Goal: Contribute content

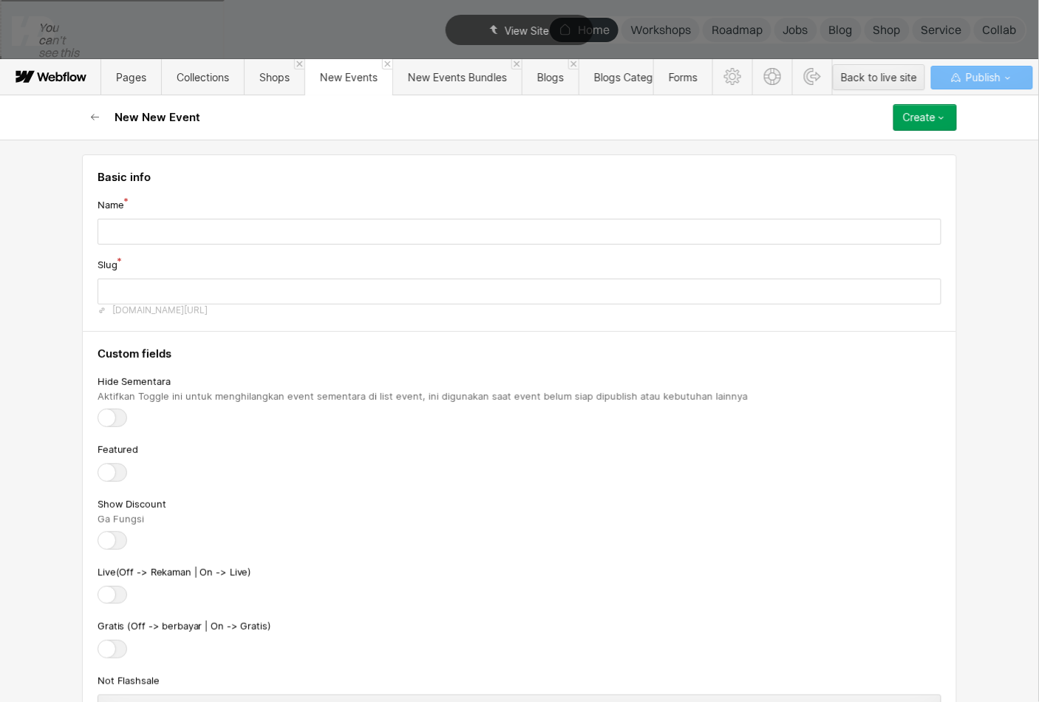
click at [92, 120] on icon "button" at bounding box center [95, 118] width 12 height 12
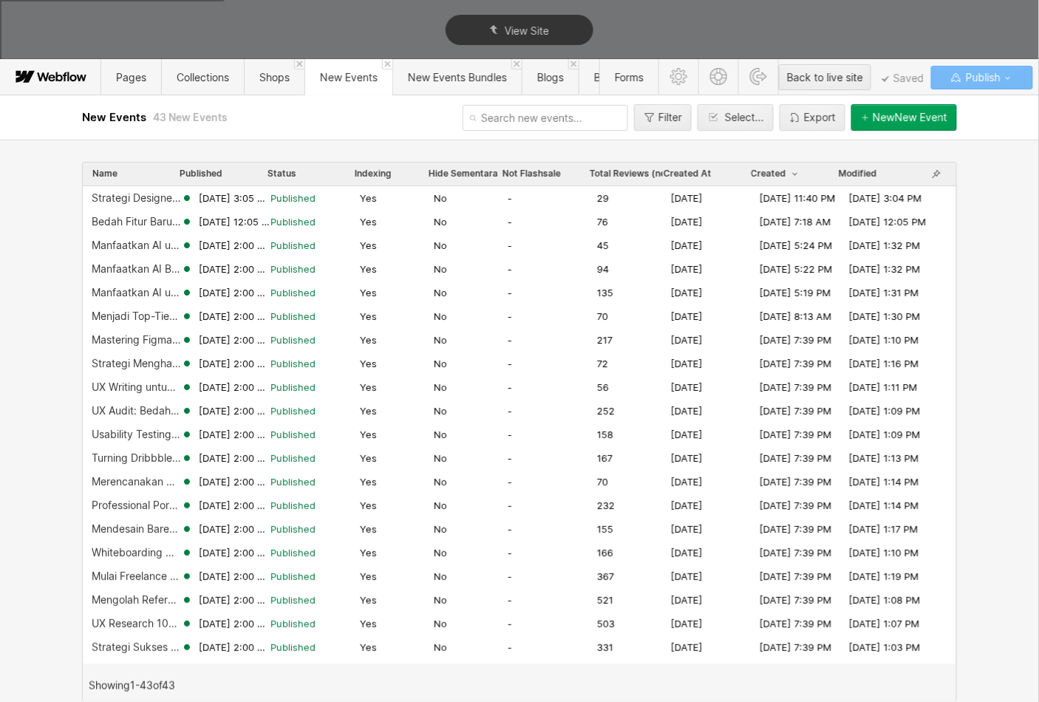
click at [154, 200] on div "Strategi Designer Membuat WebApp pakai AI. Tanpa Coding" at bounding box center [136, 198] width 89 height 12
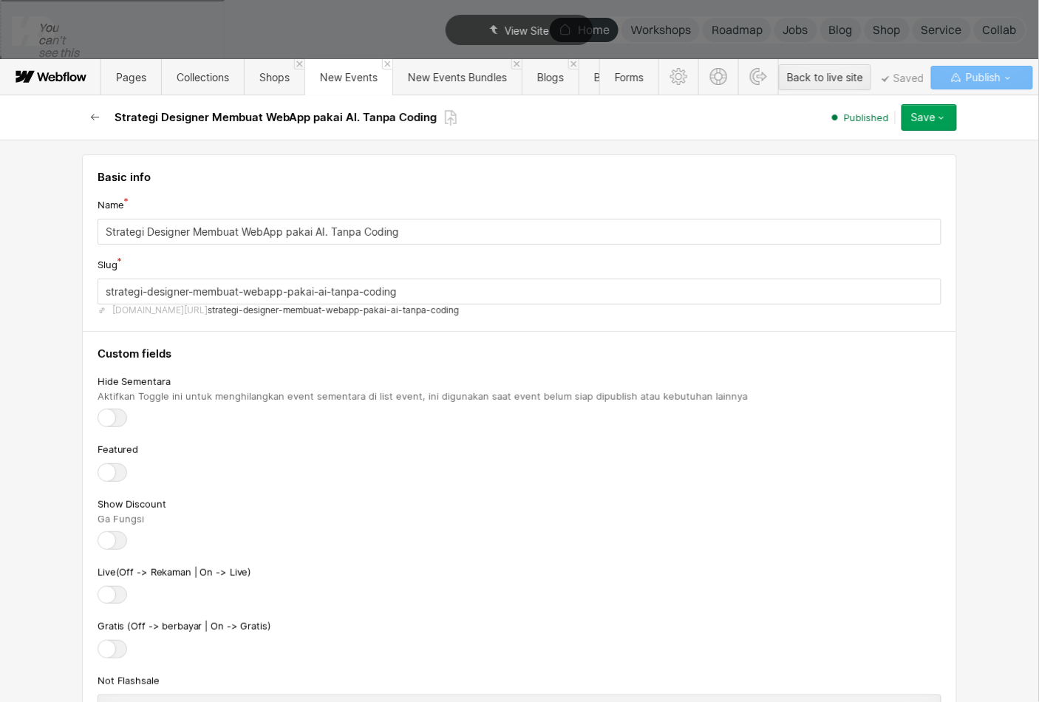
click at [103, 114] on button "button" at bounding box center [95, 117] width 27 height 27
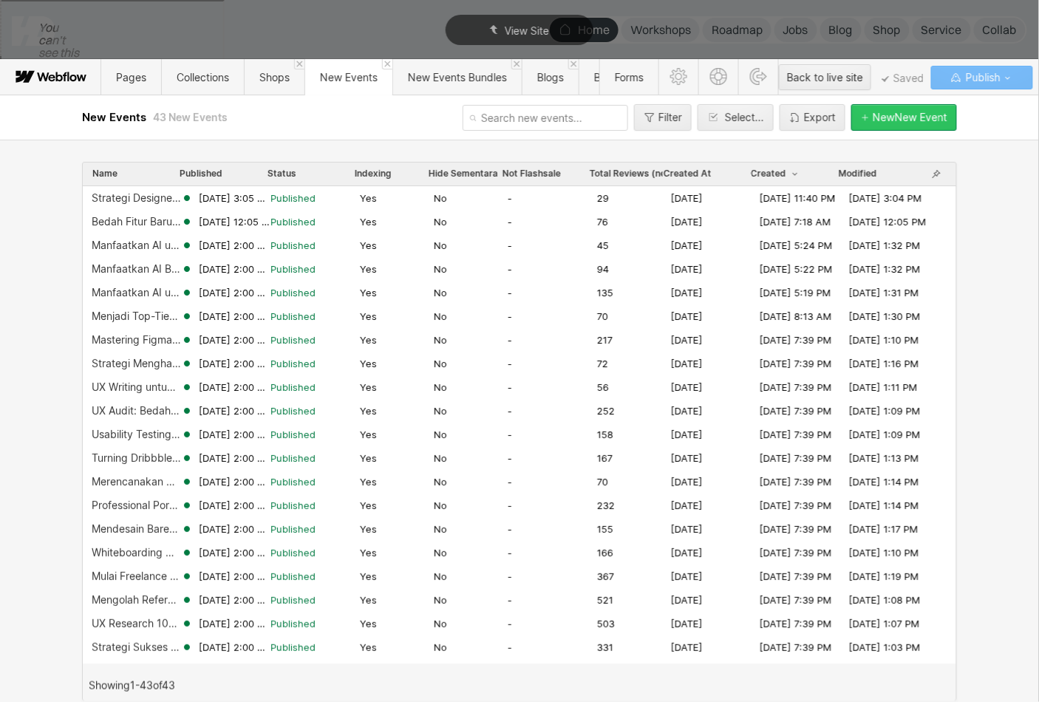
click at [882, 120] on div "New New Event" at bounding box center [910, 118] width 75 height 12
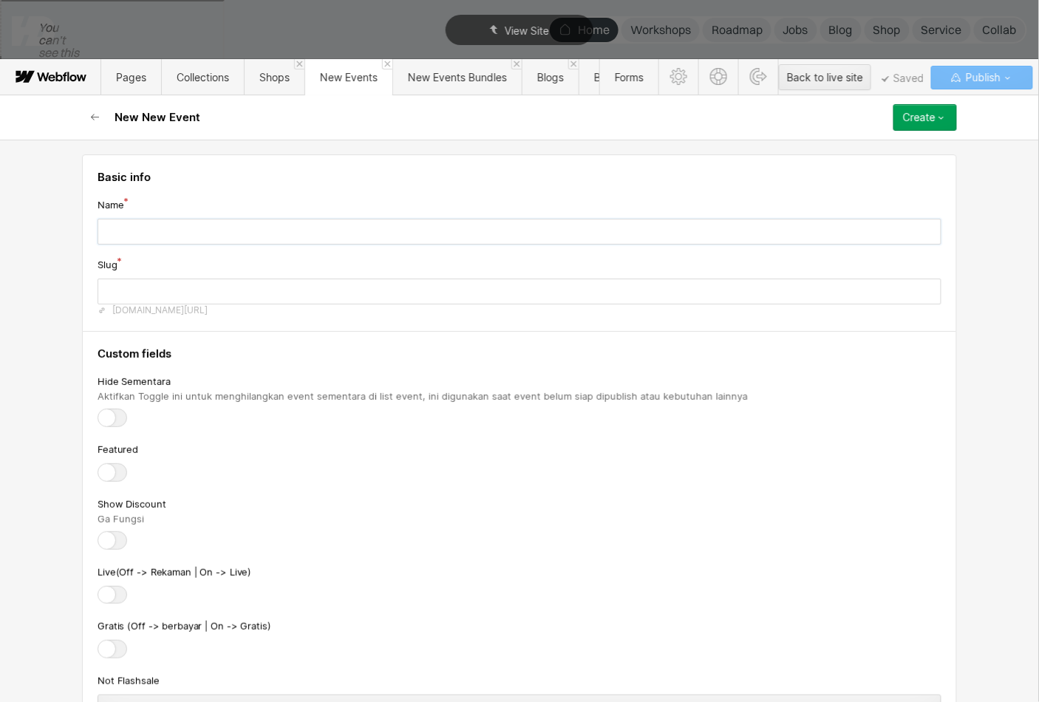
click at [378, 241] on input "text" at bounding box center [520, 232] width 844 height 26
paste input "Bikin Website Portofolio Tanpa Coding dengan Lovable"
type input "Bikin Website Portofolio Tanpa Coding dengan Lovable"
type input "bikin-website-portofolio-tanpa-coding-dengan-lovable"
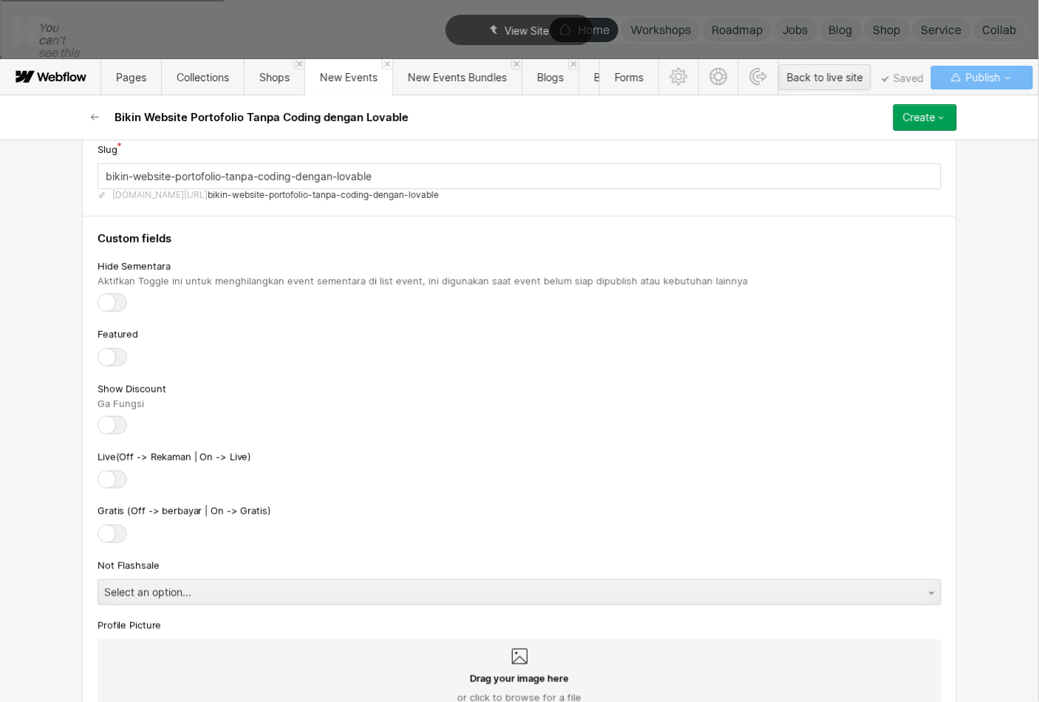
scroll to position [149, 0]
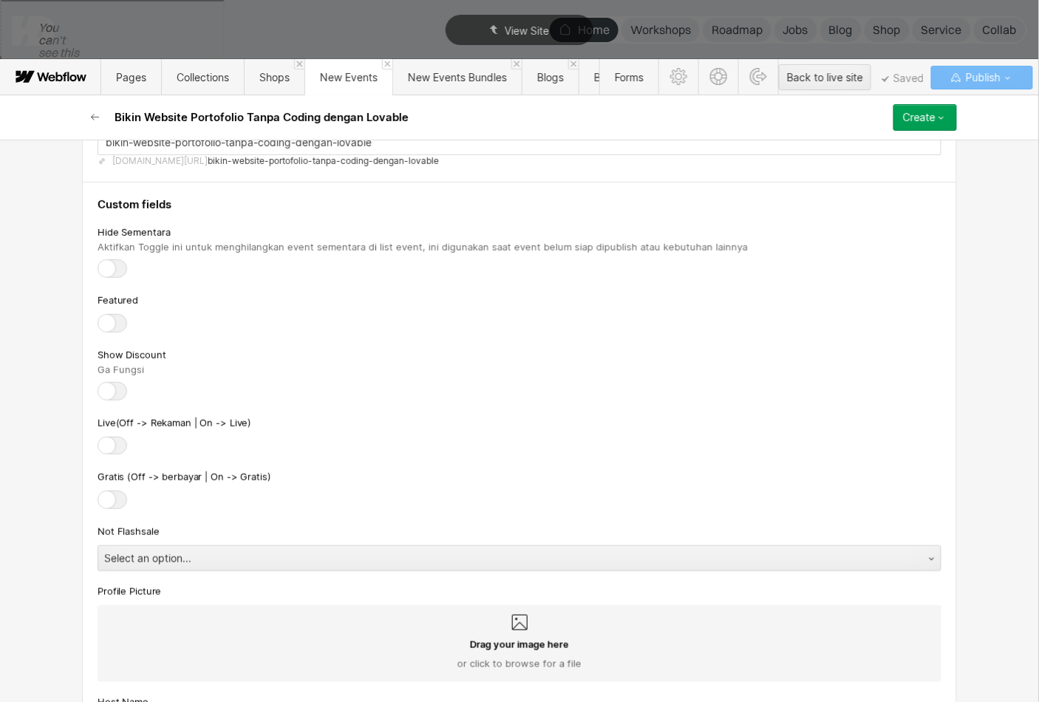
type input "Bikin Website Portofolio Tanpa Coding dengan Lovable"
click at [114, 317] on div at bounding box center [113, 323] width 30 height 18
click at [0, 0] on input "checkbox" at bounding box center [0, 0] width 0 height 0
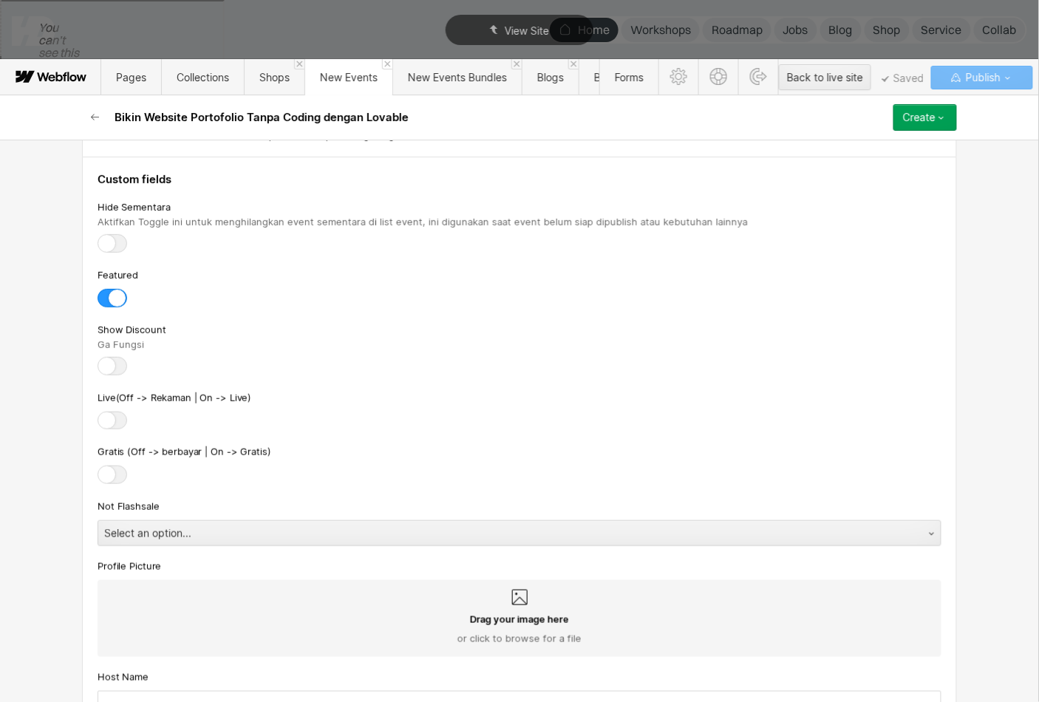
scroll to position [217, 0]
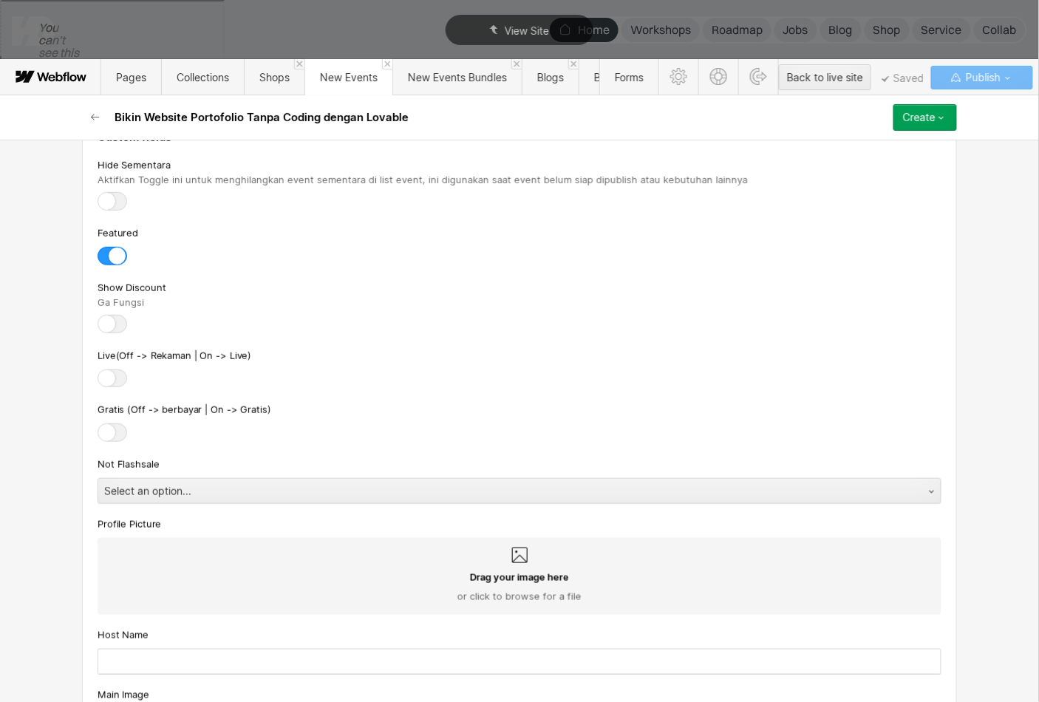
click at [130, 369] on label at bounding box center [116, 378] width 37 height 18
click at [0, 0] on input "checkbox" at bounding box center [0, 0] width 0 height 0
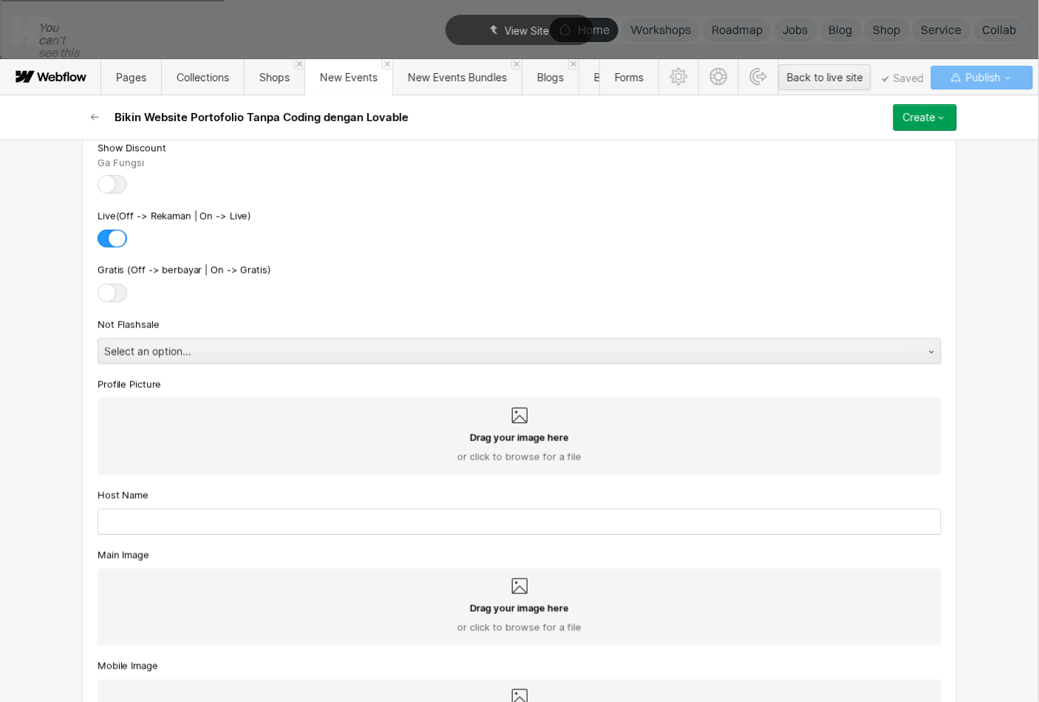
scroll to position [362, 0]
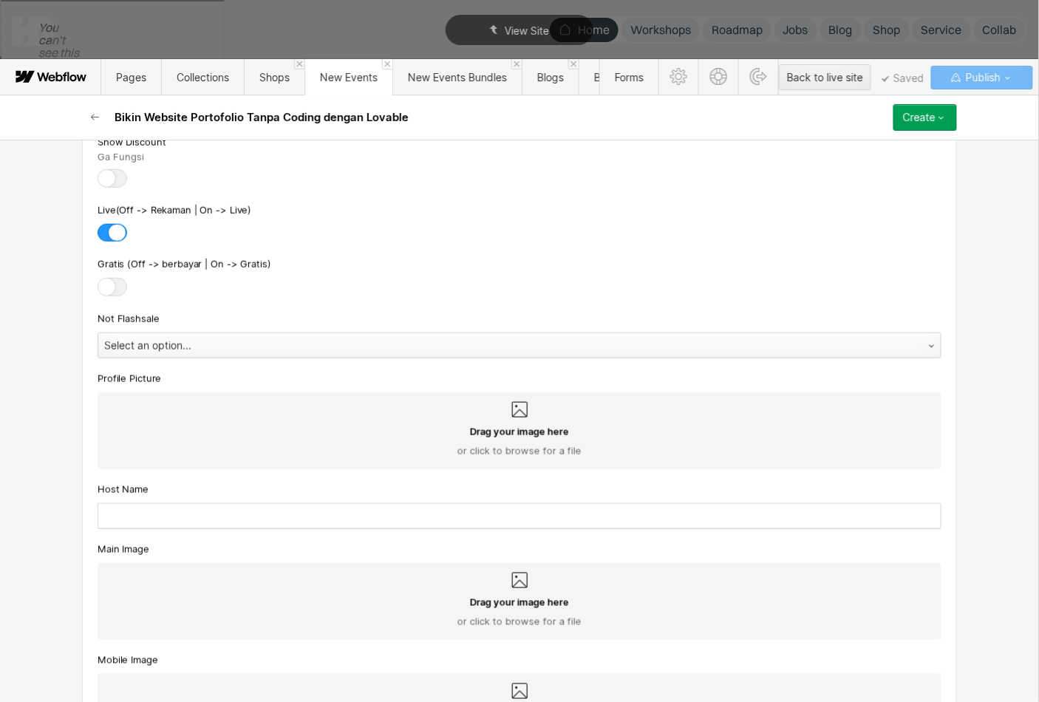
click at [183, 344] on div "Select an option..." at bounding box center [504, 346] width 813 height 24
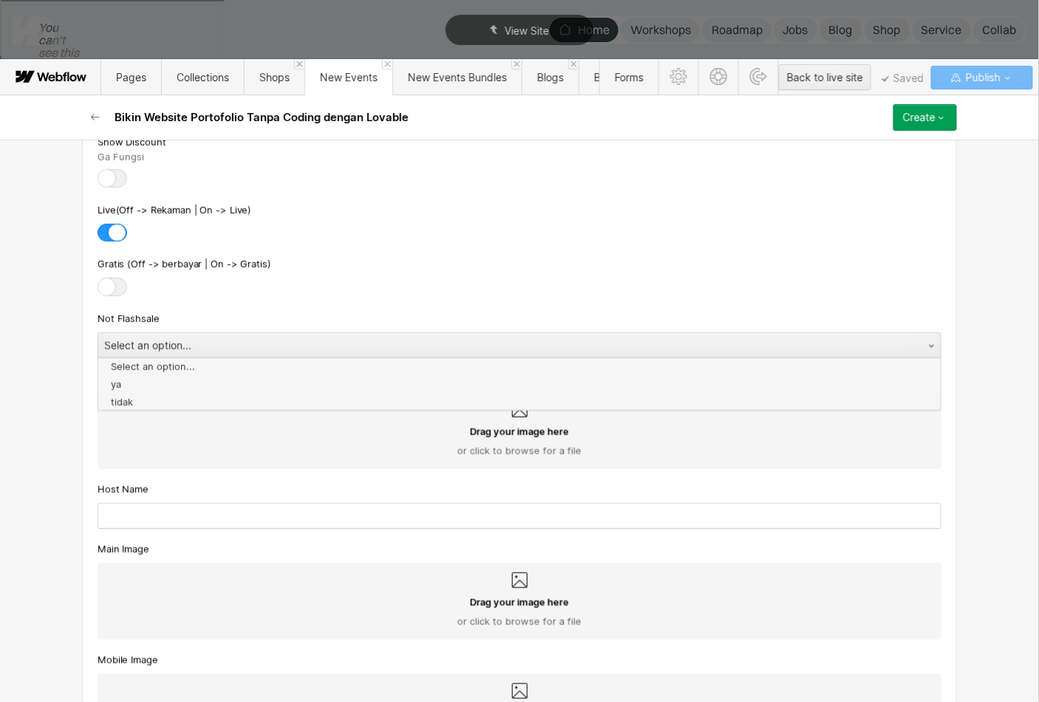
click at [197, 335] on div "Select an option..." at bounding box center [504, 346] width 813 height 24
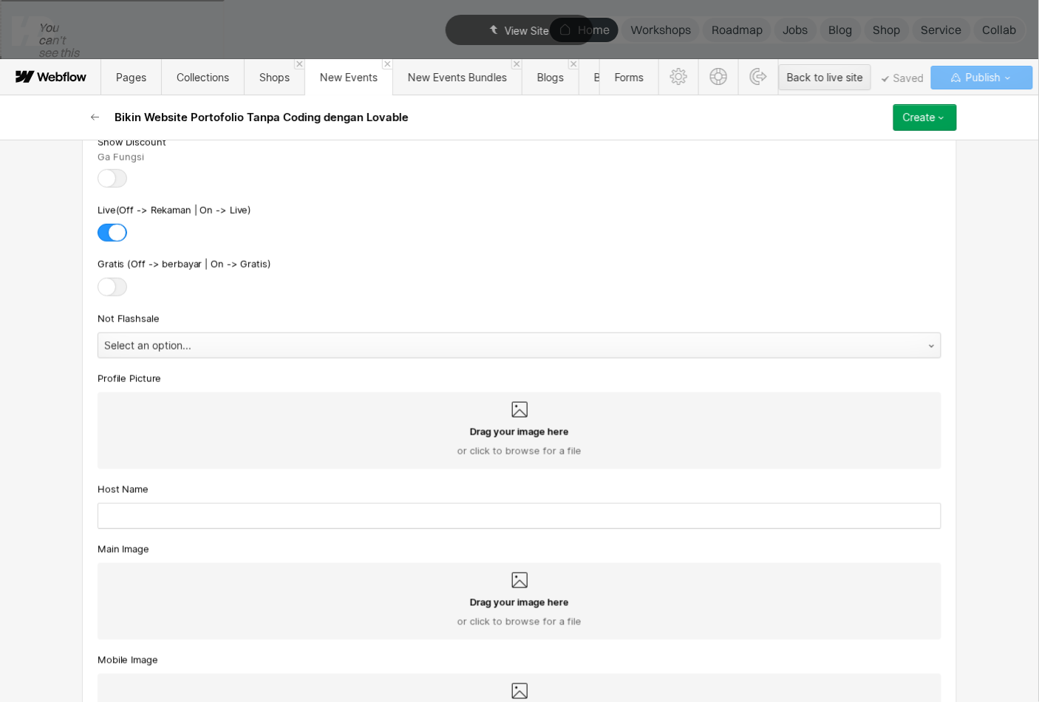
click at [197, 335] on div "Select an option..." at bounding box center [504, 346] width 813 height 24
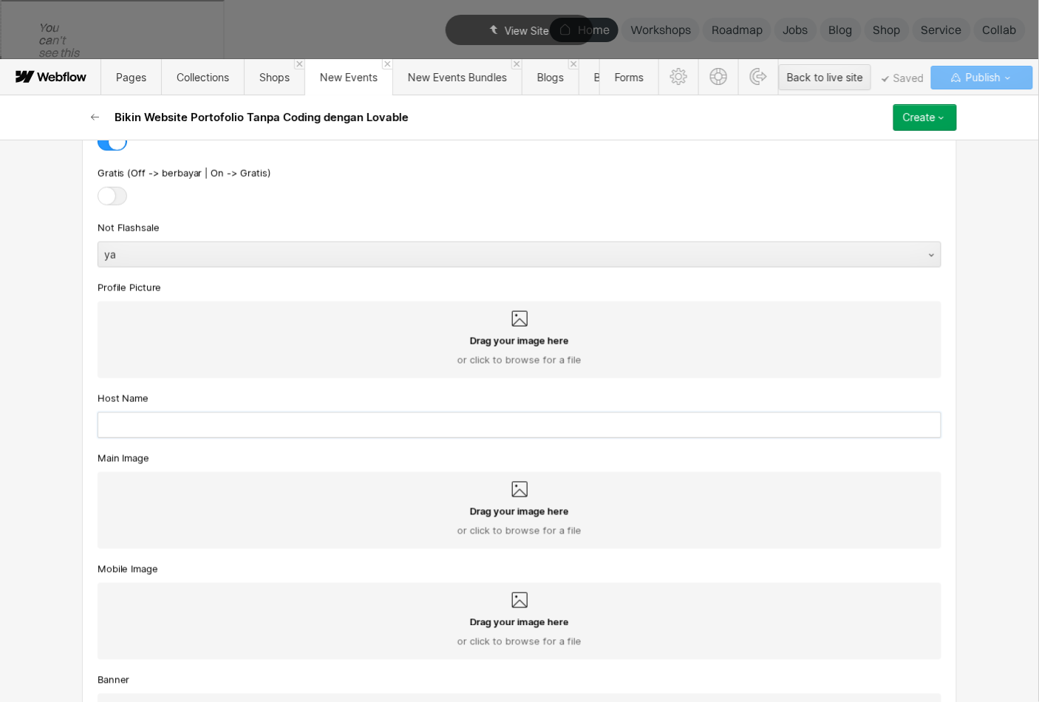
click at [205, 423] on input "text" at bounding box center [520, 425] width 844 height 26
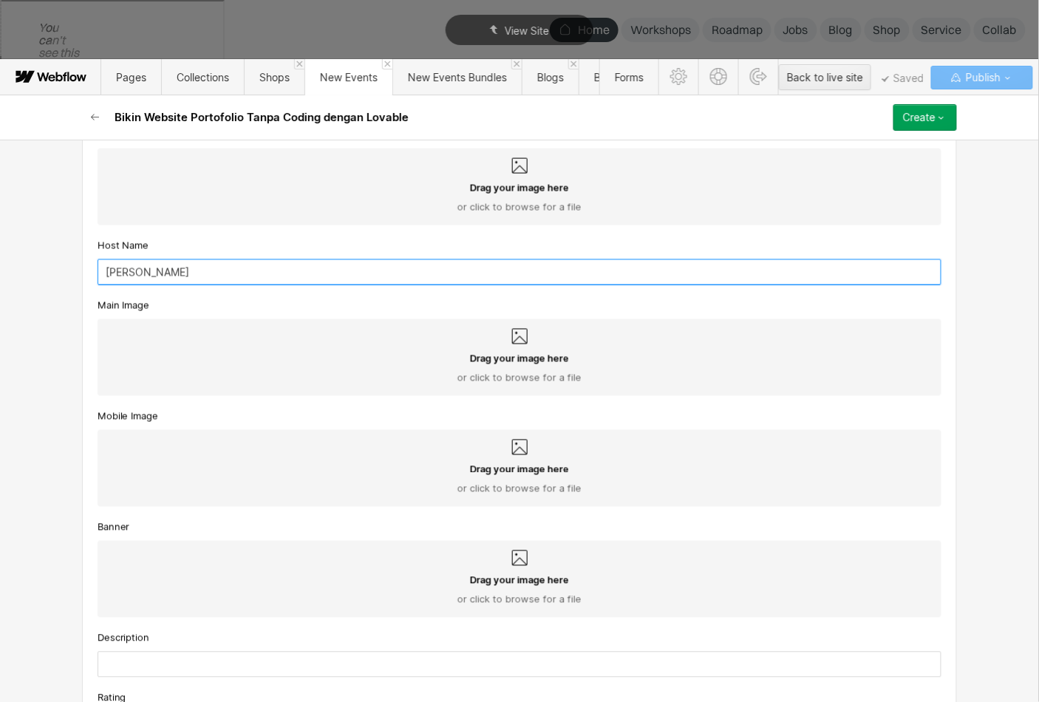
scroll to position [601, 0]
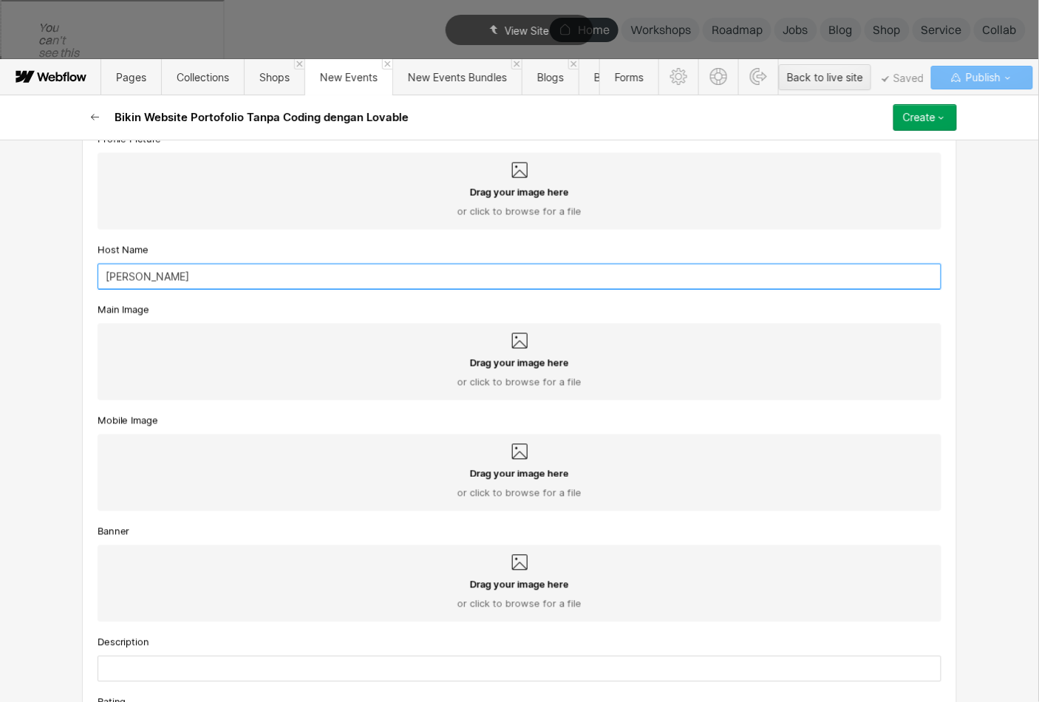
type input "[PERSON_NAME]"
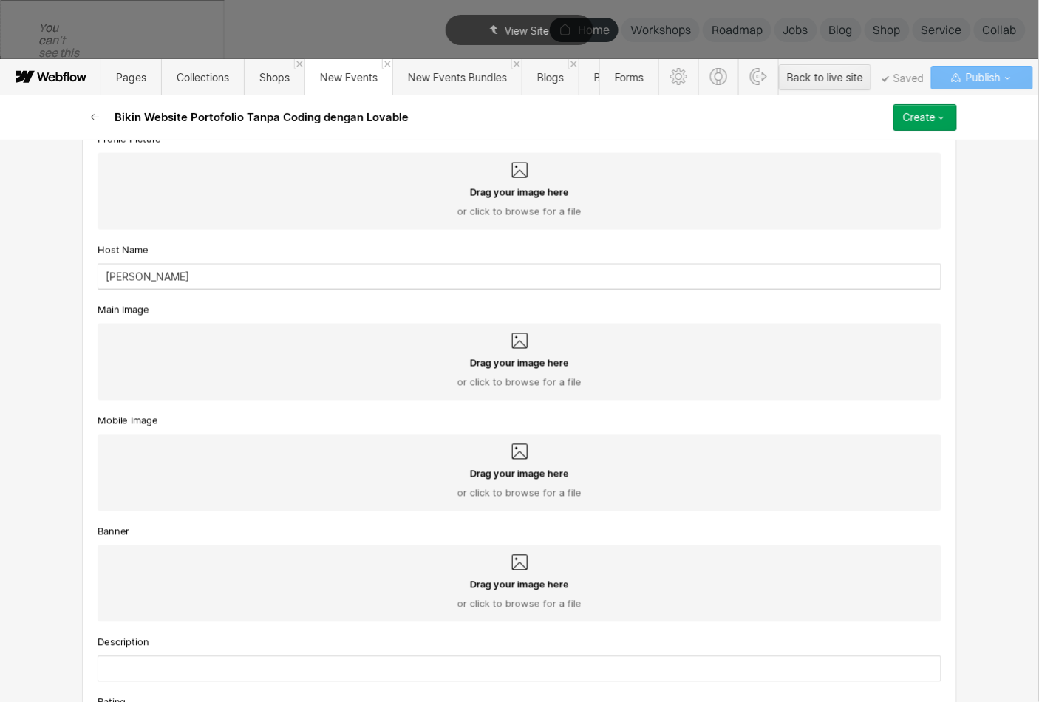
click at [93, 115] on icon "button" at bounding box center [95, 118] width 12 height 12
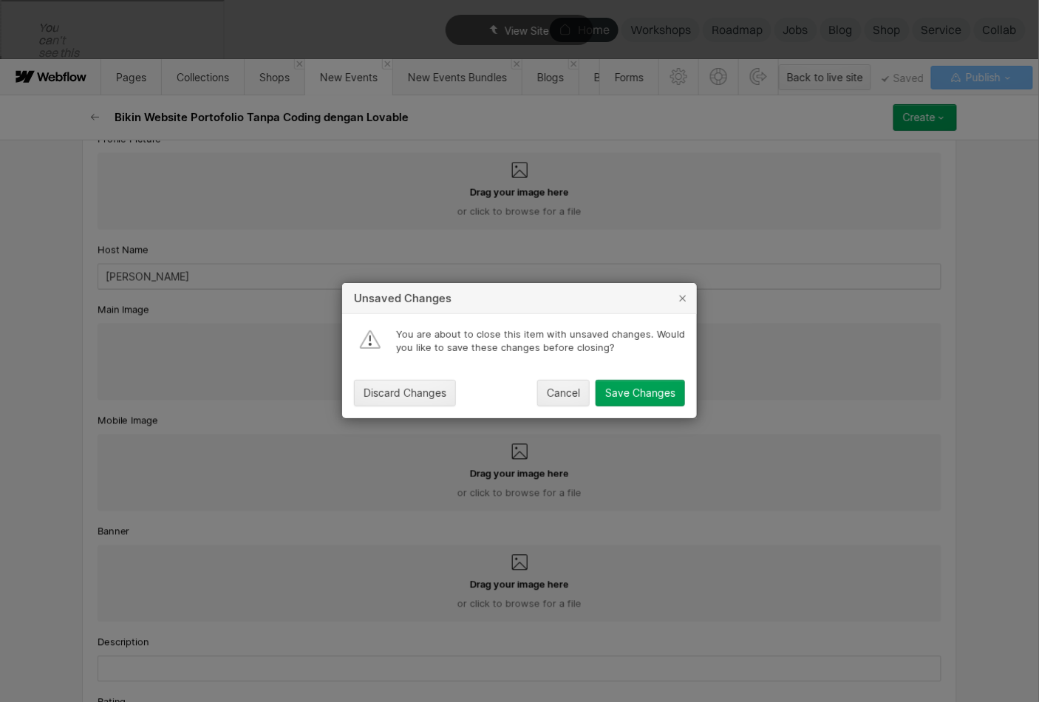
click at [600, 398] on button "Save Changes" at bounding box center [640, 394] width 89 height 27
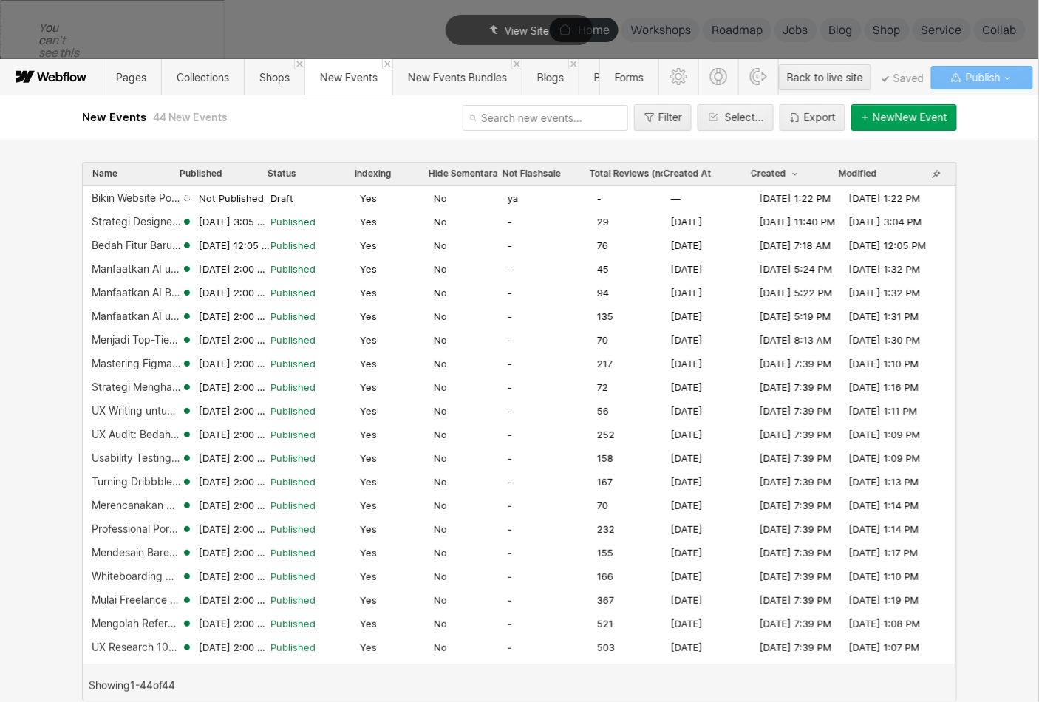
click at [300, 222] on span "Published" at bounding box center [292, 221] width 45 height 13
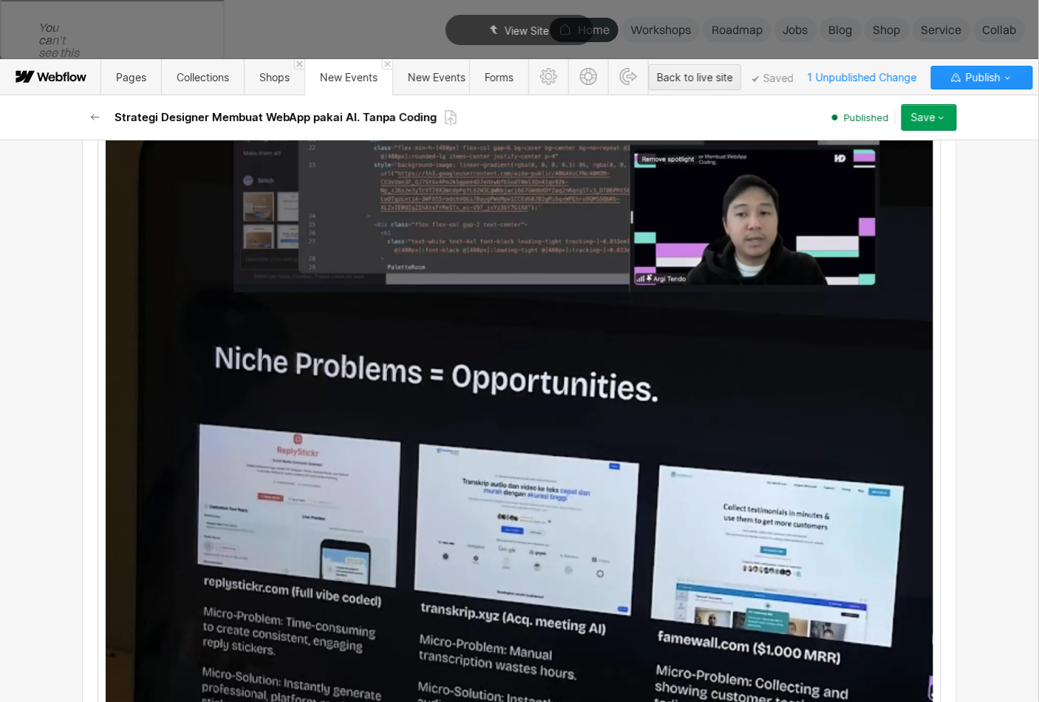
scroll to position [3300, 0]
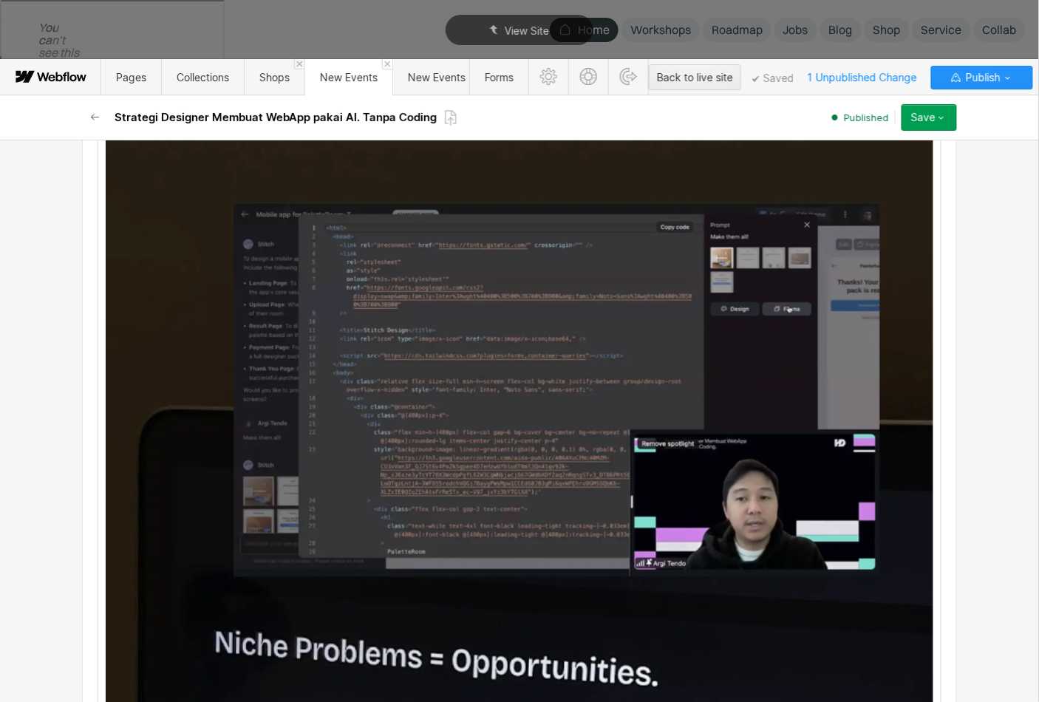
click at [105, 134] on div "Strategi Designer Membuat WebApp pakai AI. Tanpa Coding Published Save Save cha…" at bounding box center [519, 117] width 887 height 44
click at [100, 121] on icon "button" at bounding box center [95, 118] width 12 height 12
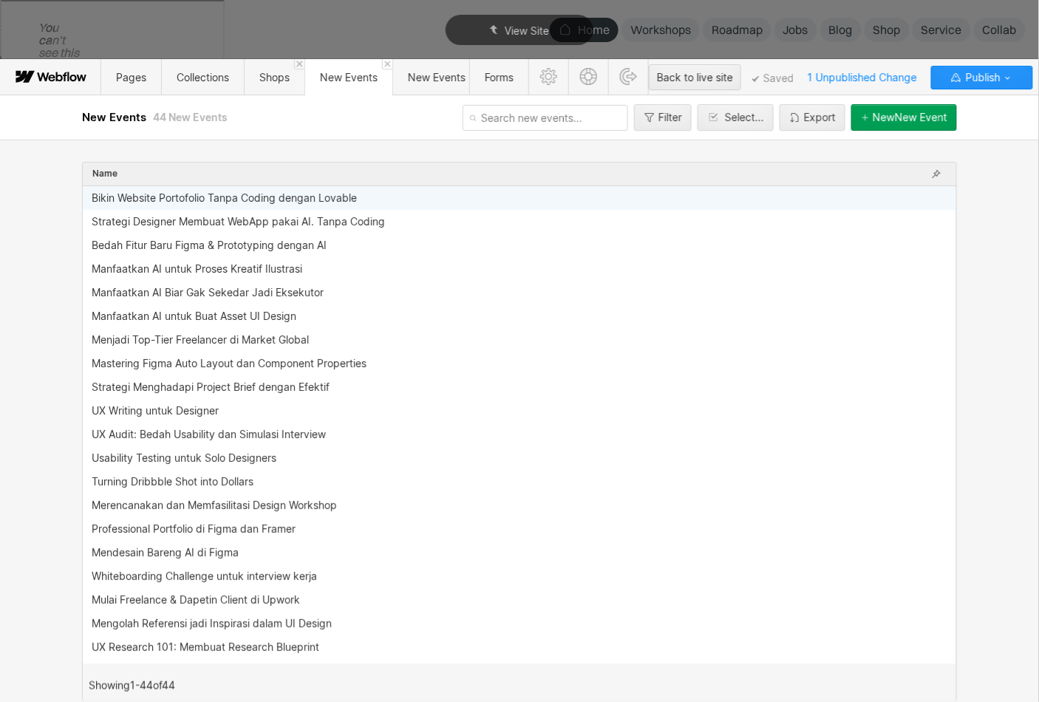
click at [139, 197] on div "Bikin Website Portofolio Tanpa Coding dengan Lovable" at bounding box center [224, 198] width 265 height 12
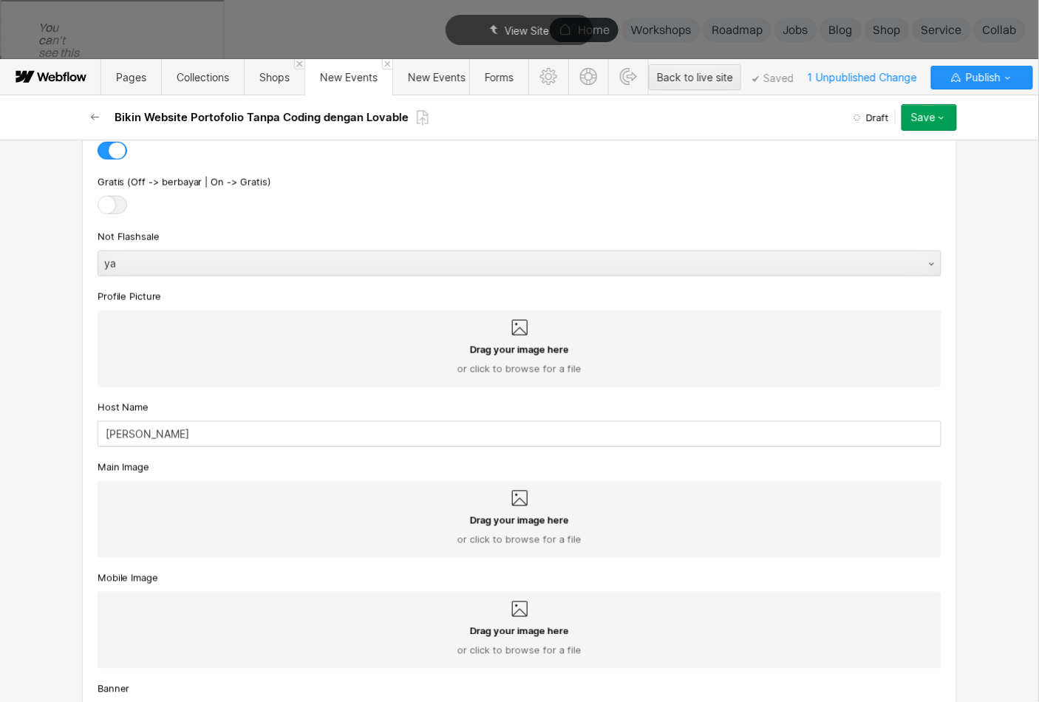
scroll to position [559, 0]
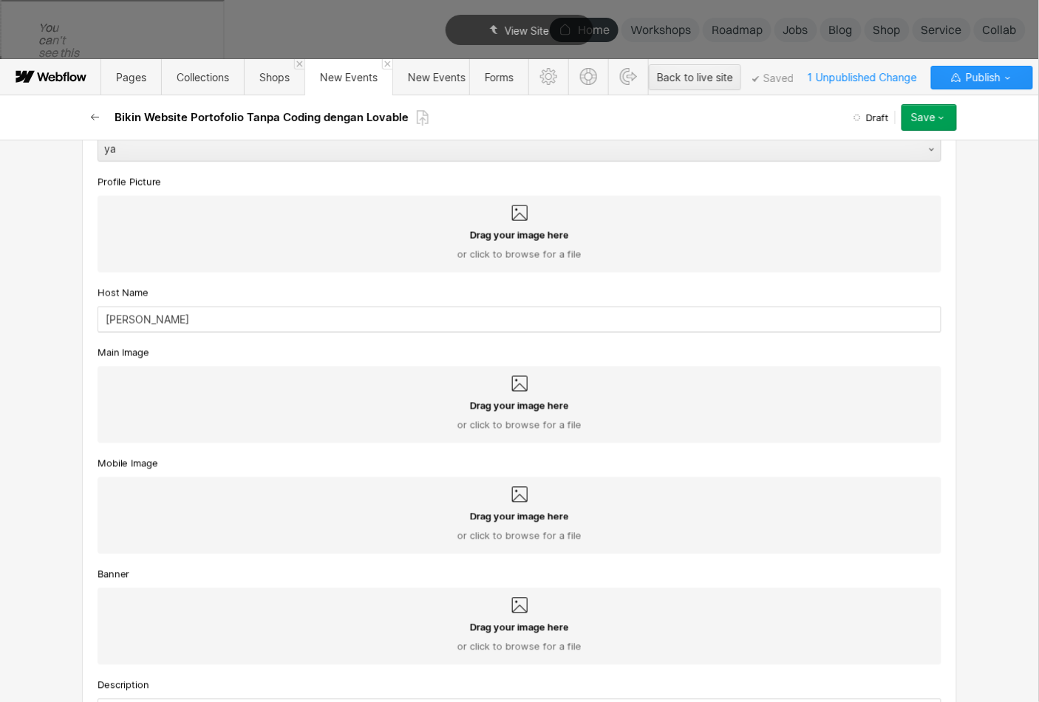
click at [97, 117] on icon "button" at bounding box center [95, 118] width 12 height 12
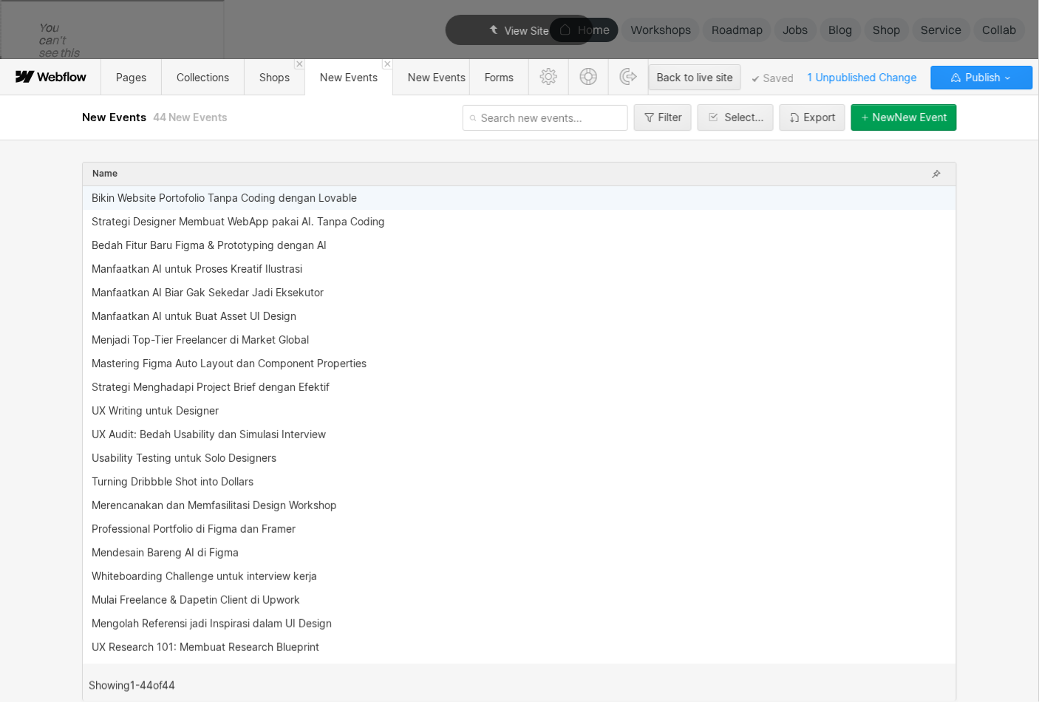
click at [117, 214] on div "Strategi Designer Membuat WebApp pakai AI. Tanpa Coding" at bounding box center [519, 222] width 873 height 24
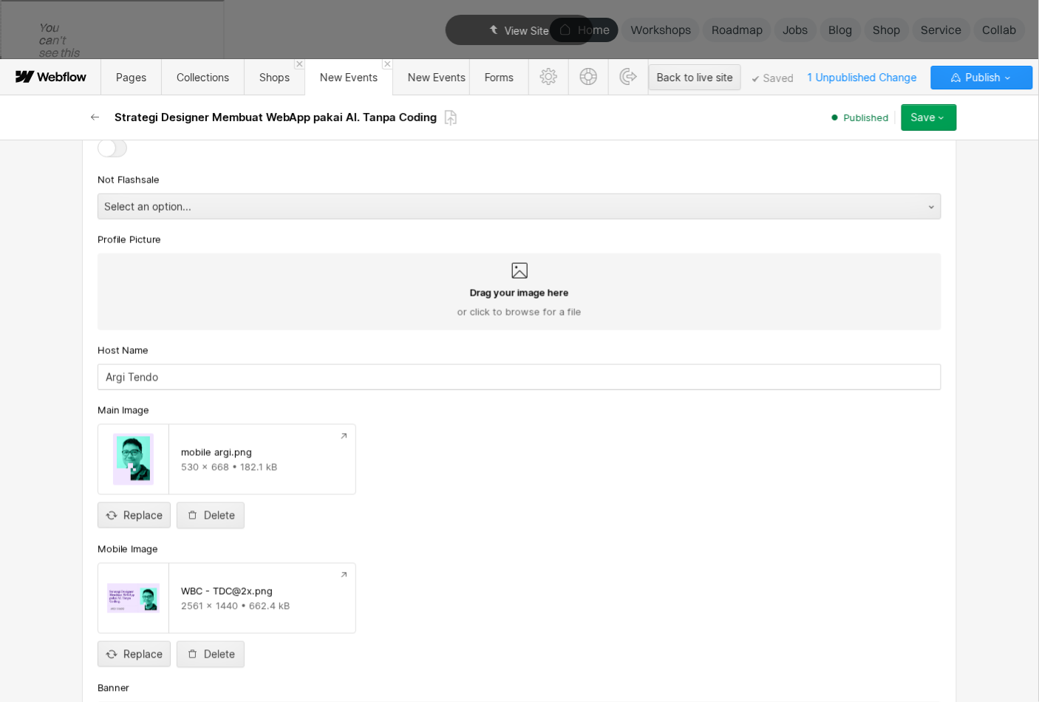
scroll to position [689, 0]
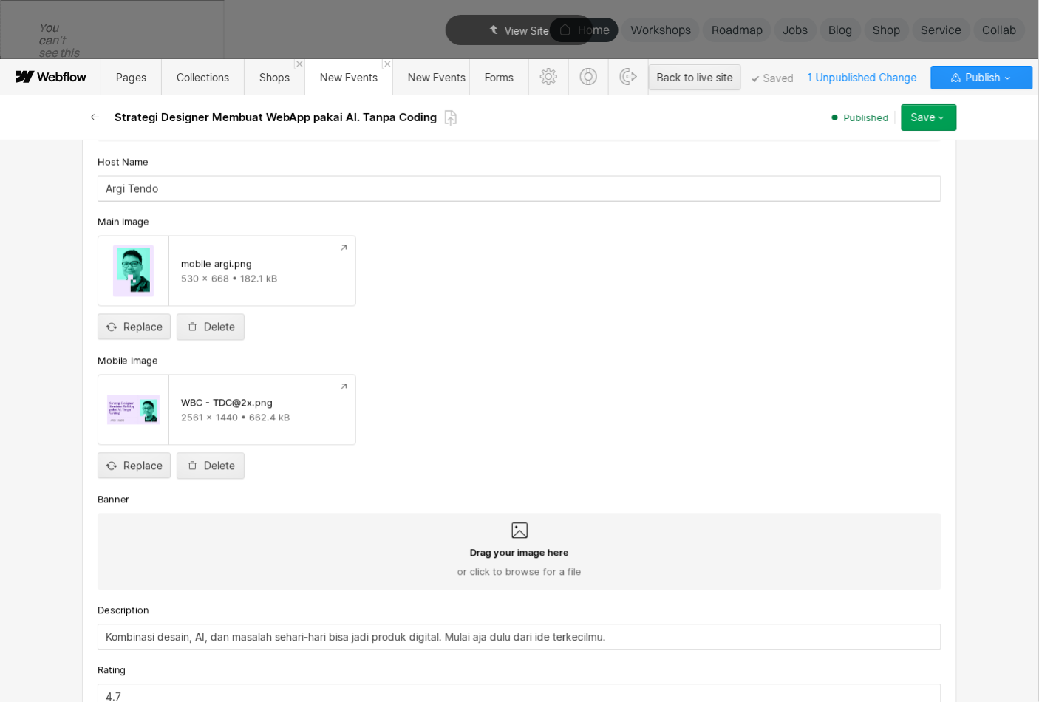
click at [98, 124] on button "button" at bounding box center [95, 117] width 27 height 27
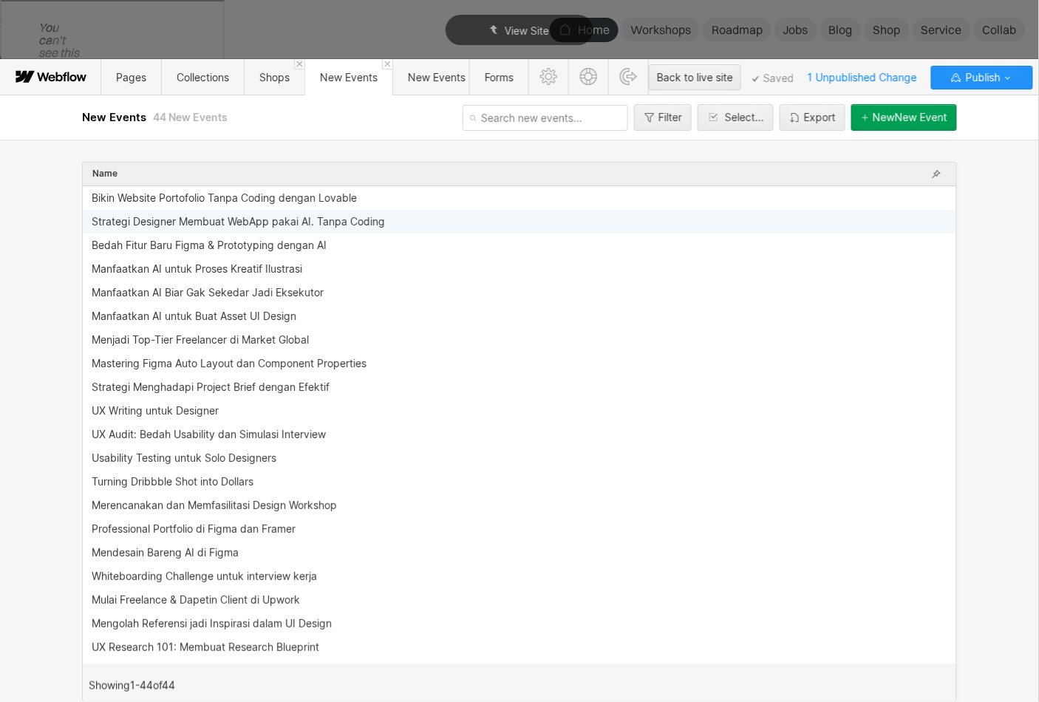
click at [188, 202] on div "Bikin Website Portofolio Tanpa Coding dengan Lovable" at bounding box center [224, 198] width 265 height 12
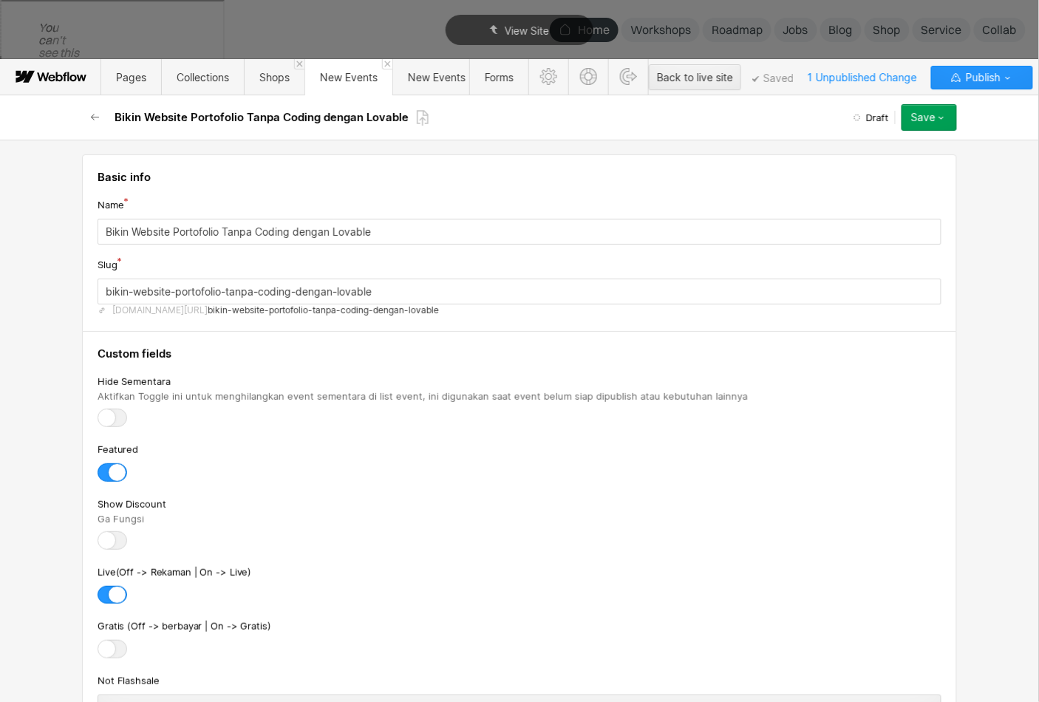
scroll to position [627, 0]
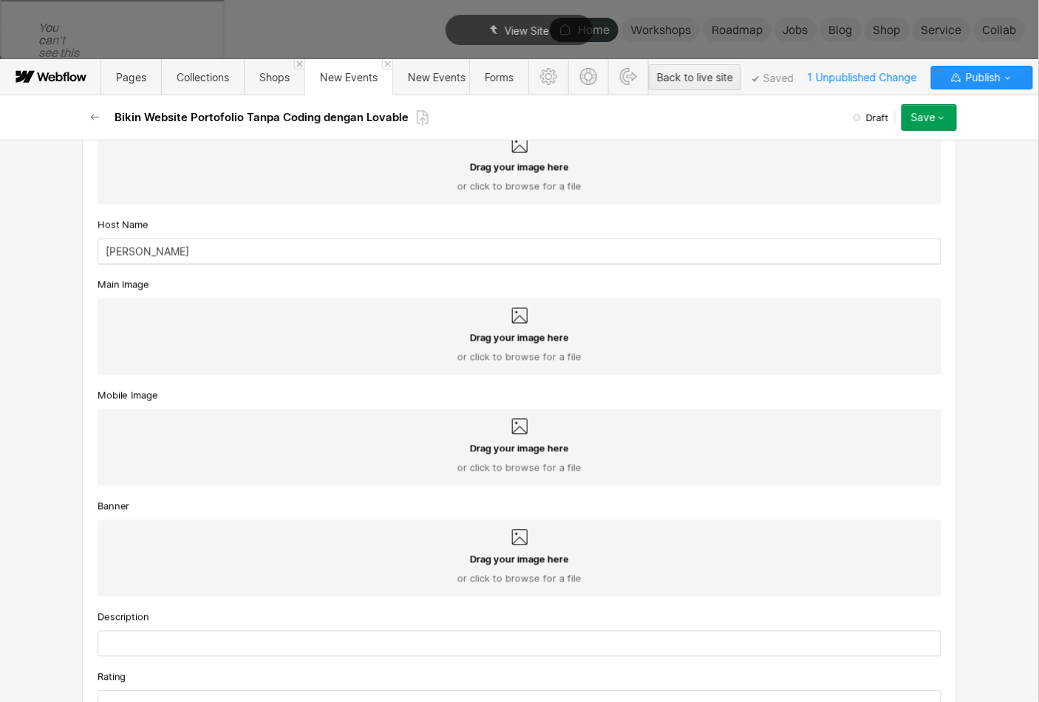
click at [177, 352] on div "Drag your image here or click to browse for a file" at bounding box center [519, 347] width 820 height 33
click at [0, 0] on input "Drag your image here or click to browse for a file" at bounding box center [0, 0] width 0 height 0
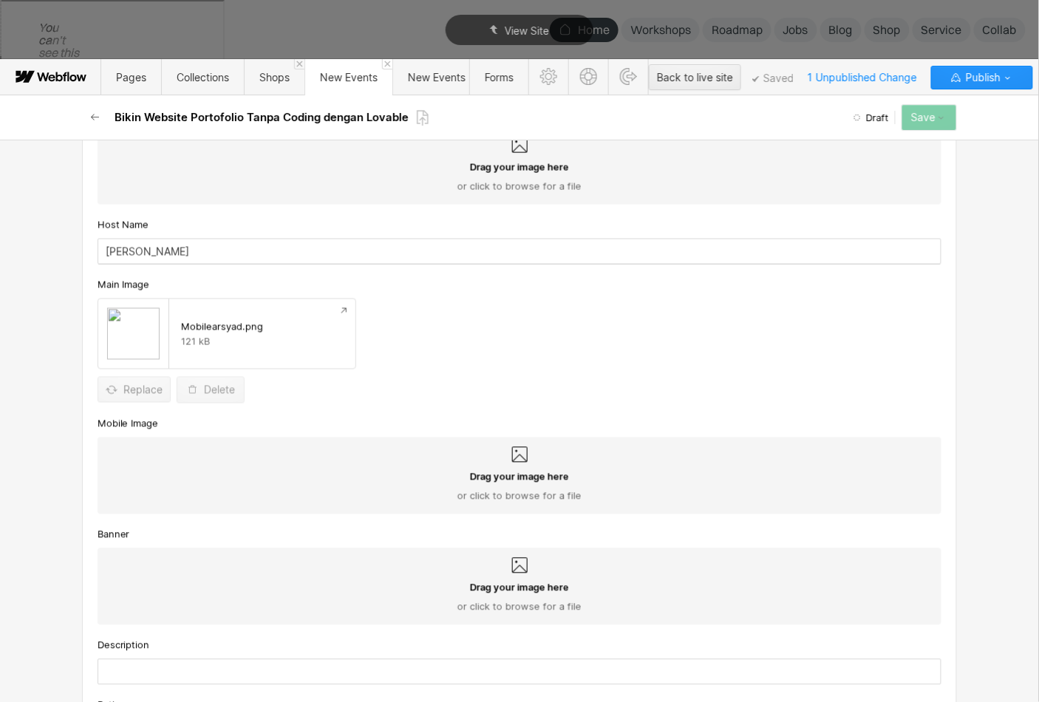
click at [264, 485] on div "Drag your image here or click to browse for a file" at bounding box center [519, 486] width 820 height 33
click at [0, 0] on input "Drag your image here or click to browse for a file" at bounding box center [0, 0] width 0 height 0
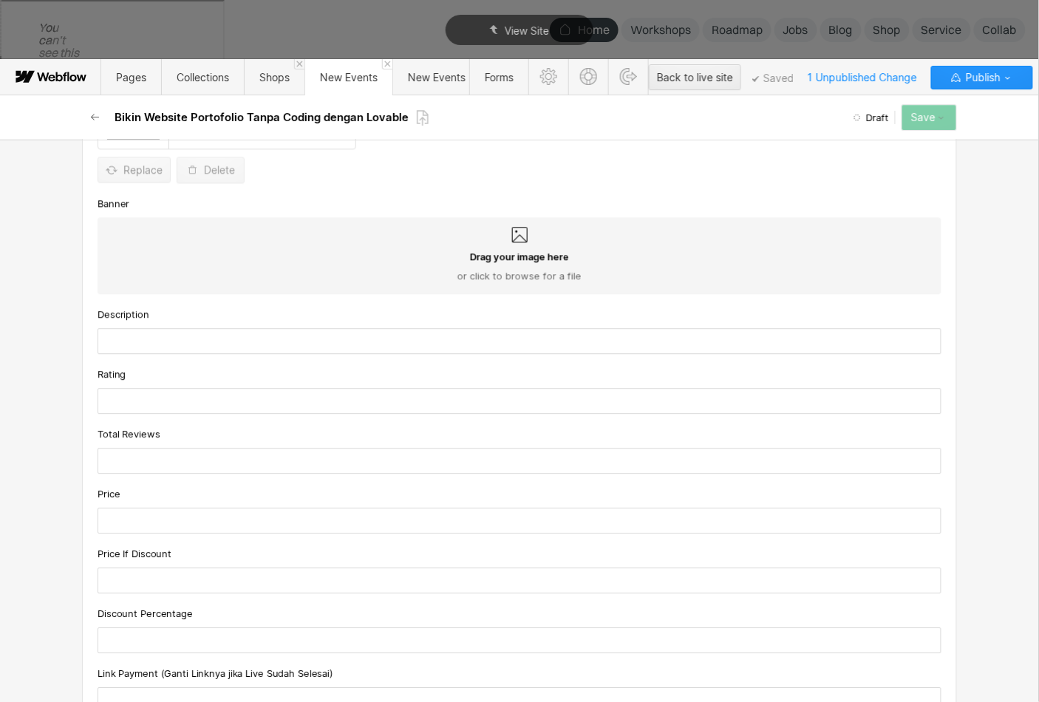
scroll to position [1037, 0]
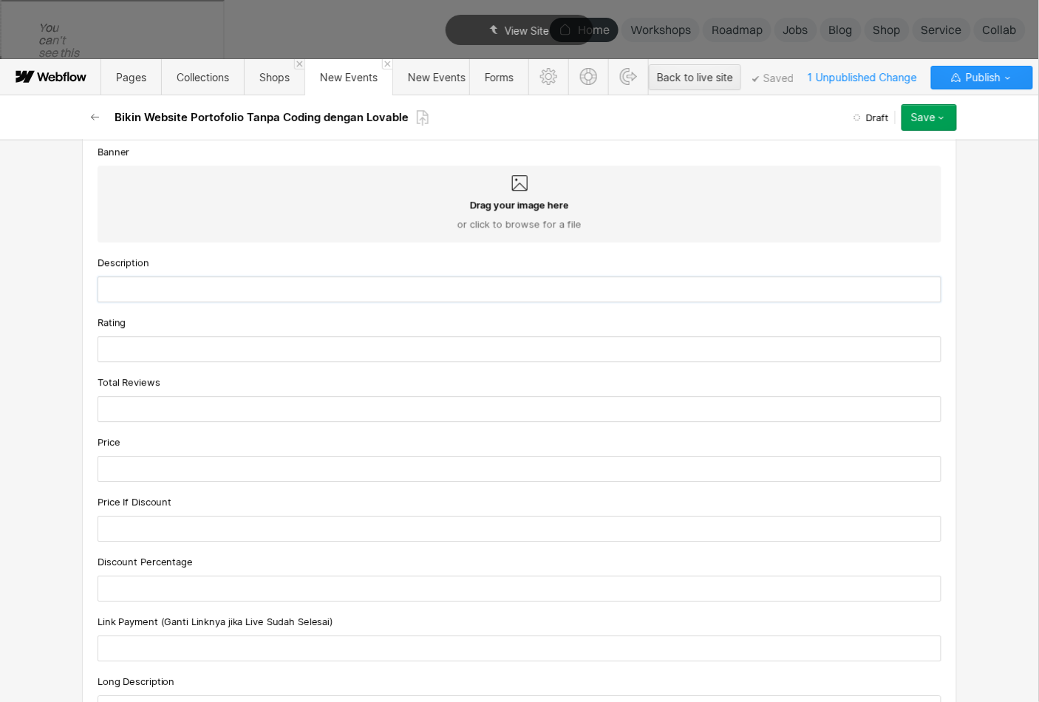
click at [326, 289] on input "text" at bounding box center [520, 289] width 844 height 26
paste input "Bikin personal website dari nol sampe siap publish dengan Lovable. Live build, …"
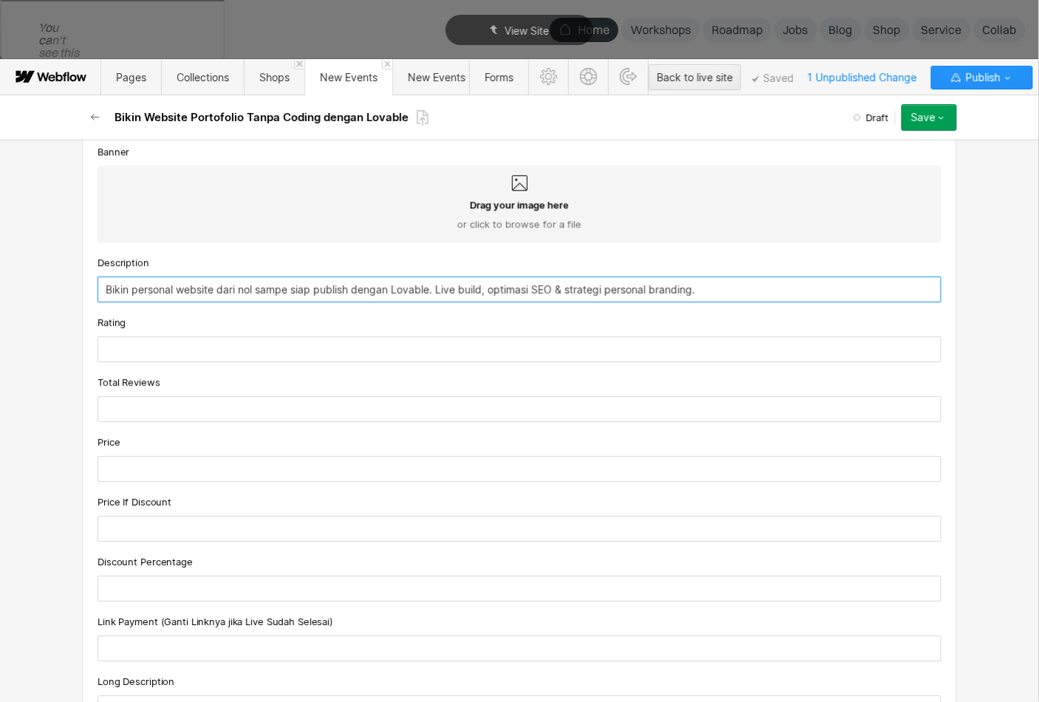
type input "Bikin personal website dari nol sampe siap publish dengan Lovable. Live build, …"
click at [307, 352] on input "text" at bounding box center [520, 349] width 844 height 26
click at [307, 464] on input "text" at bounding box center [520, 469] width 844 height 26
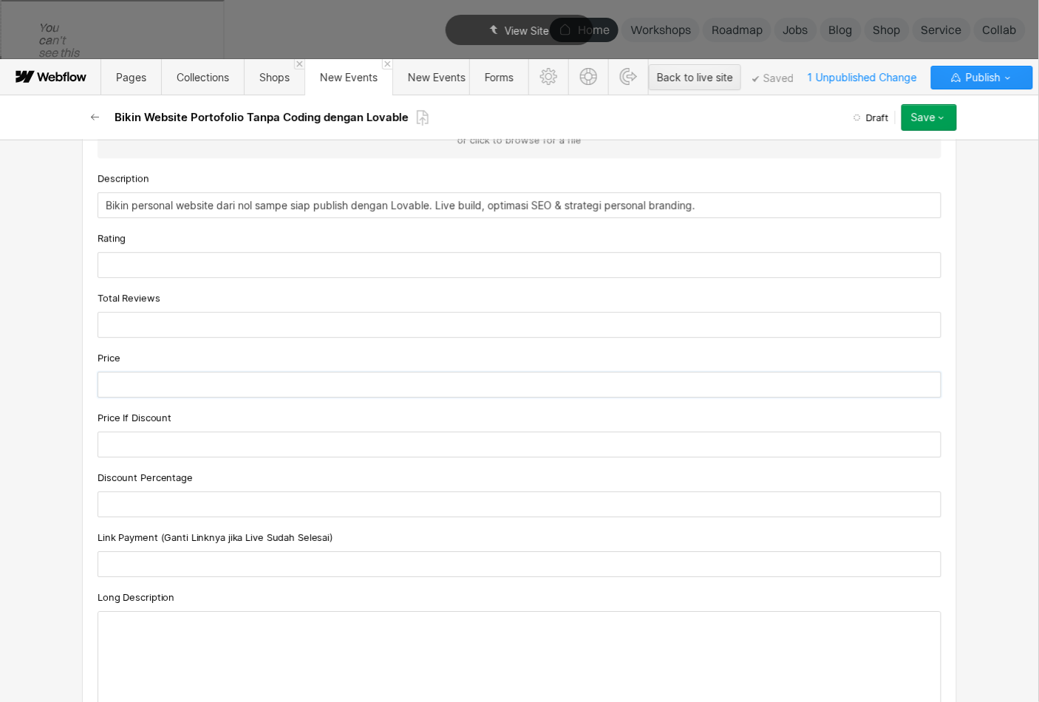
scroll to position [1128, 0]
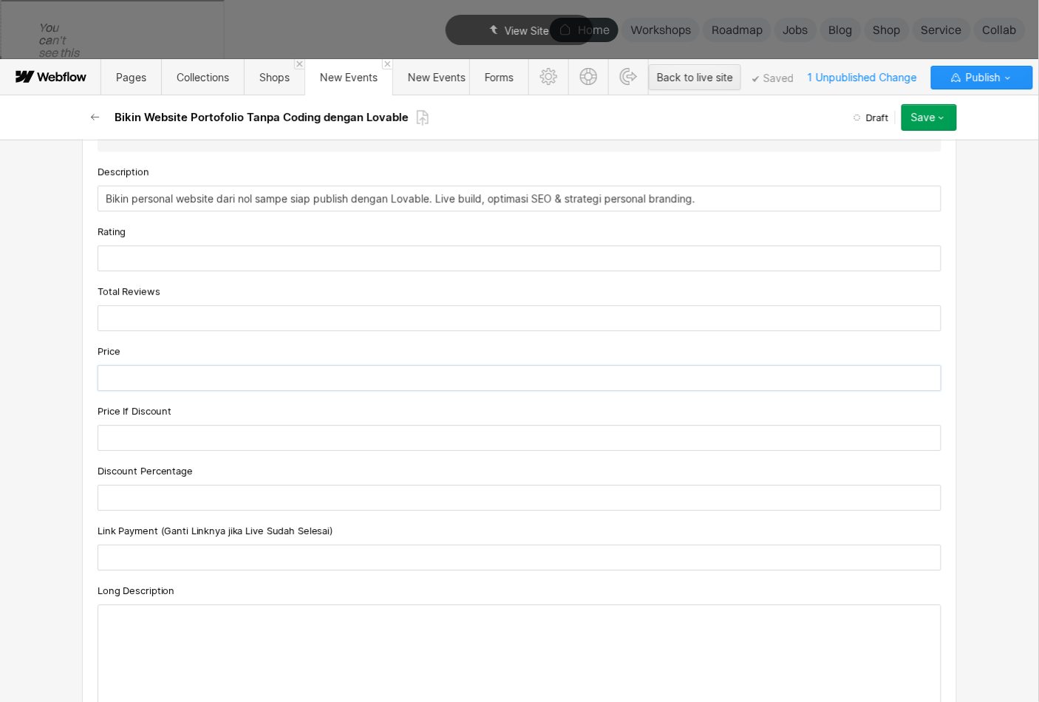
type input "r"
click at [123, 368] on input "Rp.299.000" at bounding box center [520, 378] width 844 height 26
type input "Rp299.000"
click at [156, 426] on input "text" at bounding box center [520, 438] width 844 height 26
paste input "Rp299.000"
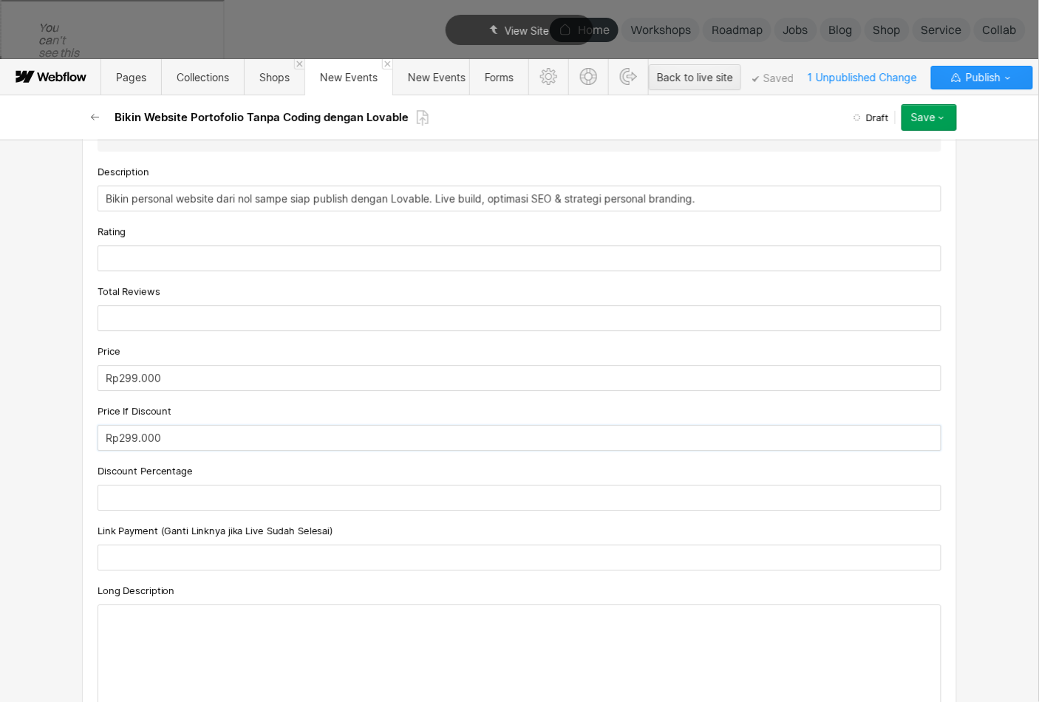
click at [132, 427] on input "Rp299.000" at bounding box center [520, 438] width 844 height 26
type input "Rp249.000"
click at [143, 485] on input "text" at bounding box center [520, 498] width 844 height 26
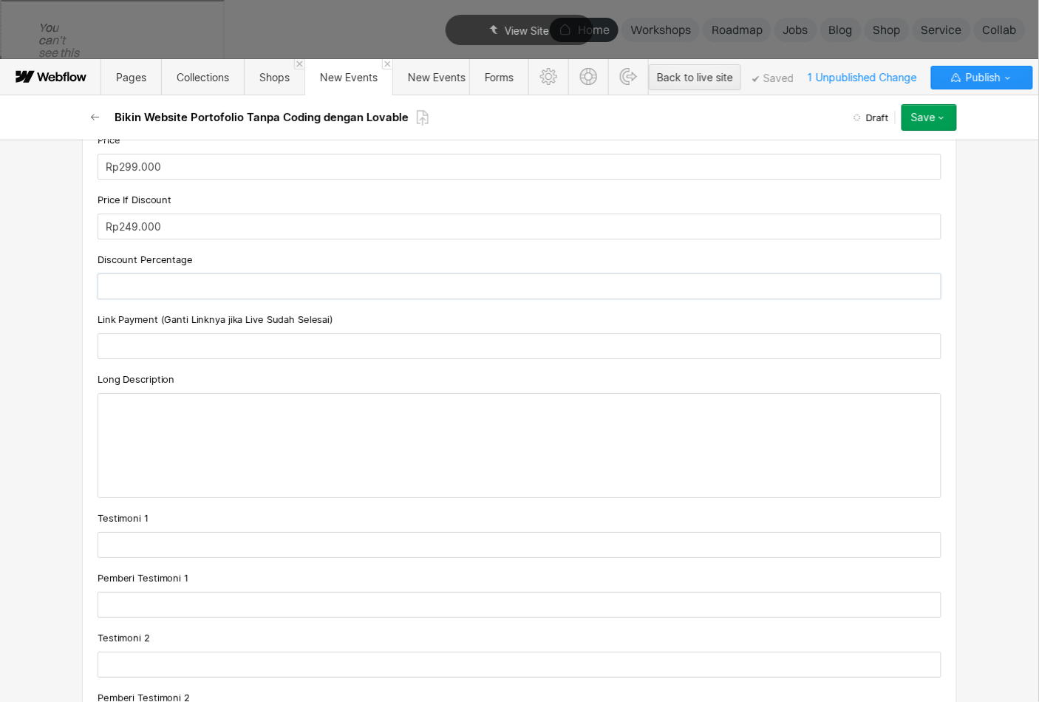
scroll to position [1343, 0]
click at [279, 330] on input "text" at bounding box center [520, 343] width 844 height 26
paste input "[URL][DOMAIN_NAME]"
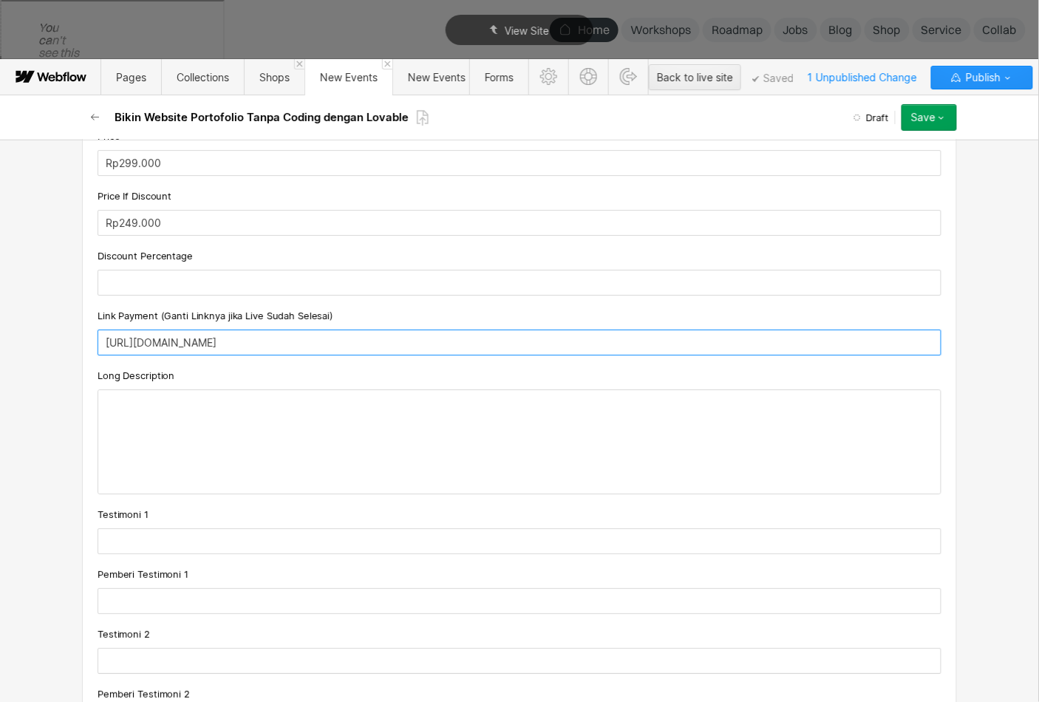
type input "[URL][DOMAIN_NAME]"
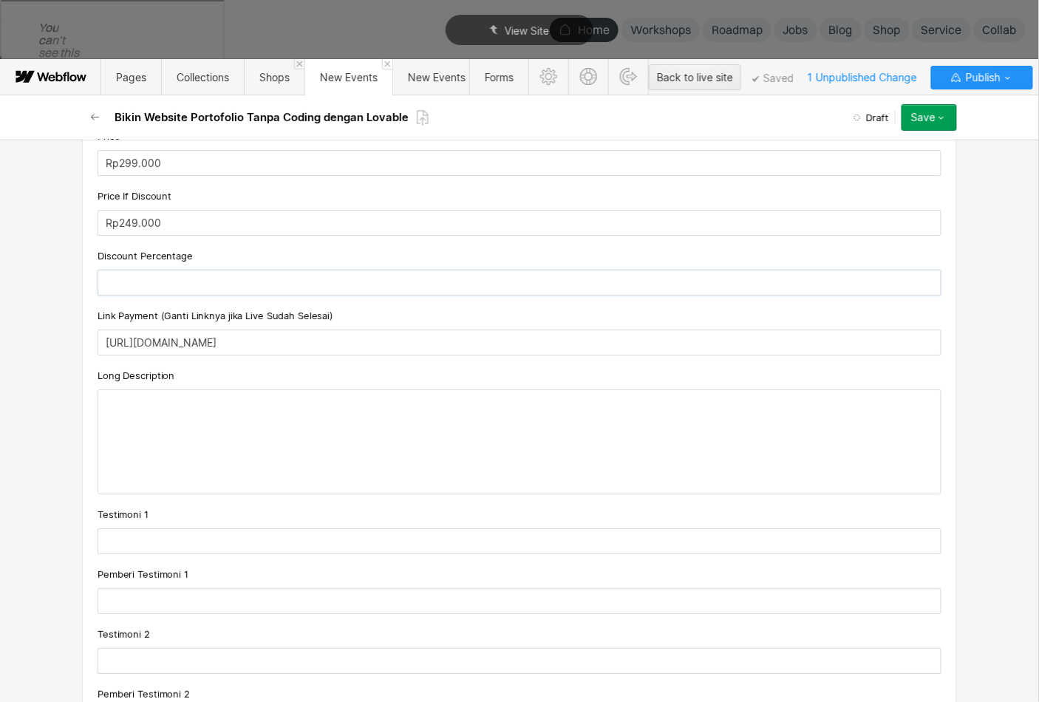
click at [254, 275] on input "text" at bounding box center [520, 283] width 844 height 26
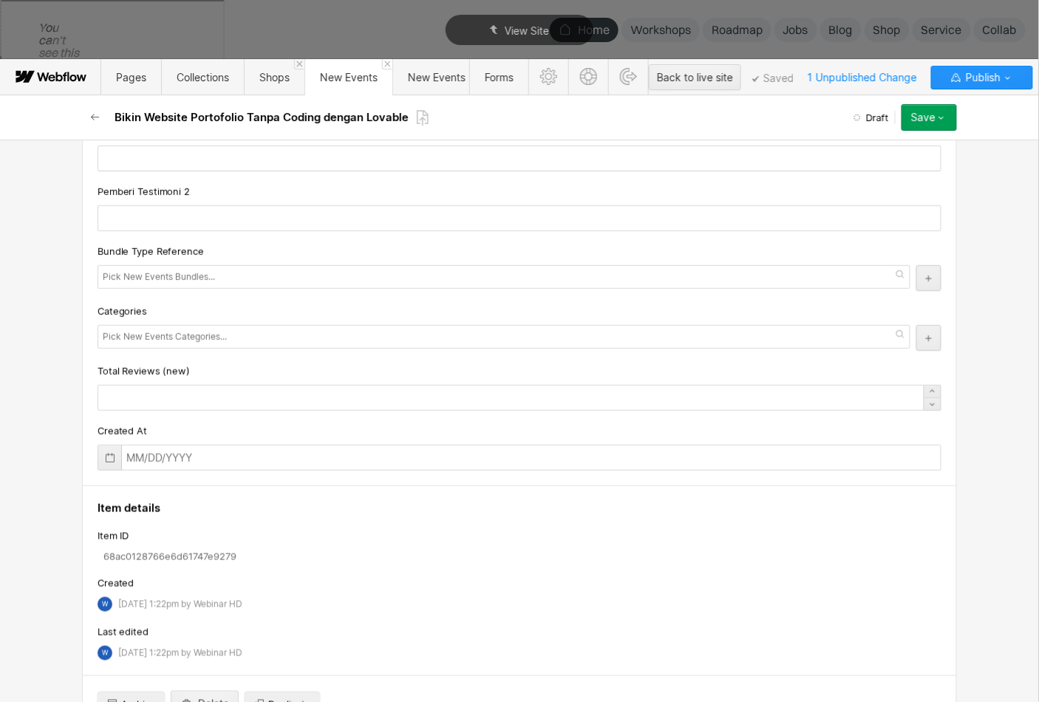
scroll to position [1874, 0]
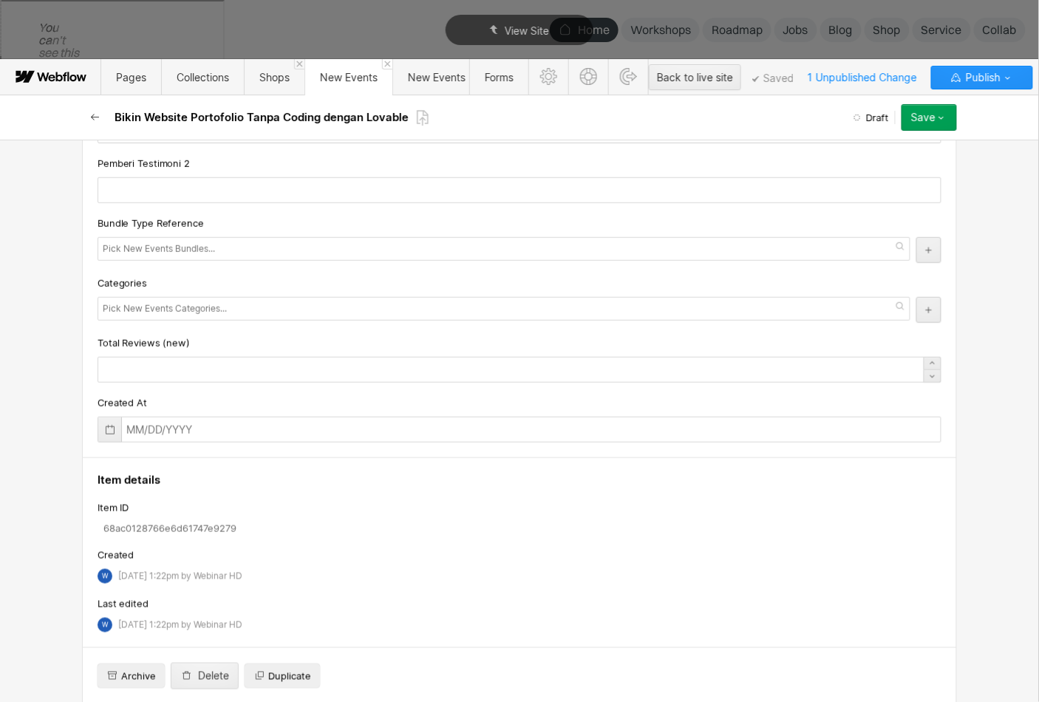
type input "Hemat Rp50.000"
click at [95, 115] on icon "button" at bounding box center [95, 118] width 12 height 12
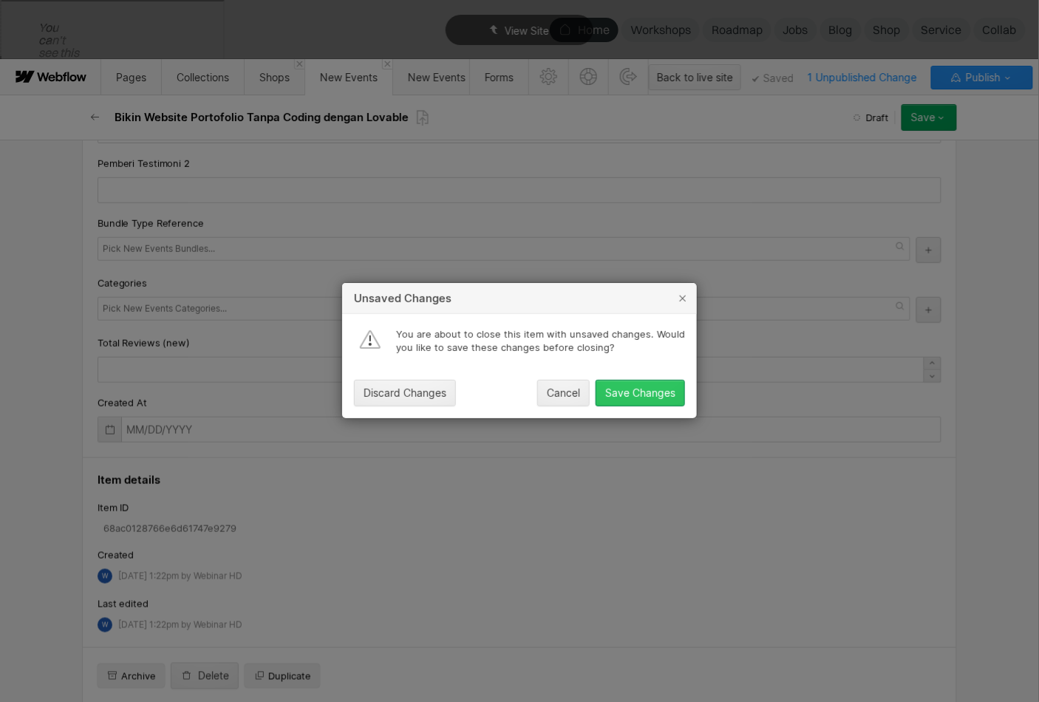
click at [655, 403] on button "Save Changes" at bounding box center [640, 394] width 89 height 27
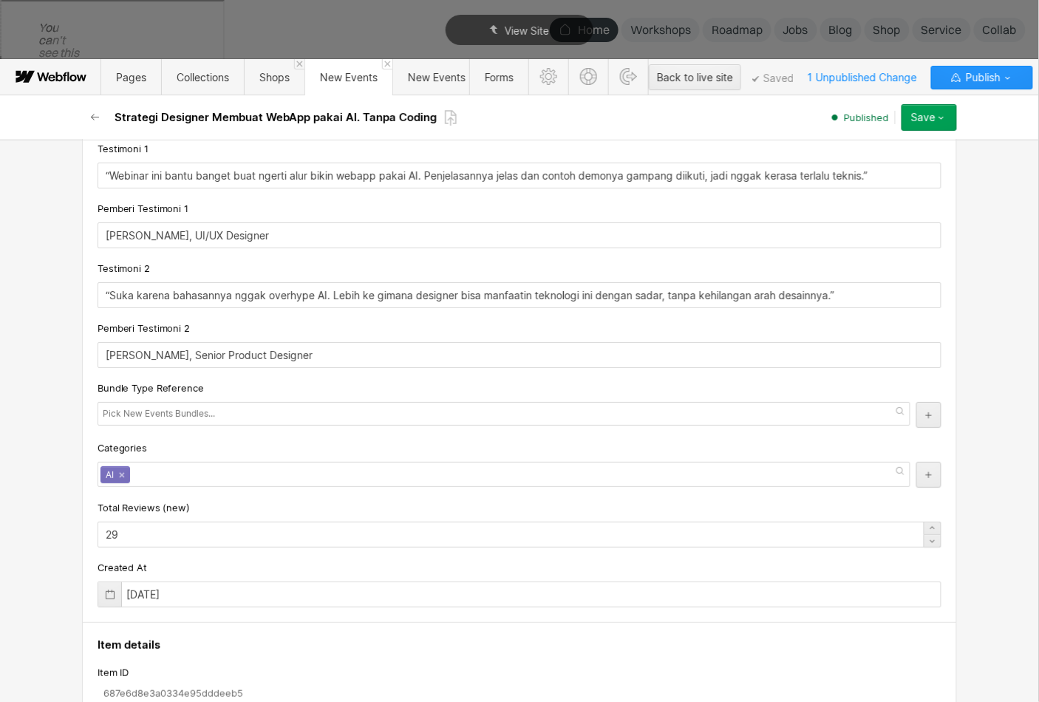
scroll to position [6141, 0]
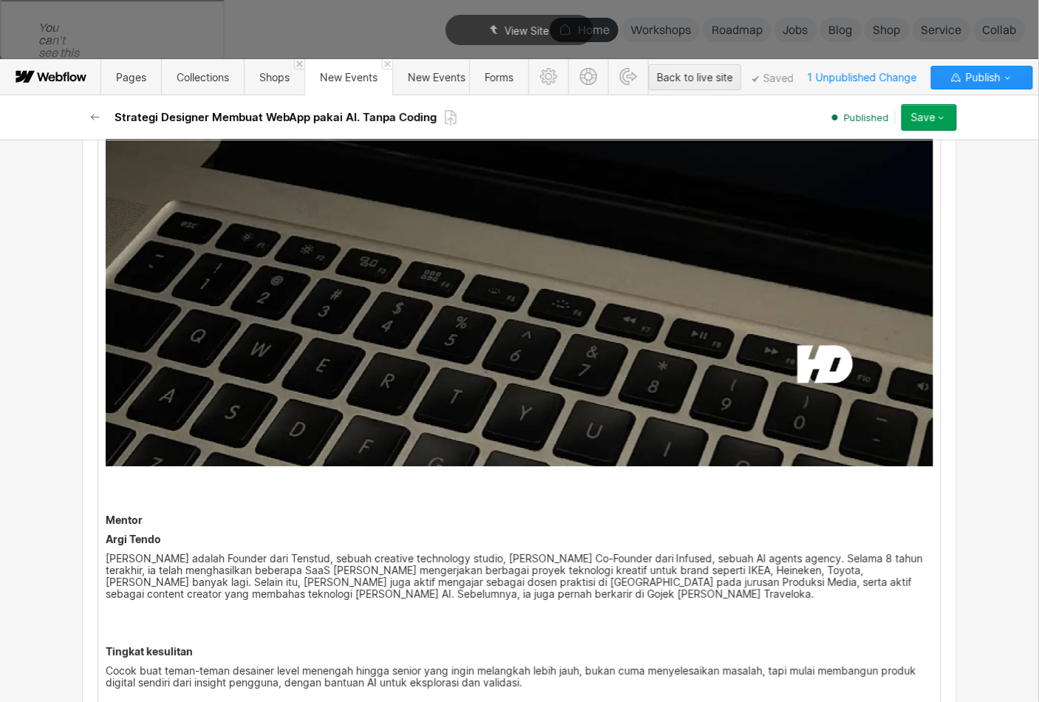
click at [317, 560] on p "[PERSON_NAME] adalah Founder dari Tenstud, sebuah creative technology studio, […" at bounding box center [520, 576] width 828 height 47
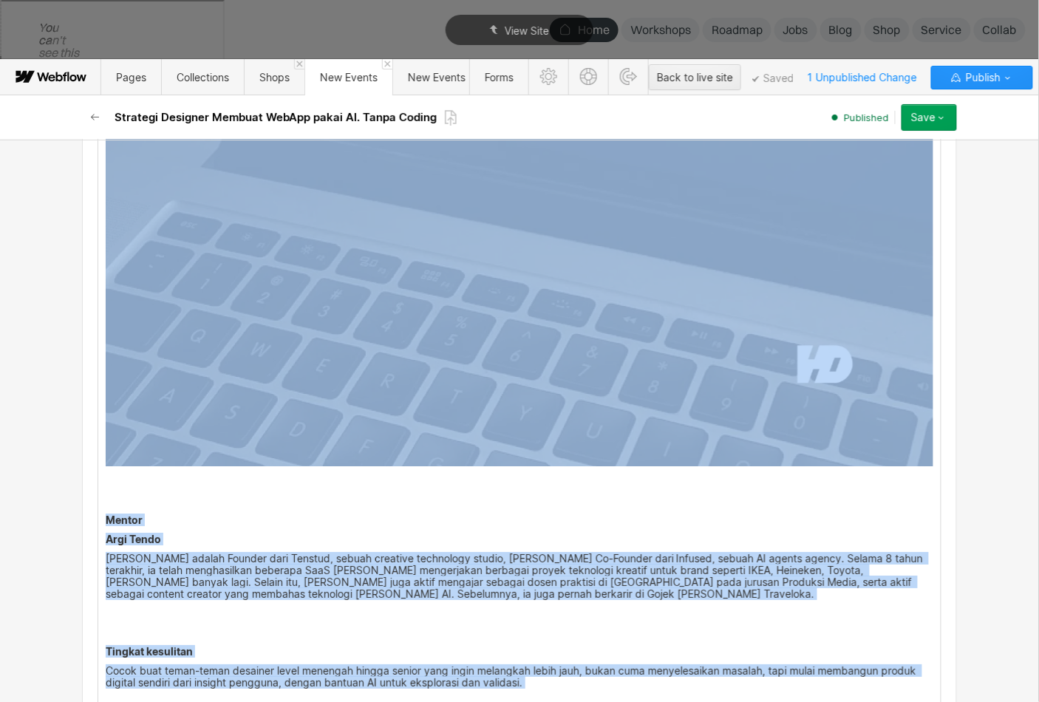
copy div "‍ Loremipsum dolo sita conse ad elitsed doe: Tem incid 8 utlab etdolorema aliq …"
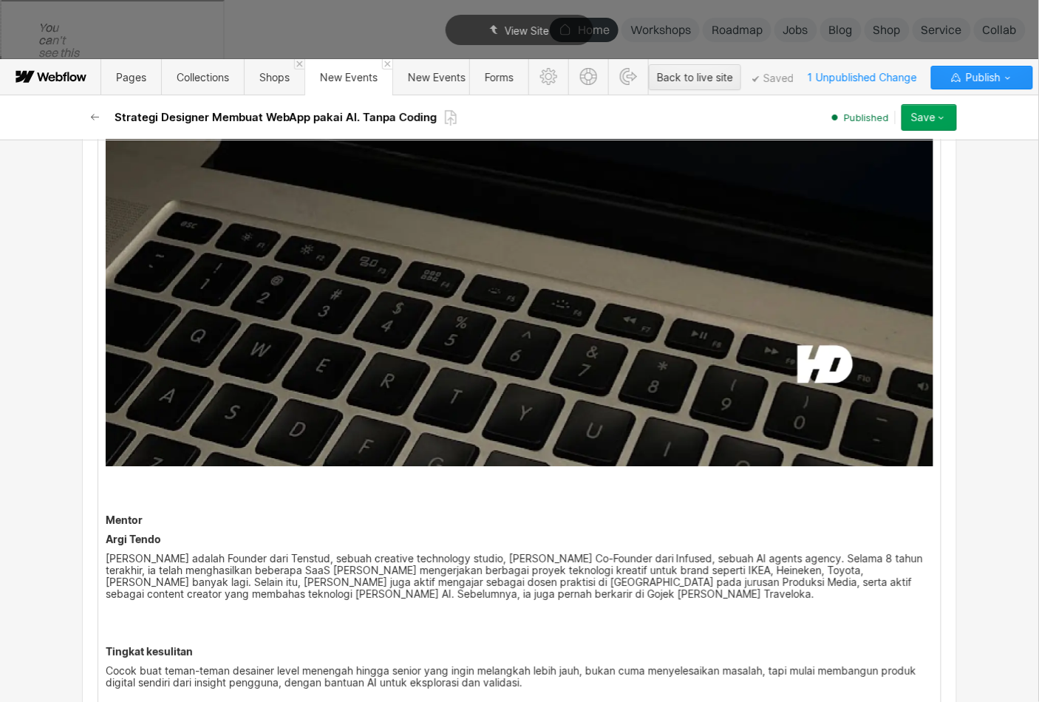
click at [98, 136] on div "Strategi Designer Membuat WebApp pakai AI. Tanpa Coding Published Save Save cha…" at bounding box center [519, 117] width 887 height 44
click at [97, 126] on button "button" at bounding box center [95, 117] width 27 height 27
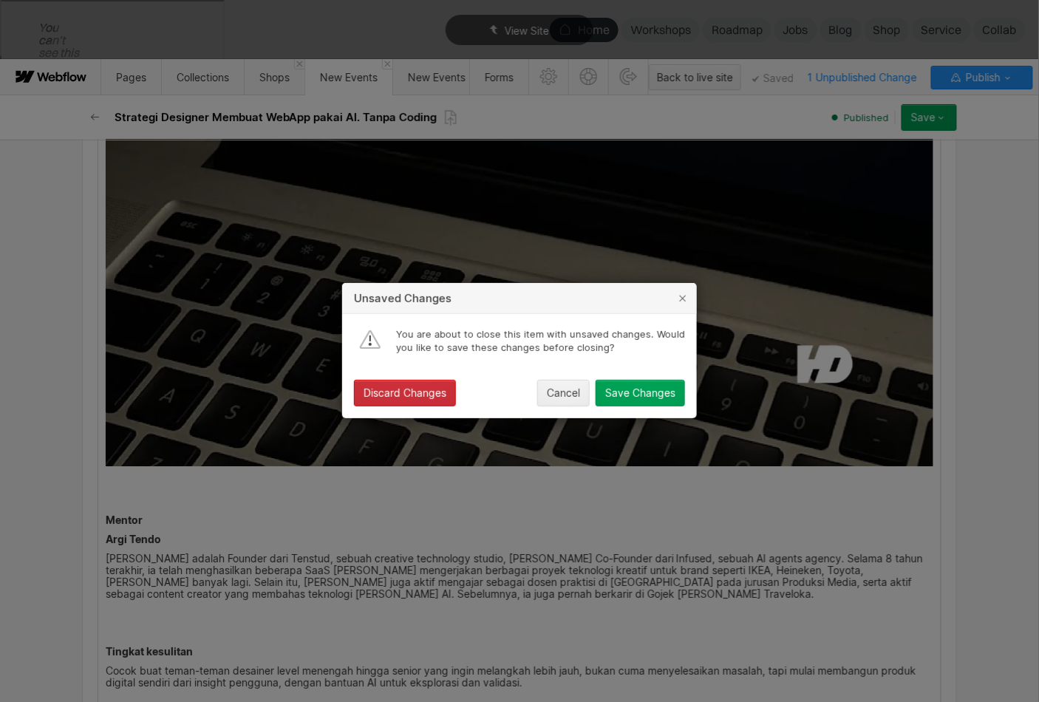
click at [432, 397] on div "Discard Changes" at bounding box center [405, 394] width 83 height 12
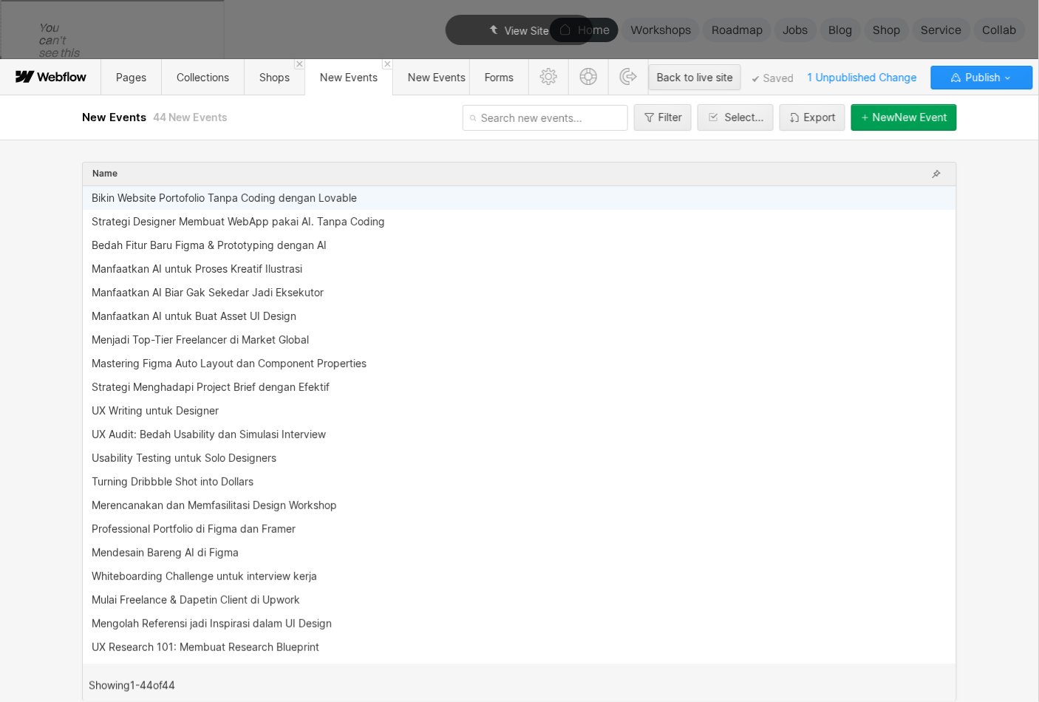
click at [215, 196] on div "Bikin Website Portofolio Tanpa Coding dengan Lovable" at bounding box center [224, 198] width 265 height 12
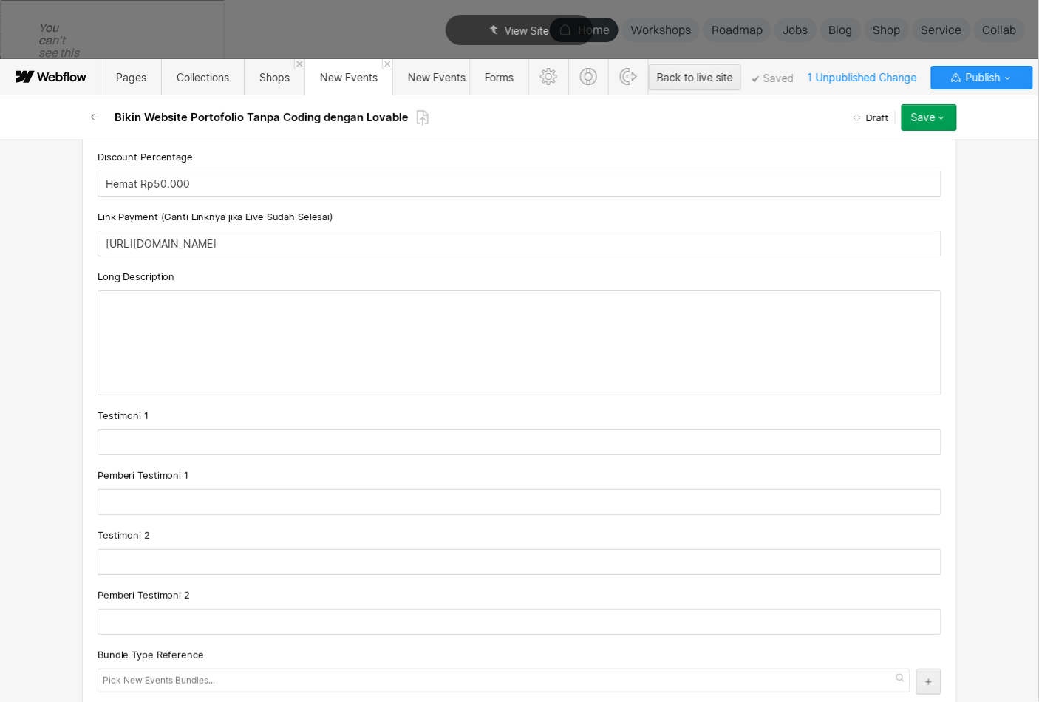
scroll to position [1394, 0]
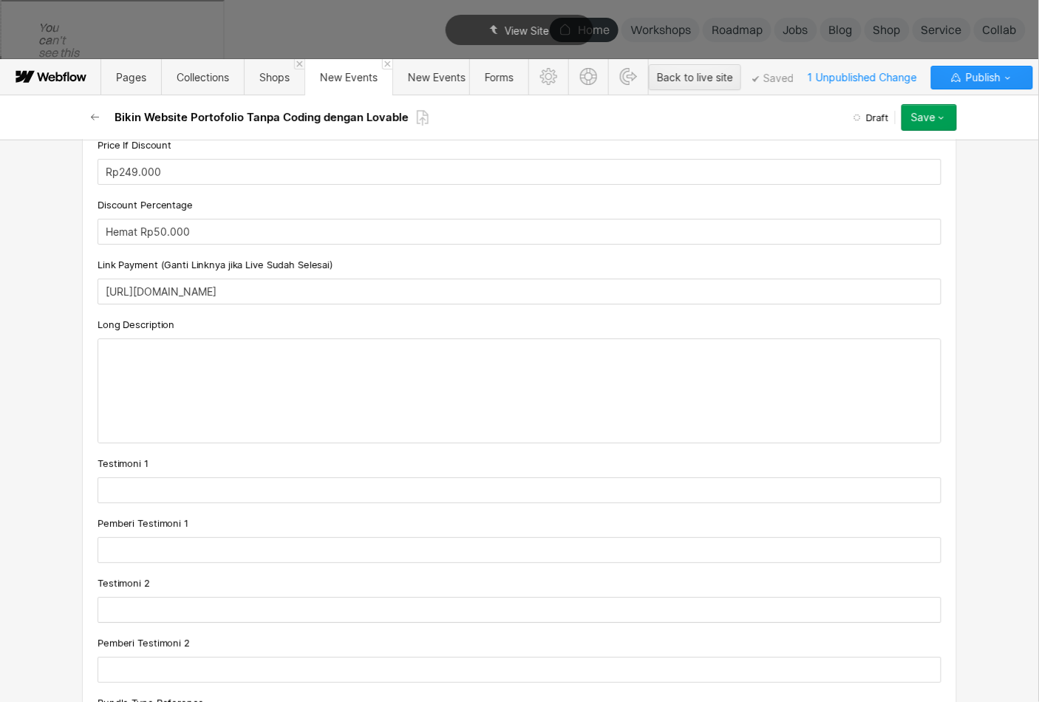
click at [260, 381] on div at bounding box center [519, 390] width 842 height 103
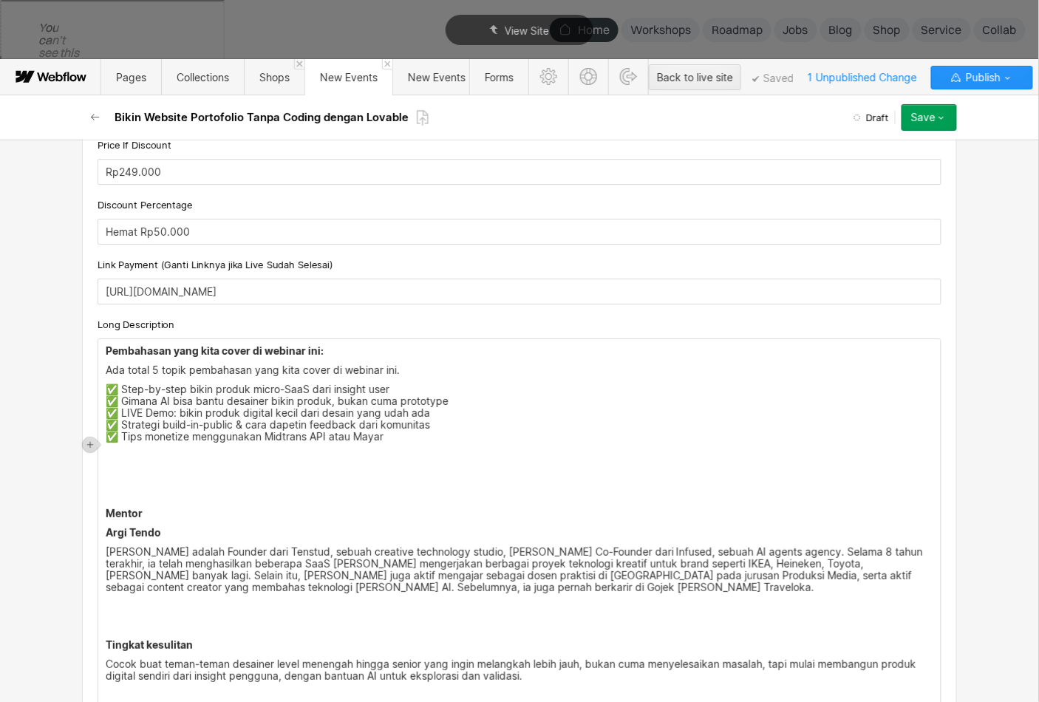
scroll to position [1397, 0]
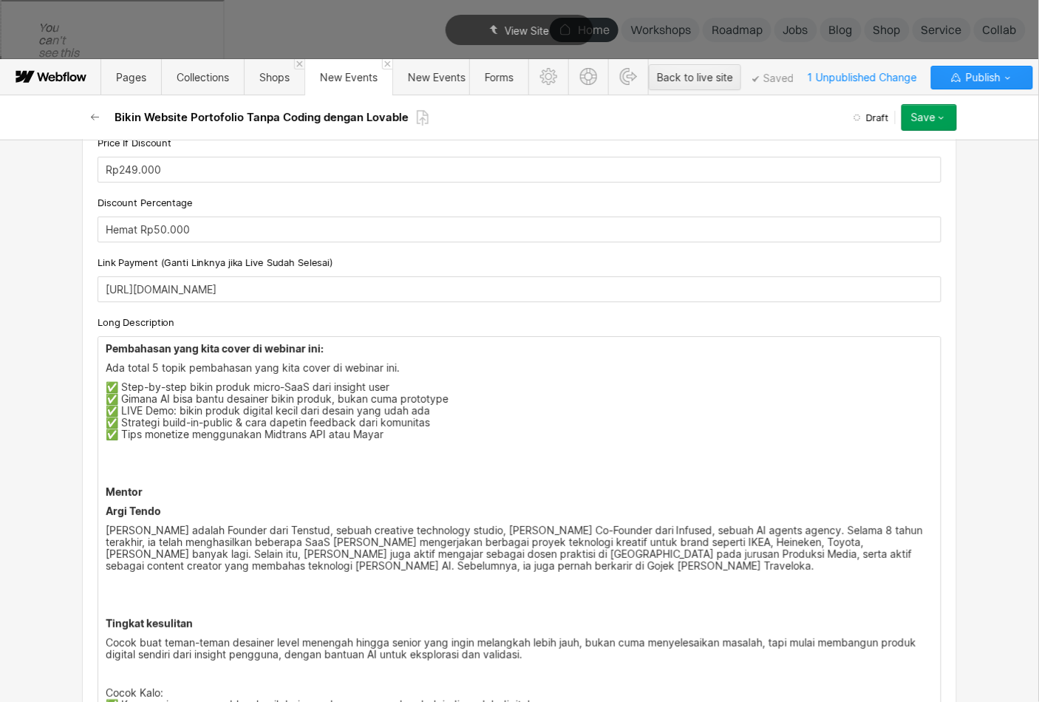
click at [205, 467] on p "‍" at bounding box center [520, 473] width 828 height 12
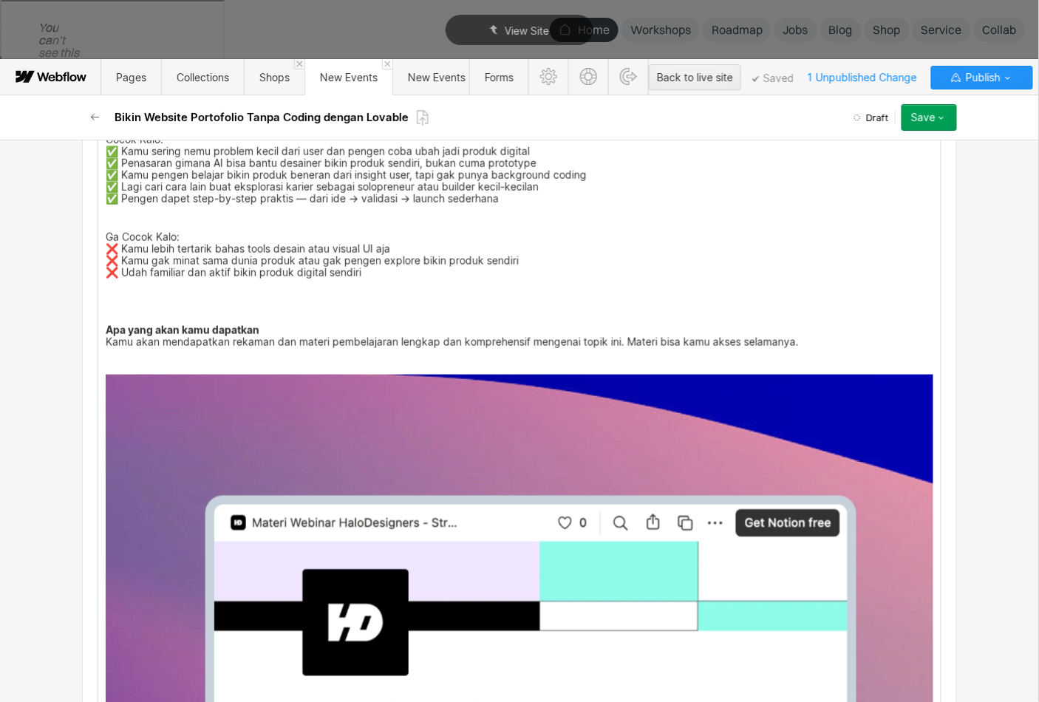
scroll to position [2101, 0]
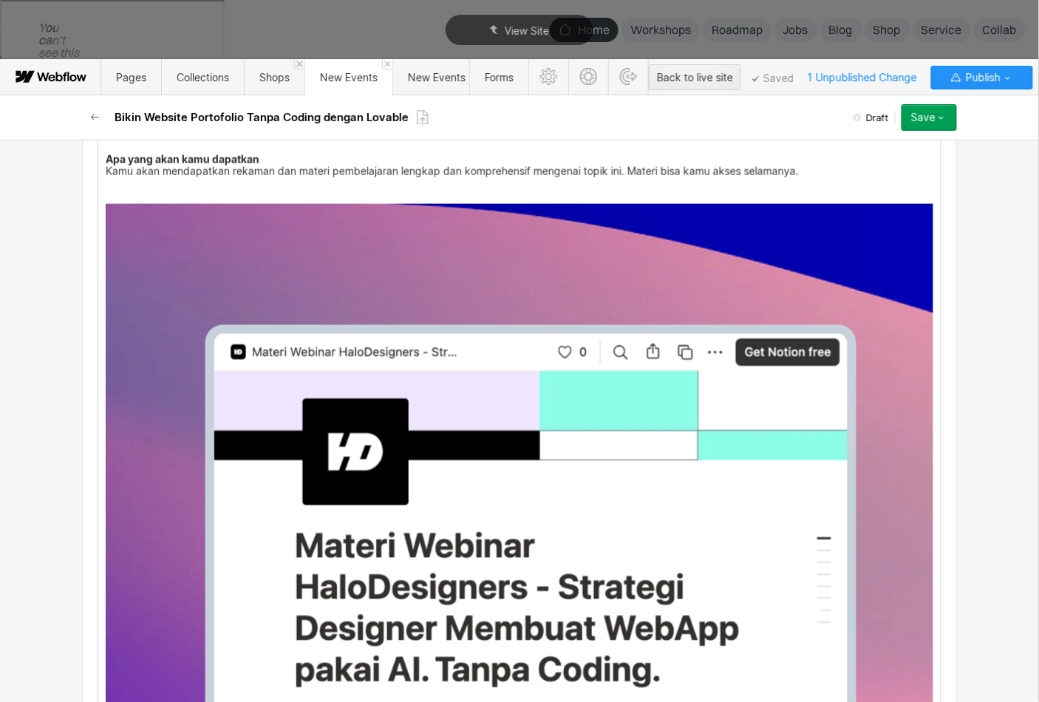
click at [195, 441] on img at bounding box center [520, 677] width 828 height 947
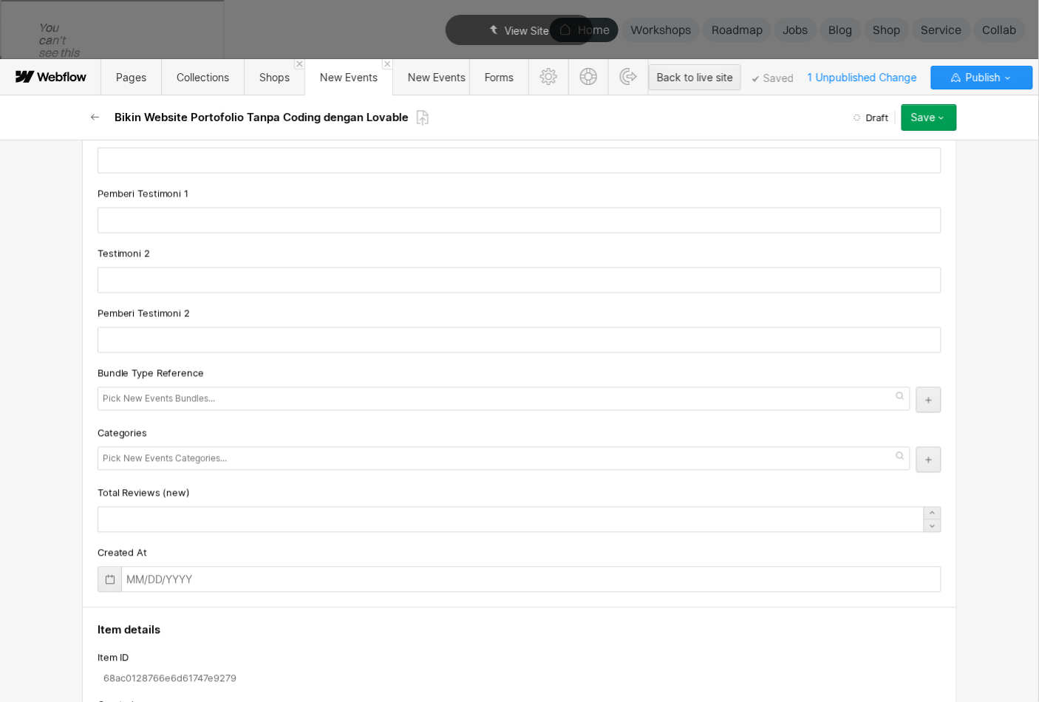
scroll to position [2199, 0]
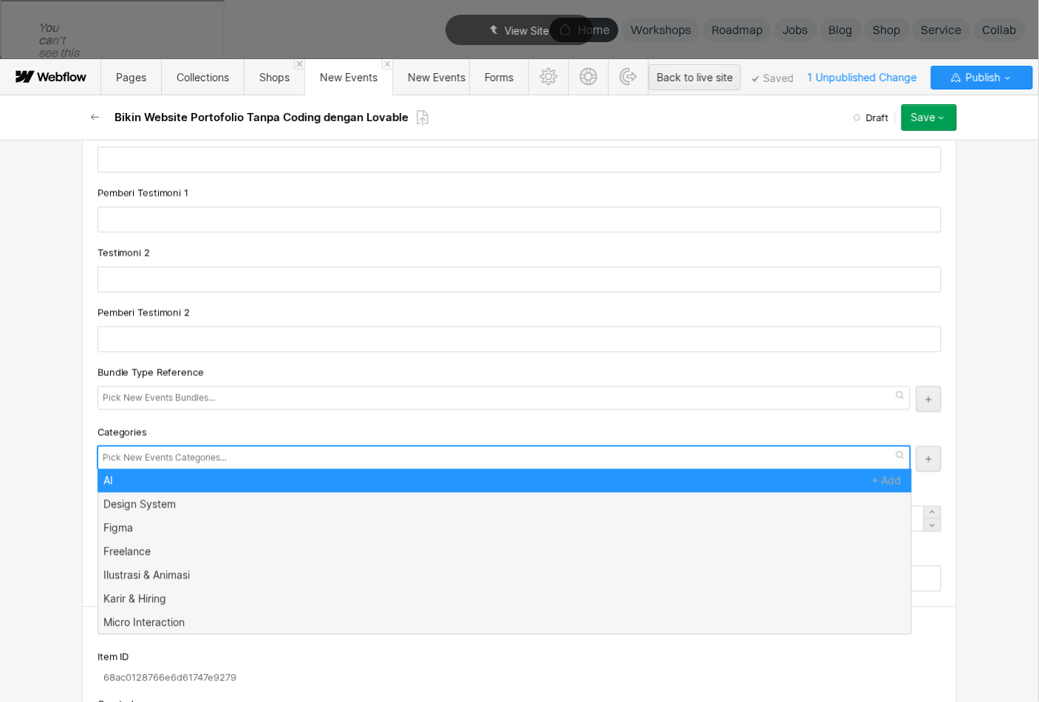
click at [192, 448] on input "text" at bounding box center [167, 458] width 128 height 21
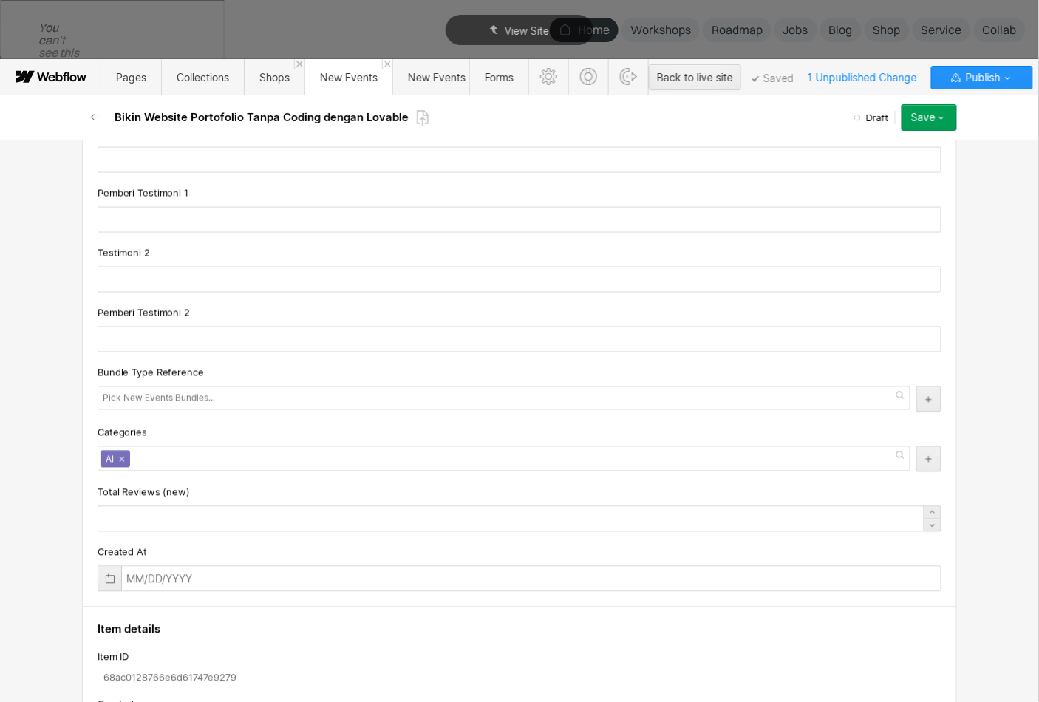
click at [204, 424] on div "Categories" at bounding box center [520, 432] width 844 height 16
click at [173, 566] on input "text" at bounding box center [520, 579] width 844 height 26
click at [112, 573] on icon at bounding box center [110, 579] width 12 height 12
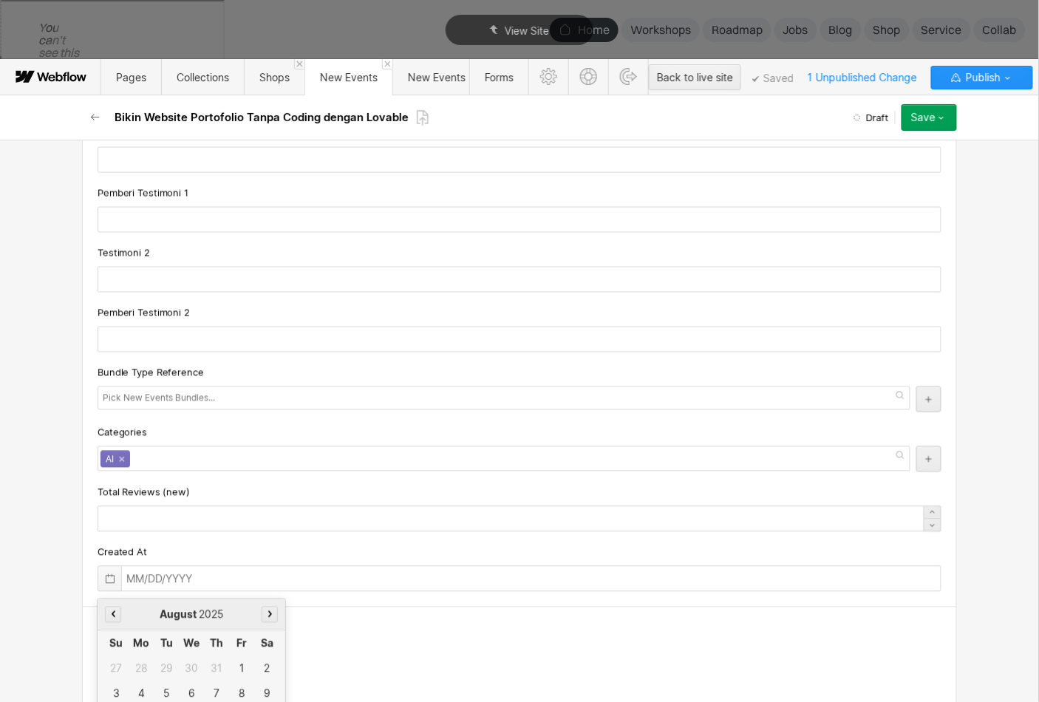
scroll to position [2288, 0]
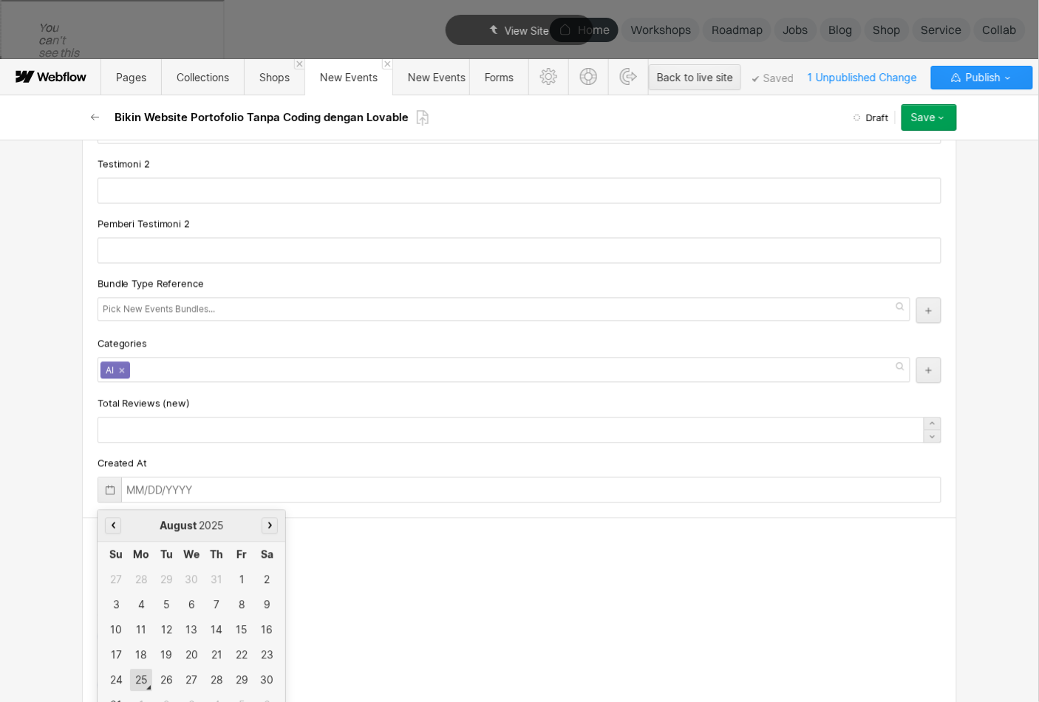
click at [141, 669] on div "25" at bounding box center [141, 680] width 22 height 22
type input "[DATE]"
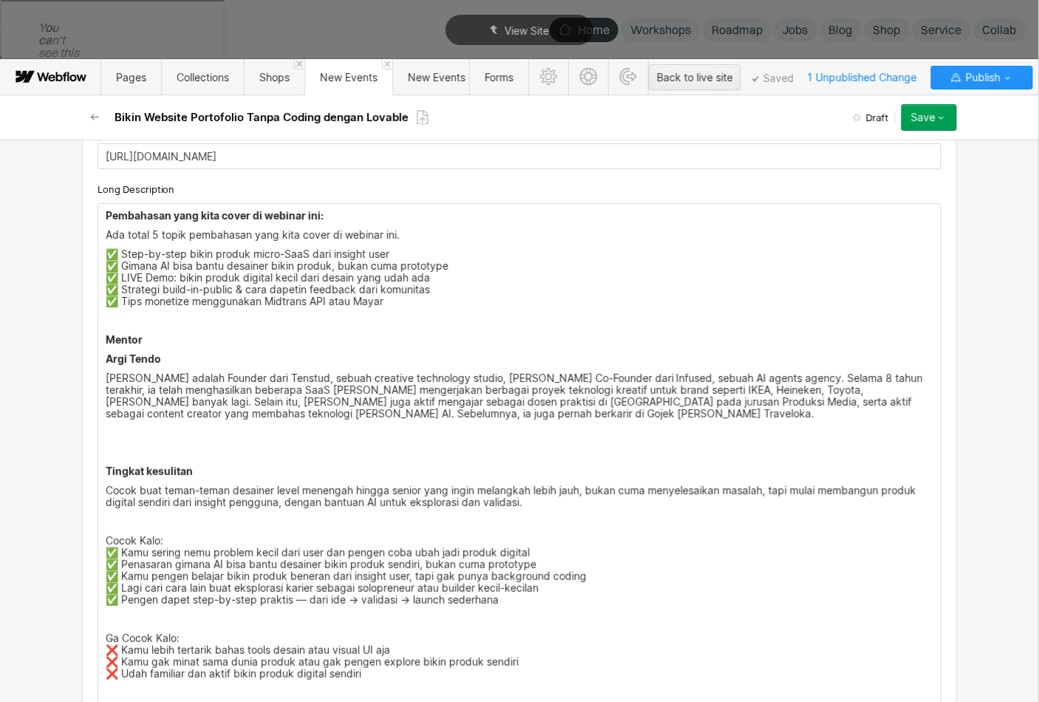
scroll to position [1535, 0]
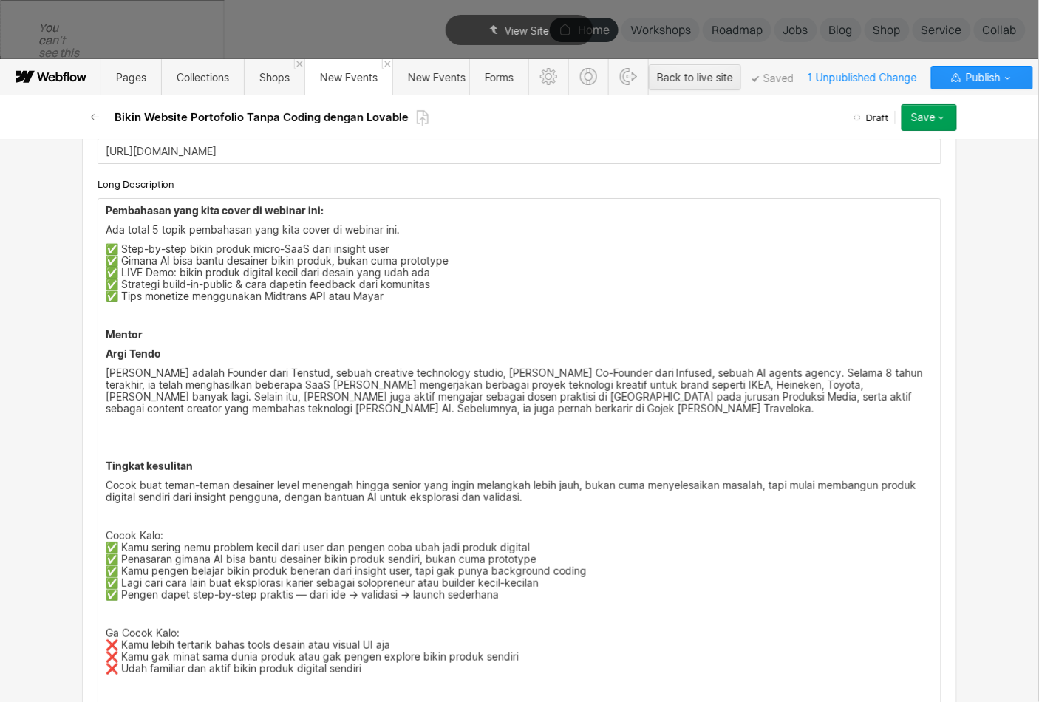
click at [114, 204] on strong "Pembahasan yang kita cover di webinar ini:" at bounding box center [215, 210] width 218 height 13
drag, startPoint x: 106, startPoint y: 197, endPoint x: 329, endPoint y: 193, distance: 222.4
click at [329, 205] on p "‍ Pembahasan yang kita cover di webinar ini:" at bounding box center [520, 211] width 828 height 12
copy strong "Pembahasan yang kita cover di webinar ini:"
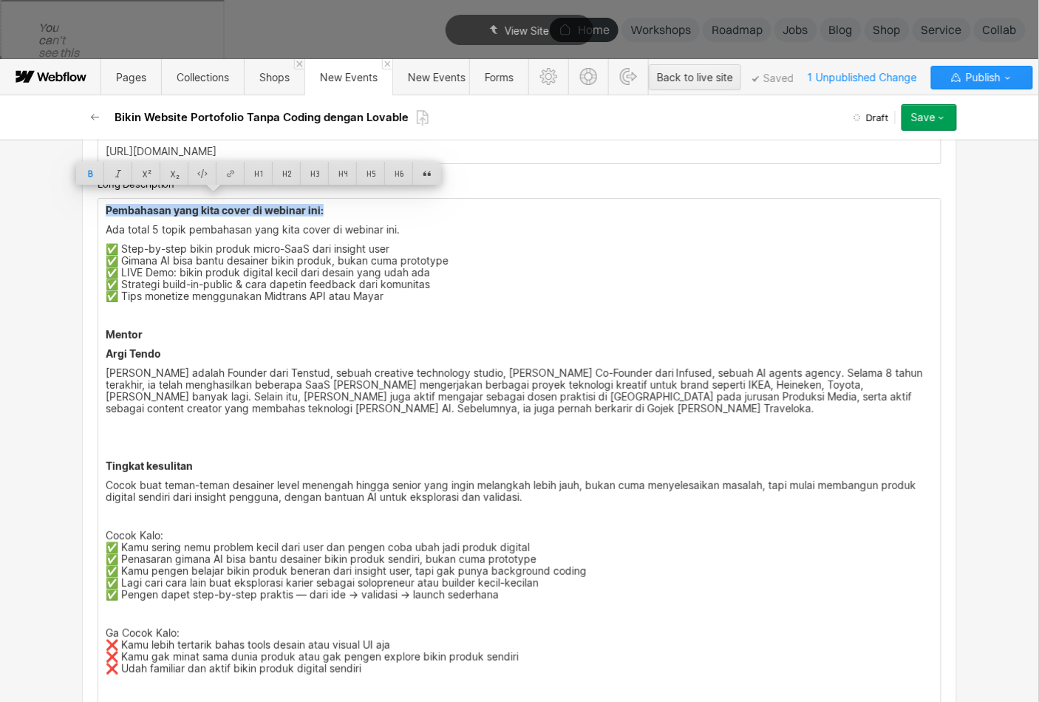
click at [116, 204] on strong "Pembahasan yang kita cover di webinar ini:" at bounding box center [215, 210] width 218 height 13
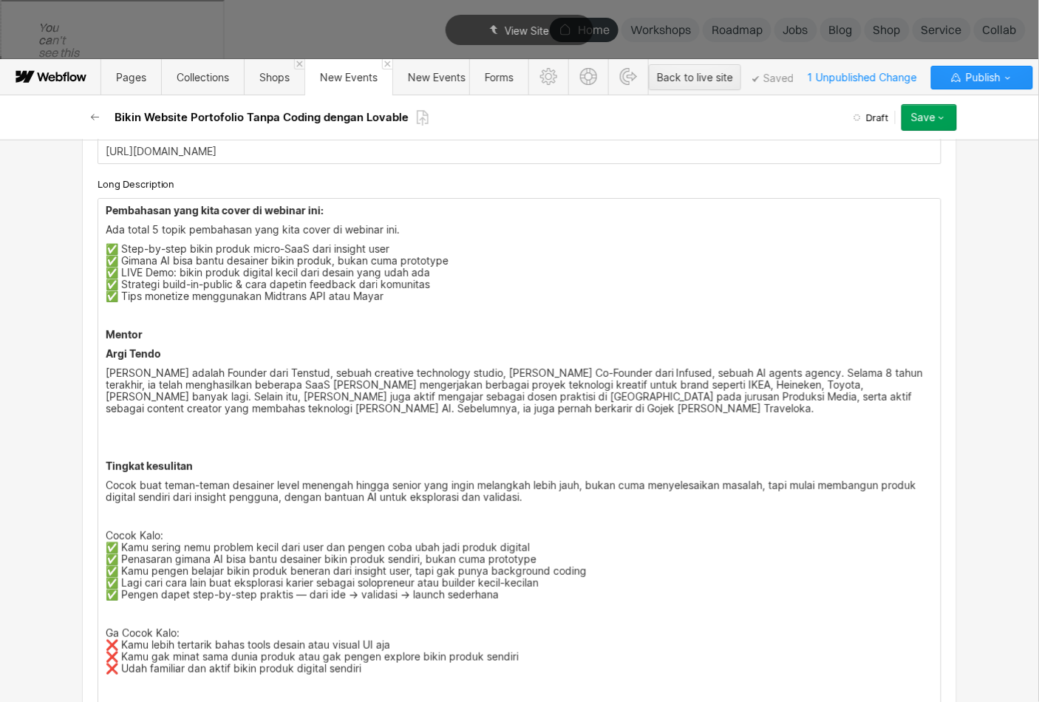
click at [399, 287] on p "✅ Step-by-step bikin produk micro-SaaS dari insight user ✅ Gimana AI bisa bantu…" at bounding box center [520, 272] width 828 height 59
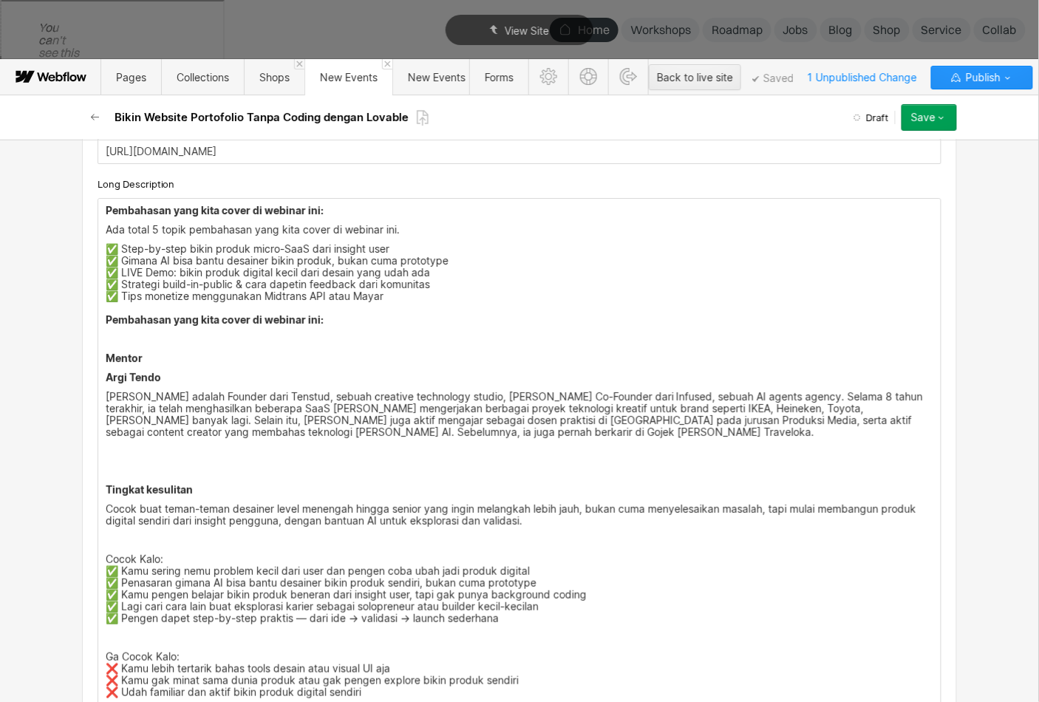
click at [109, 313] on strong "Pembahasan yang kita cover di webinar ini:" at bounding box center [215, 319] width 218 height 13
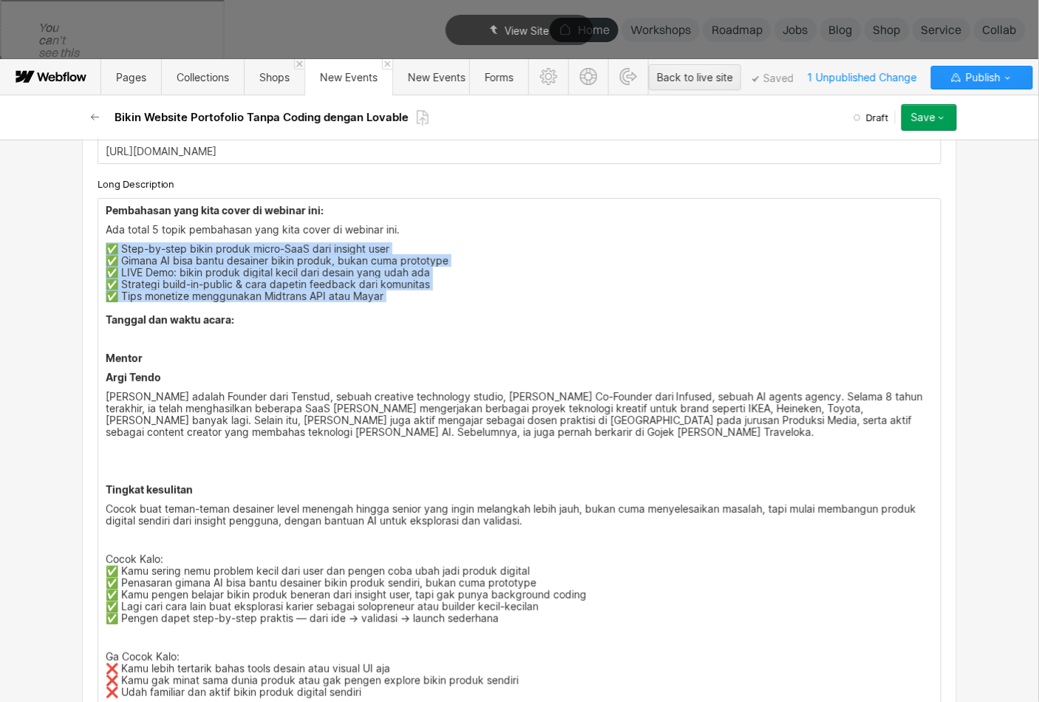
drag, startPoint x: 408, startPoint y: 290, endPoint x: 98, endPoint y: 231, distance: 315.9
click at [98, 231] on div "‍ Pembahasan yang kita cover di webinar ini: Ada total 5 topik pembahasan yang …" at bounding box center [519, 499] width 842 height 601
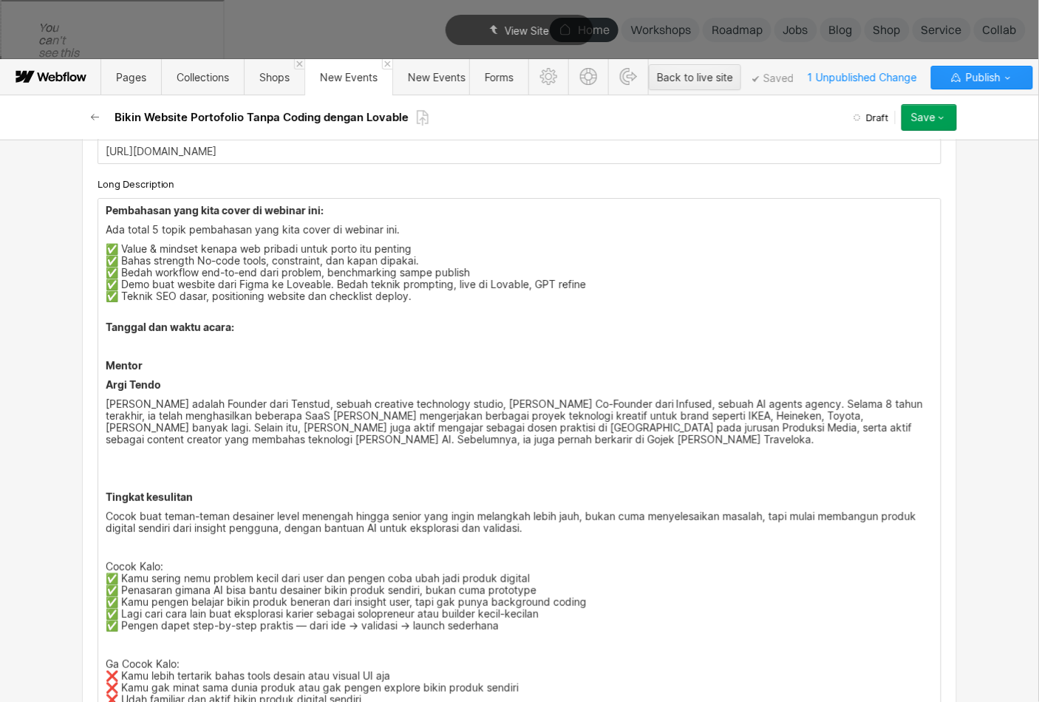
click at [256, 310] on p "Tanggal dan waktu acara:" at bounding box center [520, 322] width 828 height 24
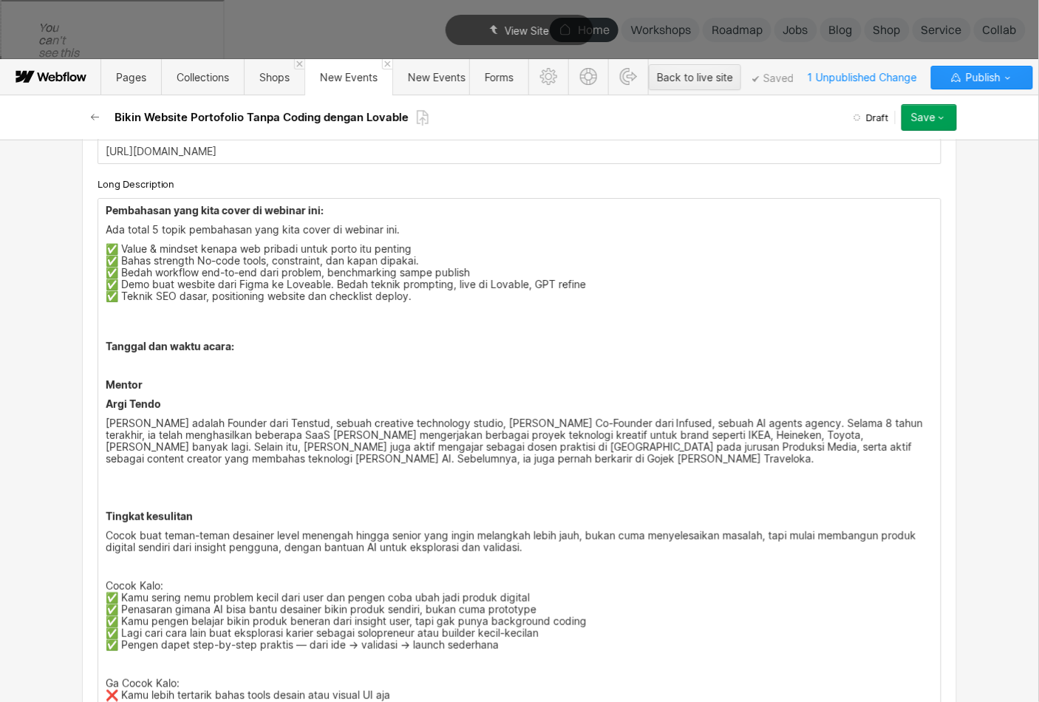
click at [222, 360] on p "‍" at bounding box center [520, 366] width 828 height 12
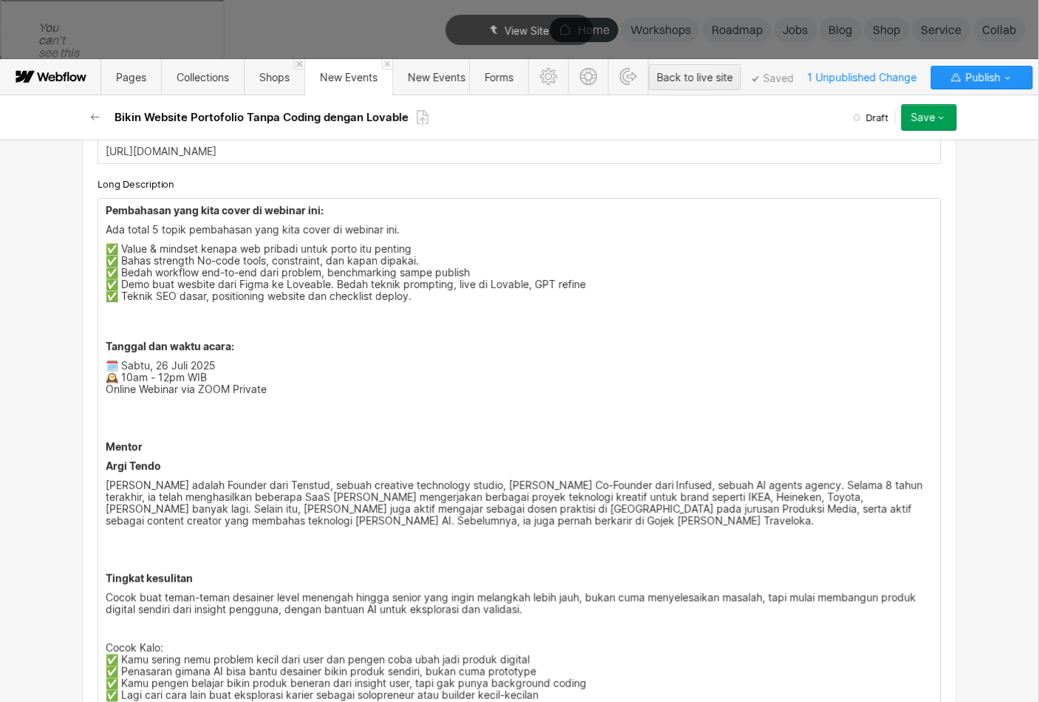
click at [155, 405] on div "‍ Pembahasan yang kita cover di webinar ini: Ada total 5 topik pembahasan yang …" at bounding box center [519, 544] width 842 height 690
click at [135, 460] on strong "Argi Tendo" at bounding box center [133, 466] width 55 height 13
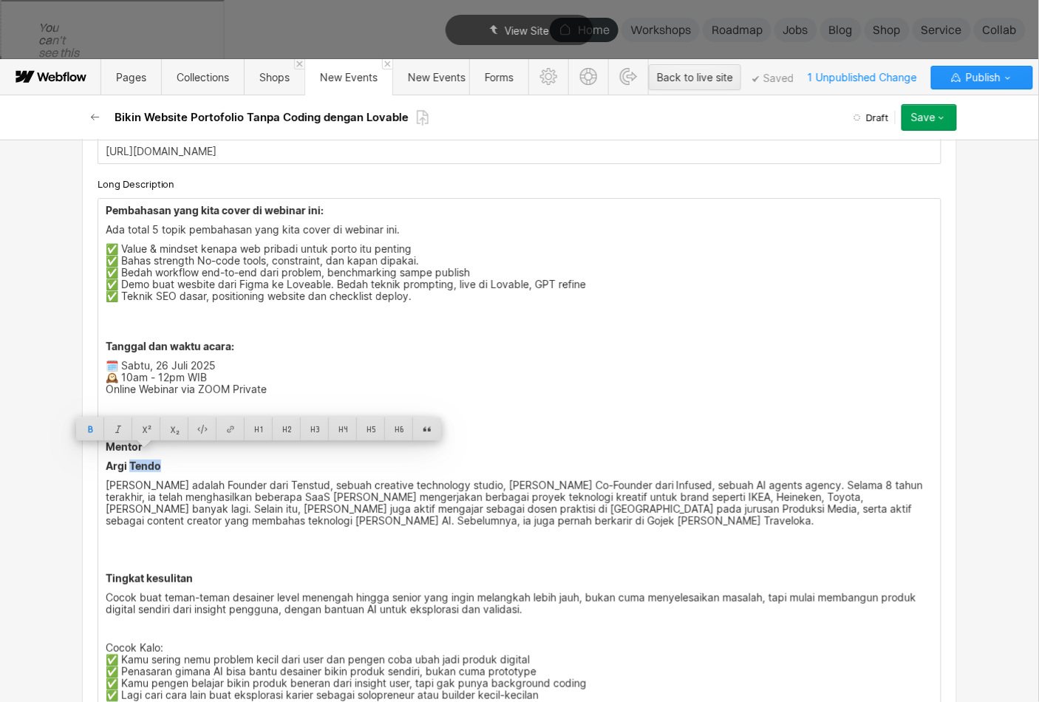
click at [106, 460] on strong "Argi Tendo" at bounding box center [133, 466] width 55 height 13
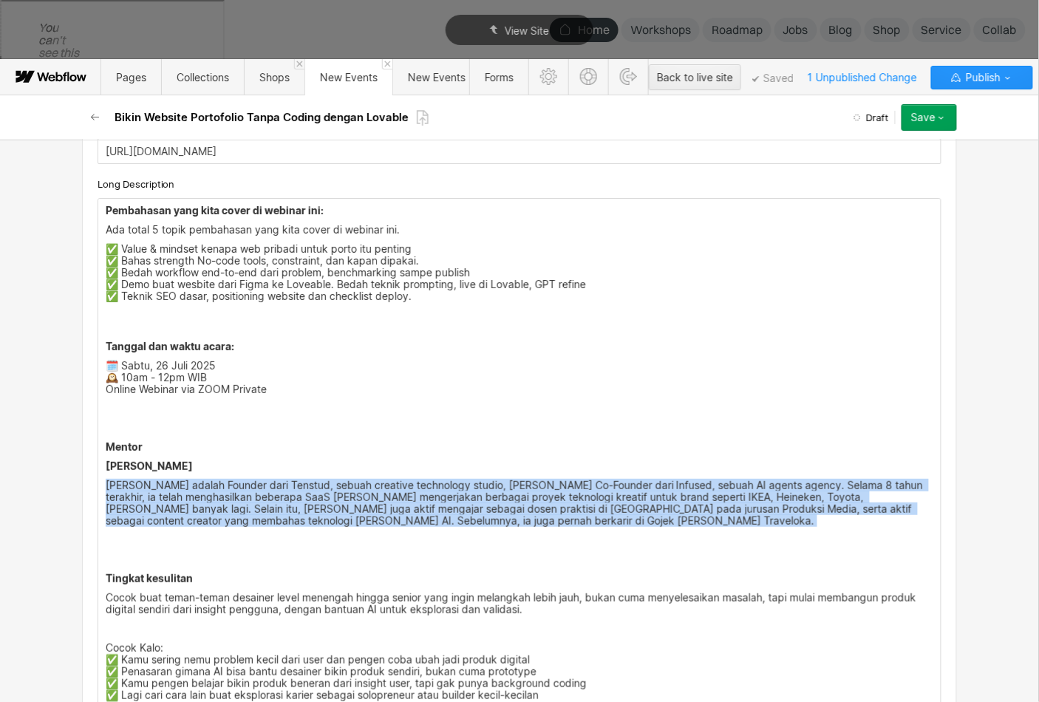
drag, startPoint x: 427, startPoint y: 516, endPoint x: 97, endPoint y: 474, distance: 332.9
click at [98, 474] on div "‍ Pembahasan yang kita cover di webinar ini: Ada total 5 topik pembahasan yang …" at bounding box center [520, 544] width 844 height 692
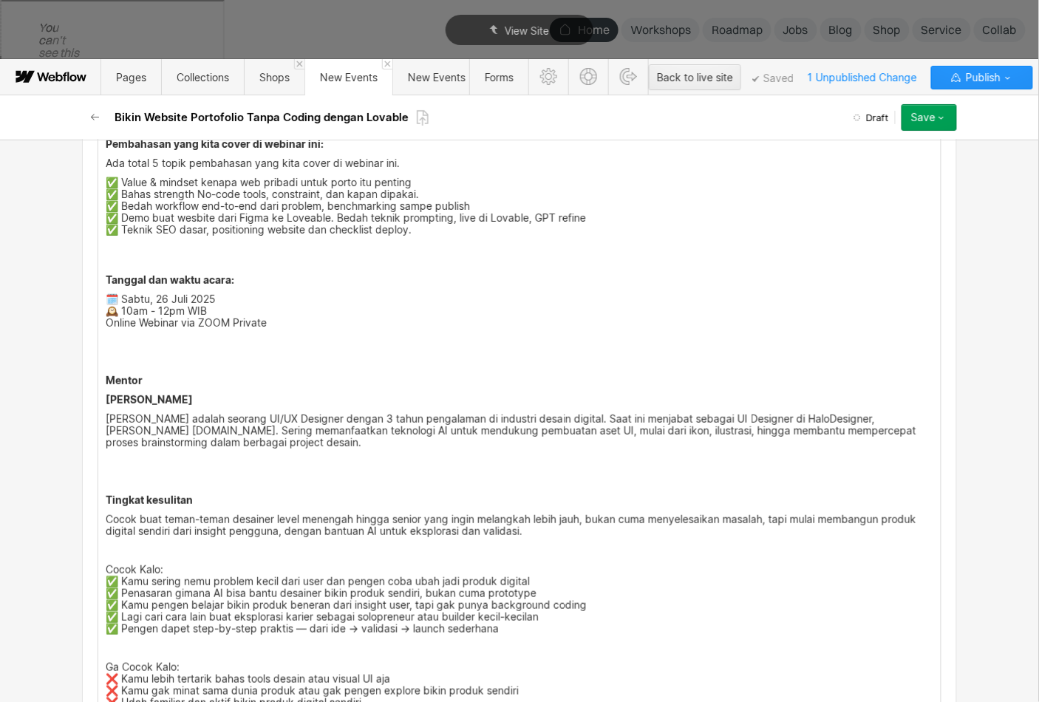
scroll to position [1611, 0]
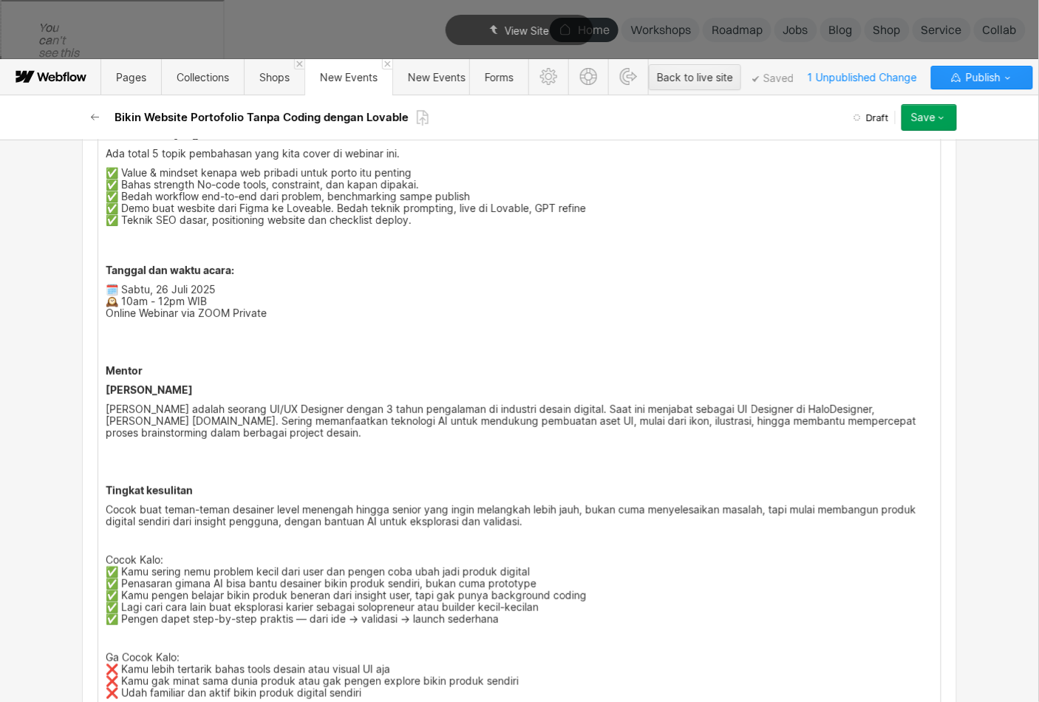
click at [129, 449] on div "‍ Pembahasan yang kita cover di webinar ini: Ada total 5 topik pembahasan yang …" at bounding box center [519, 462] width 842 height 678
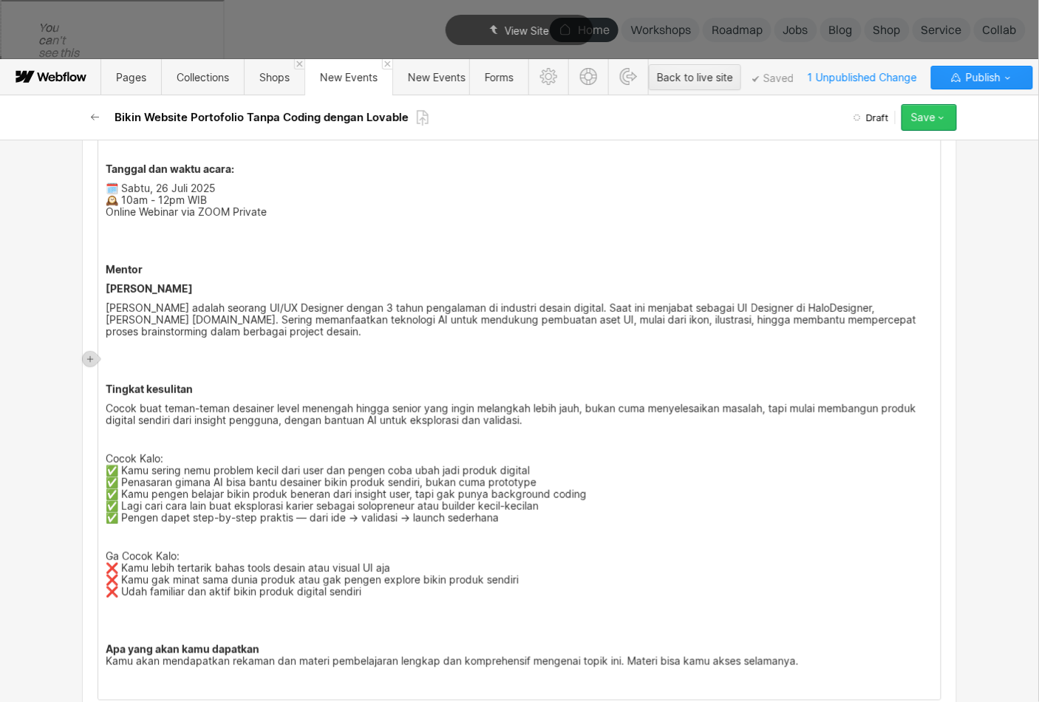
click at [934, 125] on button "Save" at bounding box center [928, 117] width 55 height 27
click at [586, 403] on p "Cocok buat teman-teman desainer level menengah hingga senior yang ingin melangk…" at bounding box center [520, 415] width 828 height 24
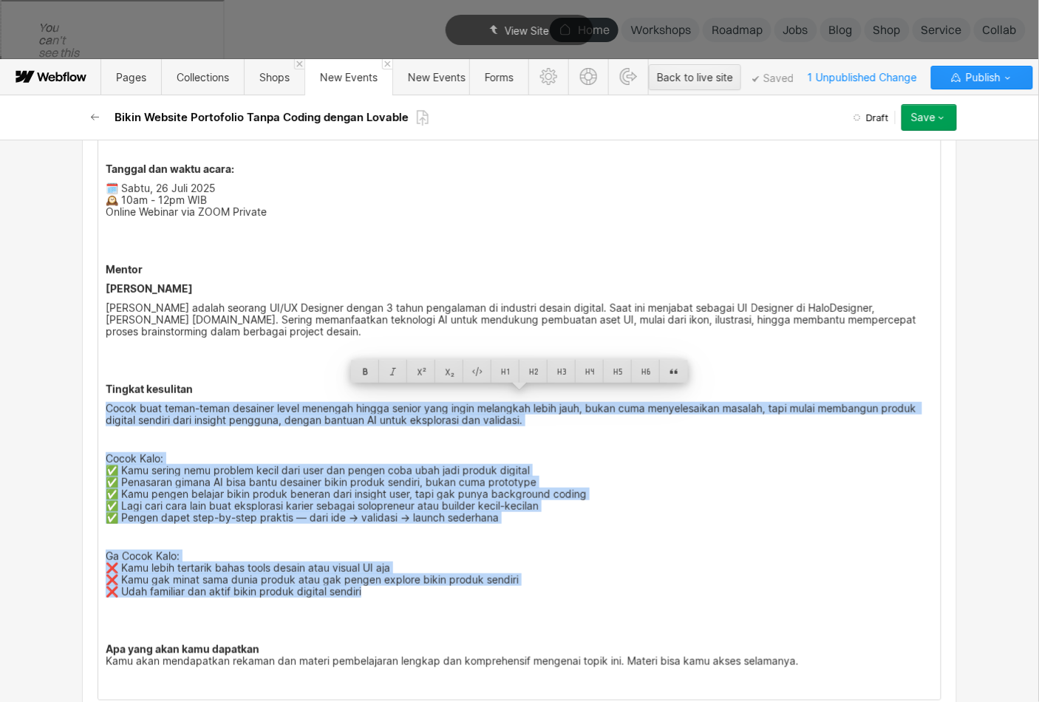
drag, startPoint x: 409, startPoint y: 574, endPoint x: 103, endPoint y: 398, distance: 352.9
click at [103, 398] on div "‍ Pembahasan yang kita cover di webinar ini: Ada total 5 topik pembahasan yang …" at bounding box center [519, 360] width 842 height 678
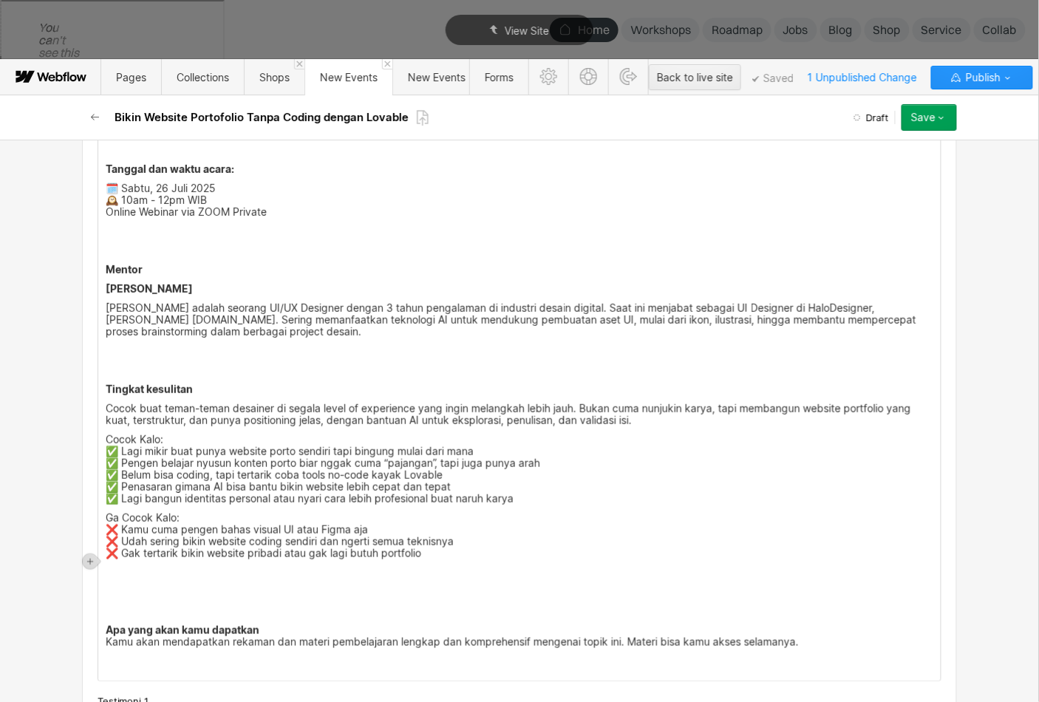
click at [132, 567] on p "‍" at bounding box center [520, 573] width 828 height 12
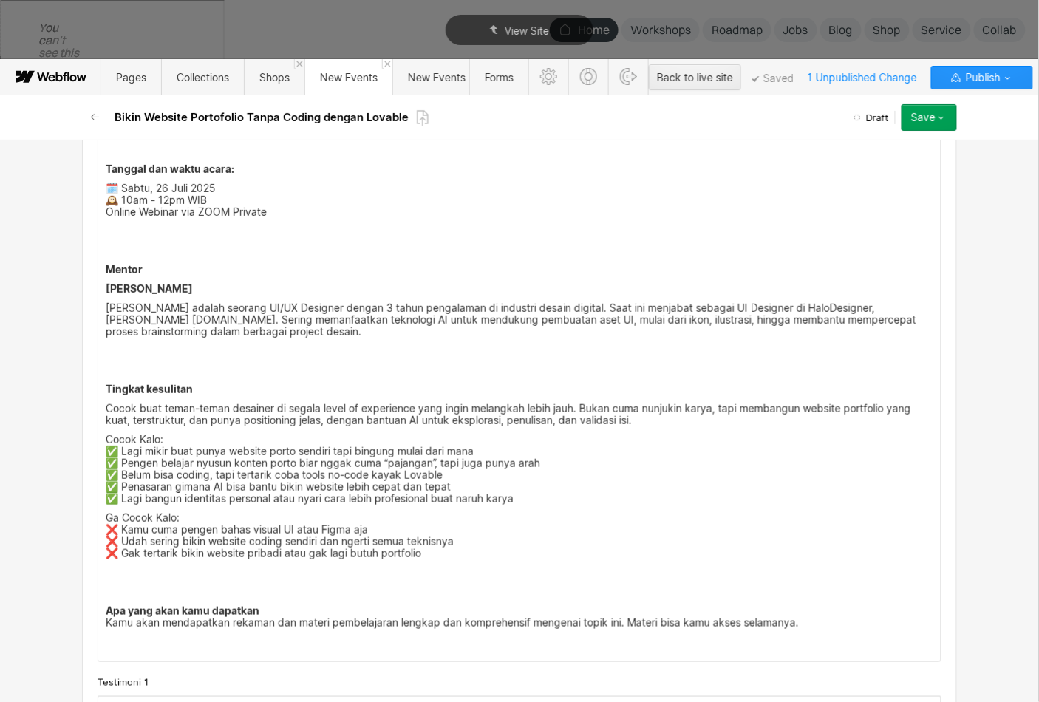
click at [543, 488] on p "Cocok Kalo: ✅ Lagi mikir buat punya website porto sendiri tapi bingung mulai da…" at bounding box center [520, 469] width 828 height 71
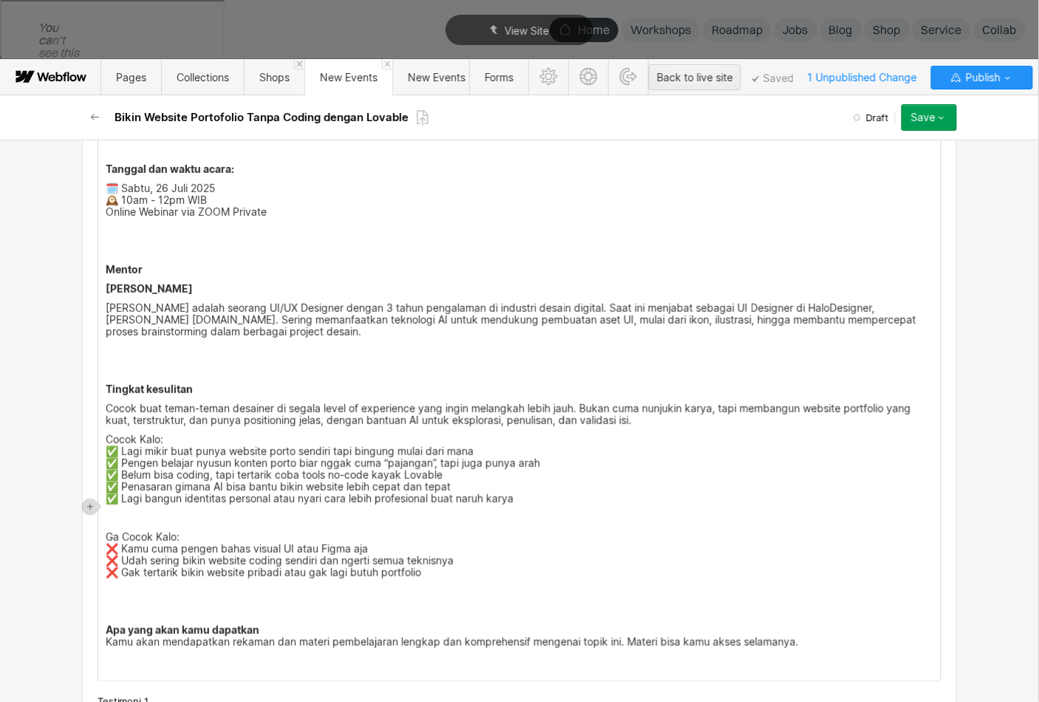
click at [655, 409] on p "Cocok buat teman-teman desainer di segala level of experience yang ingin melang…" at bounding box center [520, 415] width 828 height 24
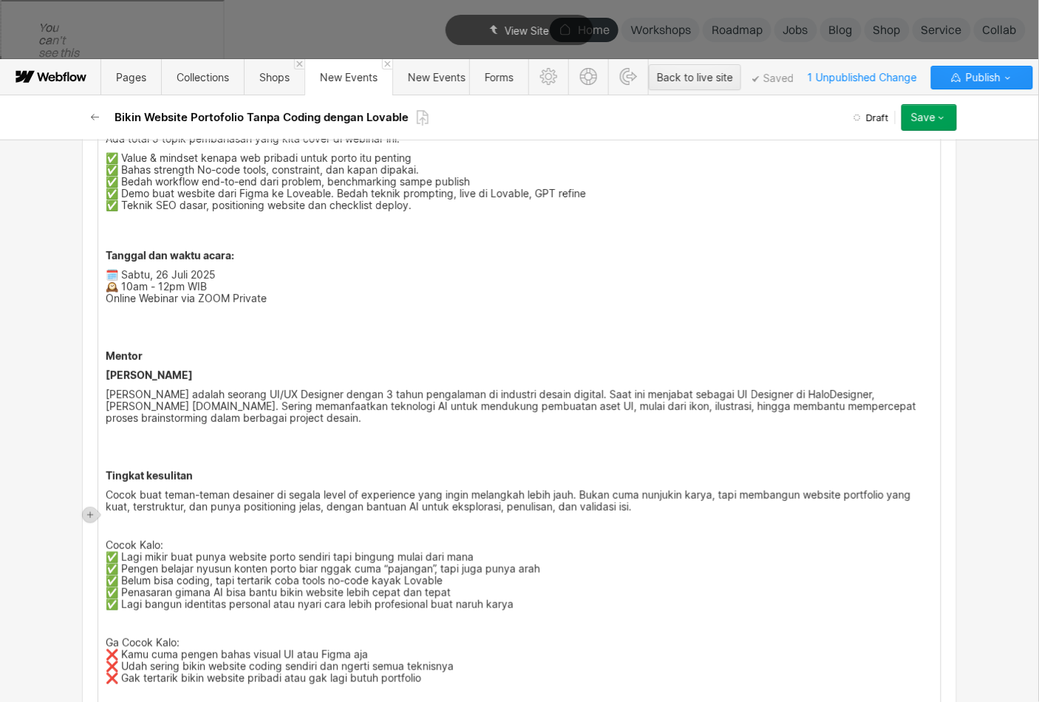
scroll to position [1589, 0]
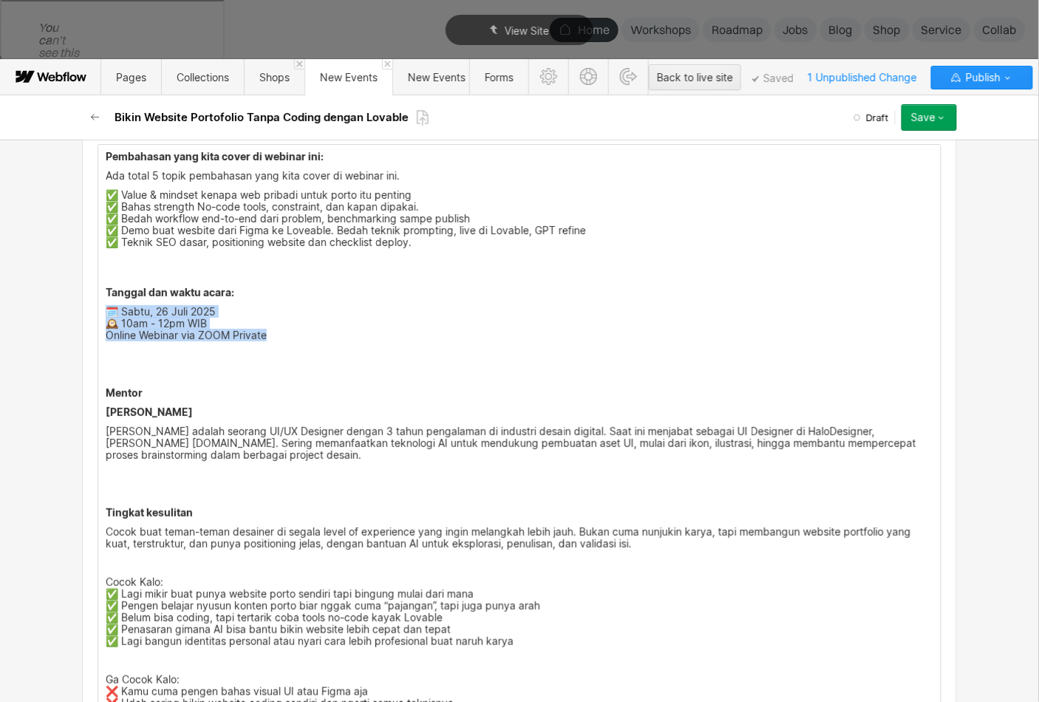
drag, startPoint x: 283, startPoint y: 328, endPoint x: 100, endPoint y: 301, distance: 185.3
click at [100, 301] on div "‍ Pembahasan yang kita cover di webinar ini: Ada total 5 topik pembahasan yang …" at bounding box center [519, 484] width 842 height 678
click at [162, 368] on p "‍" at bounding box center [520, 374] width 828 height 12
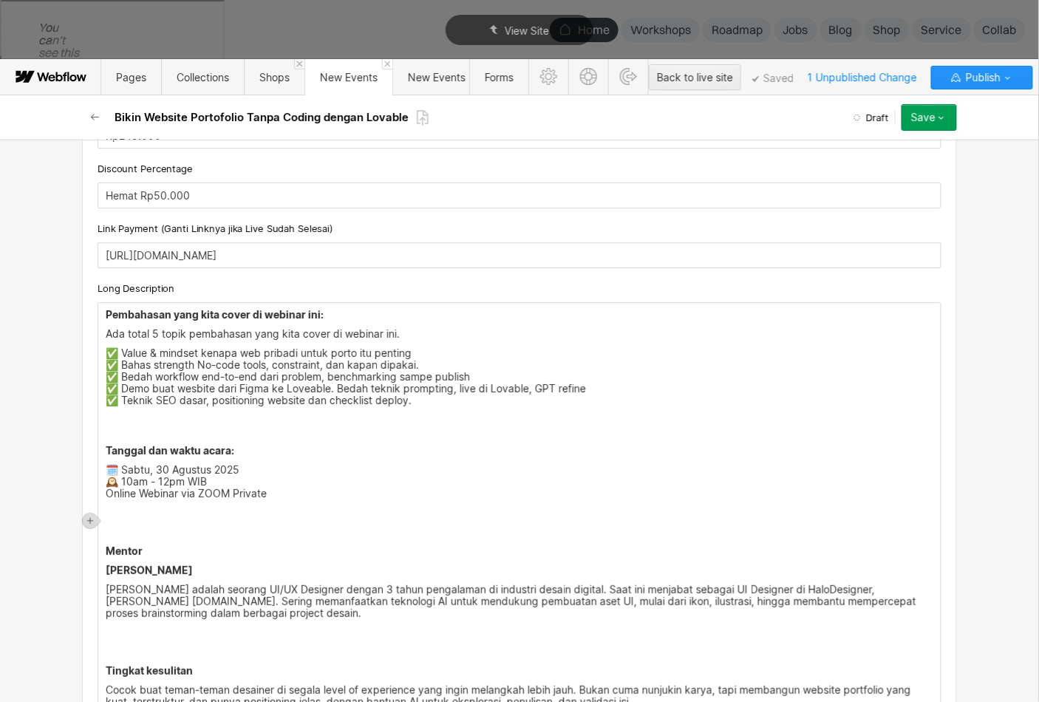
scroll to position [2093, 0]
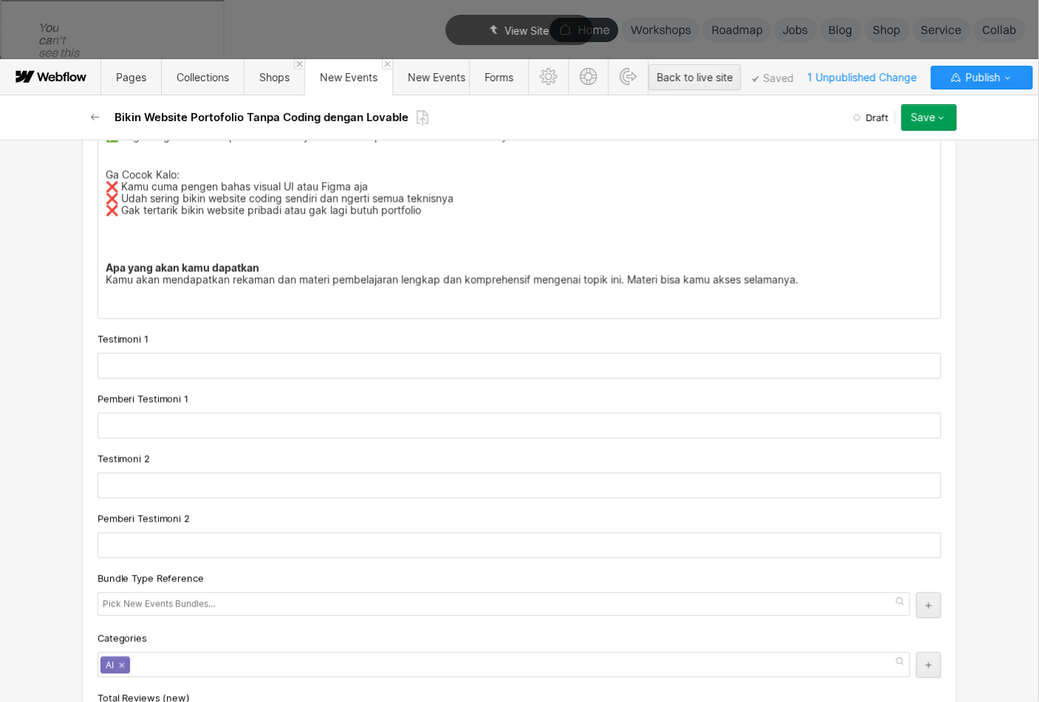
click at [933, 126] on button "Save" at bounding box center [928, 117] width 55 height 27
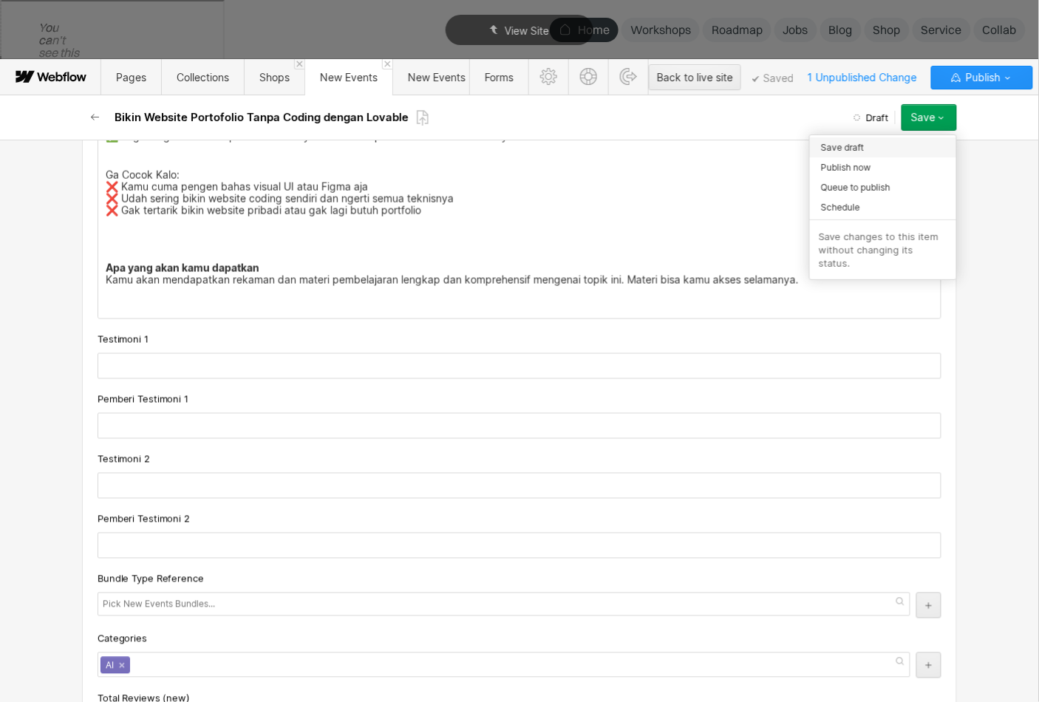
click at [921, 147] on div "Save draft" at bounding box center [883, 147] width 146 height 20
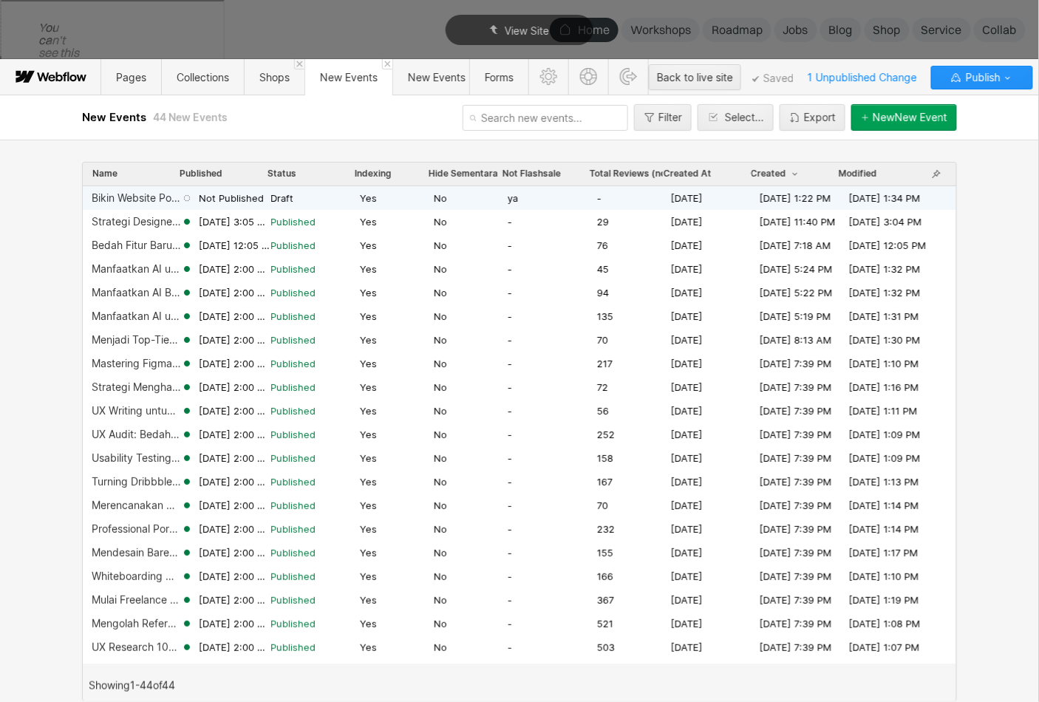
click at [239, 191] on span "Not Published" at bounding box center [231, 197] width 65 height 13
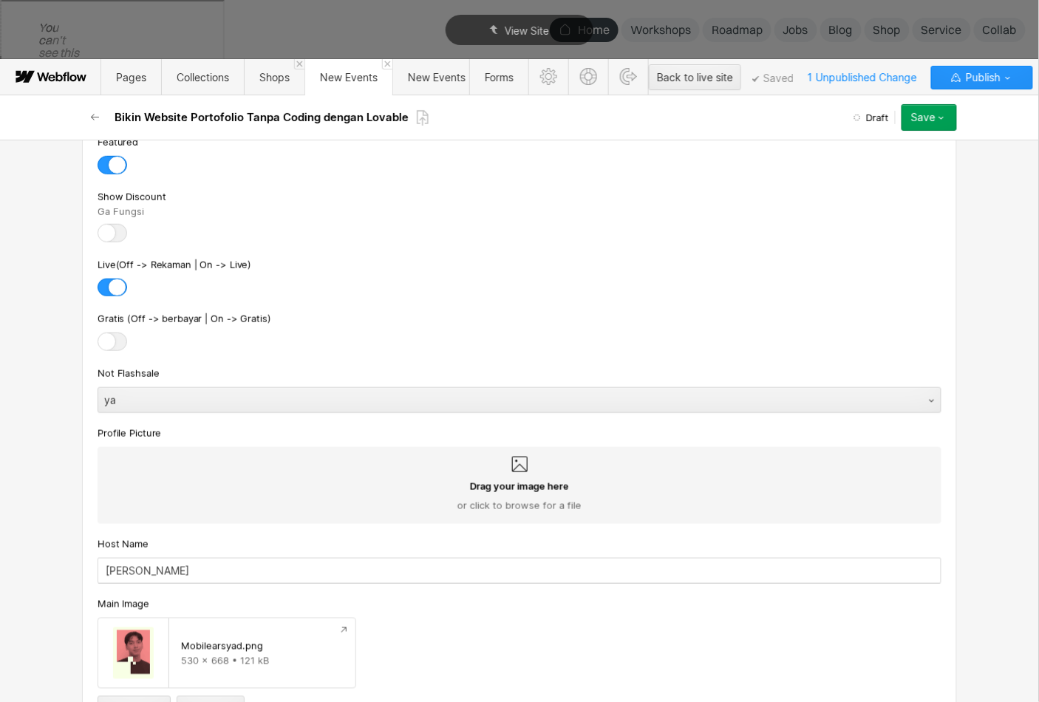
scroll to position [144, 0]
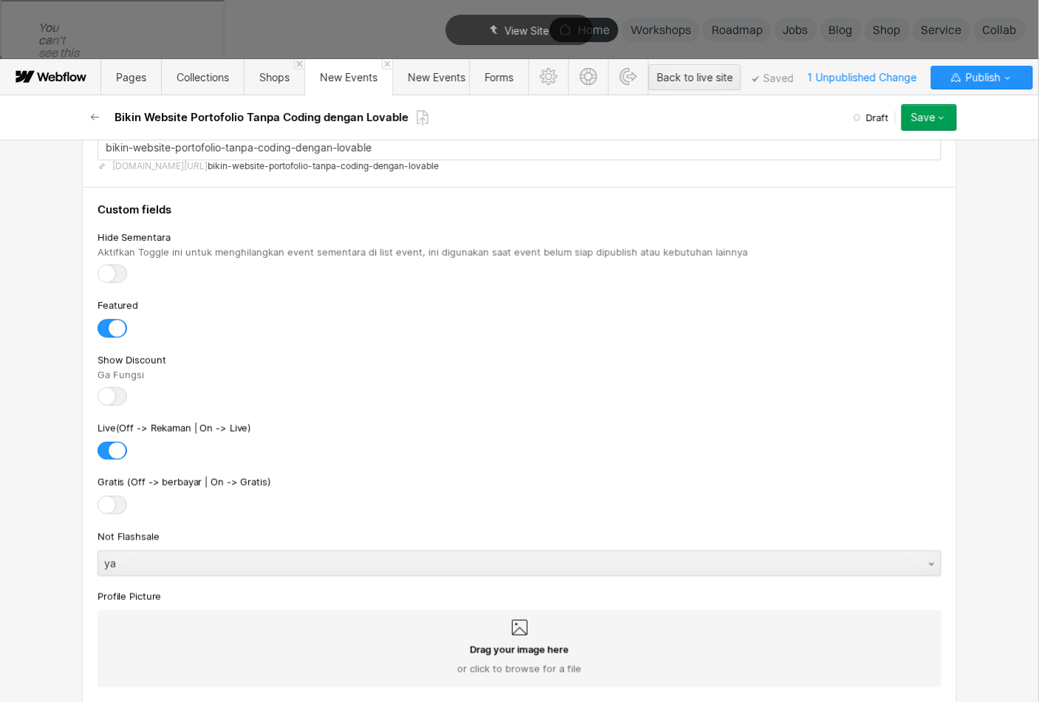
click at [120, 319] on div at bounding box center [113, 328] width 30 height 18
click at [0, 0] on input "checkbox" at bounding box center [0, 0] width 0 height 0
click at [956, 116] on button "Save" at bounding box center [928, 117] width 55 height 27
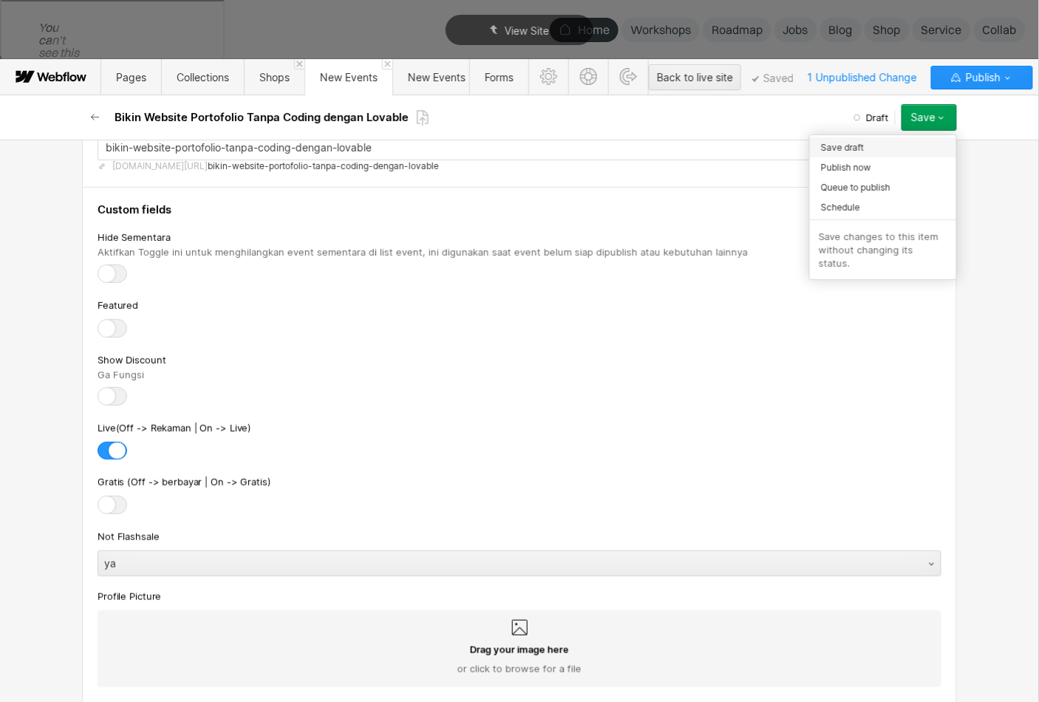
click at [928, 137] on div "Save draft" at bounding box center [883, 147] width 146 height 20
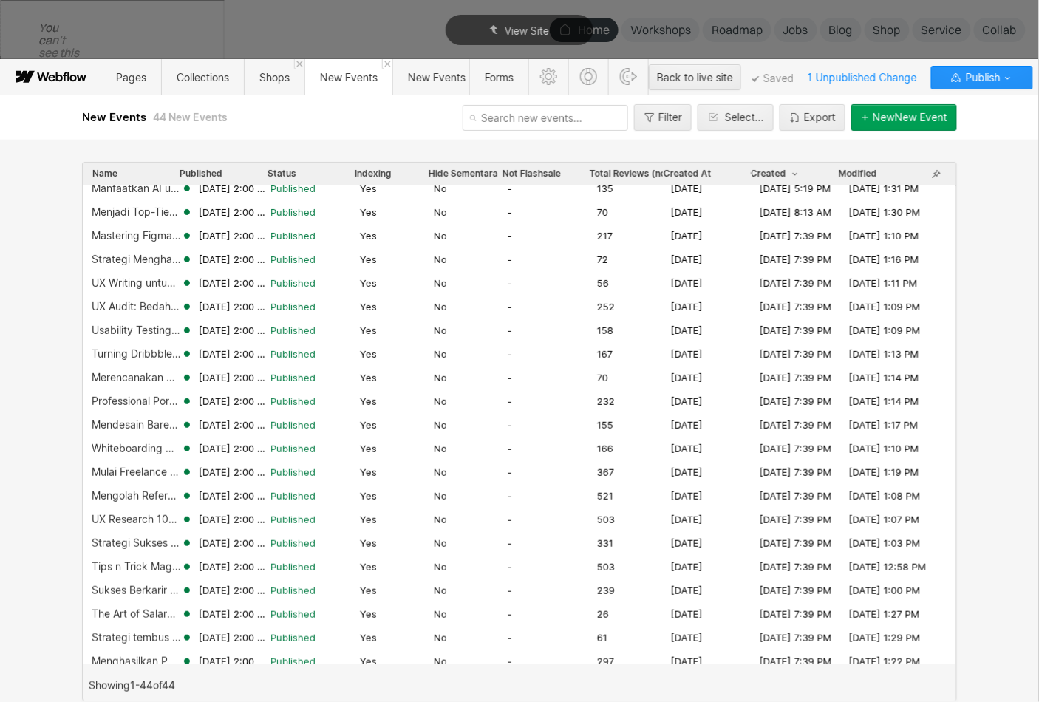
scroll to position [0, 0]
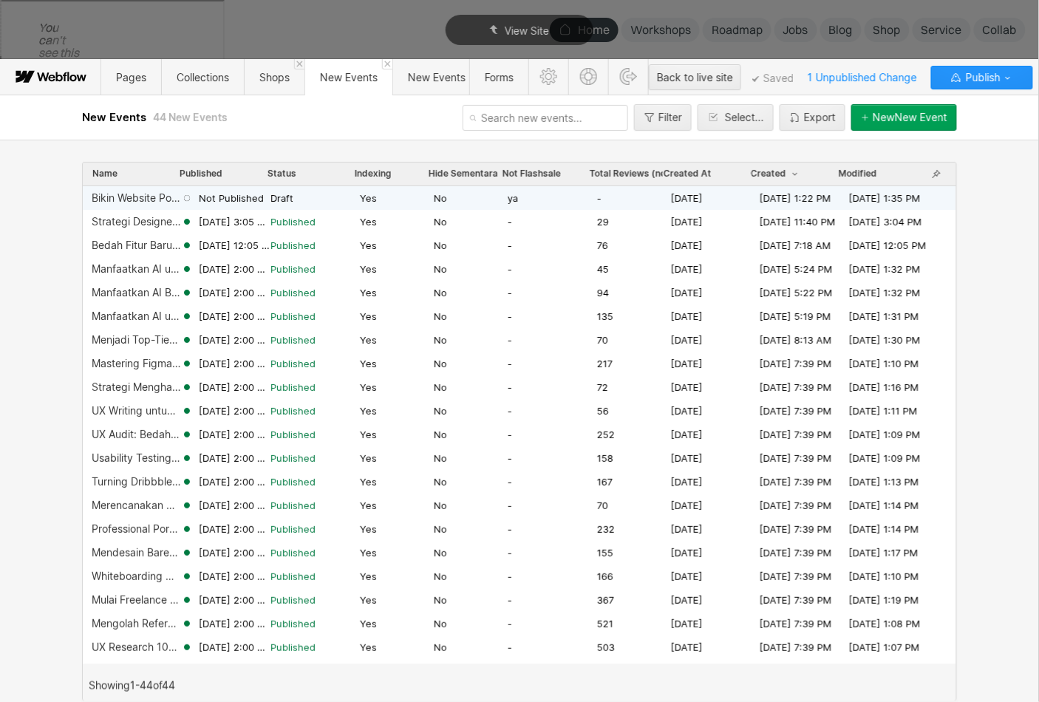
click at [703, 198] on span "[DATE]" at bounding box center [687, 199] width 32 height 12
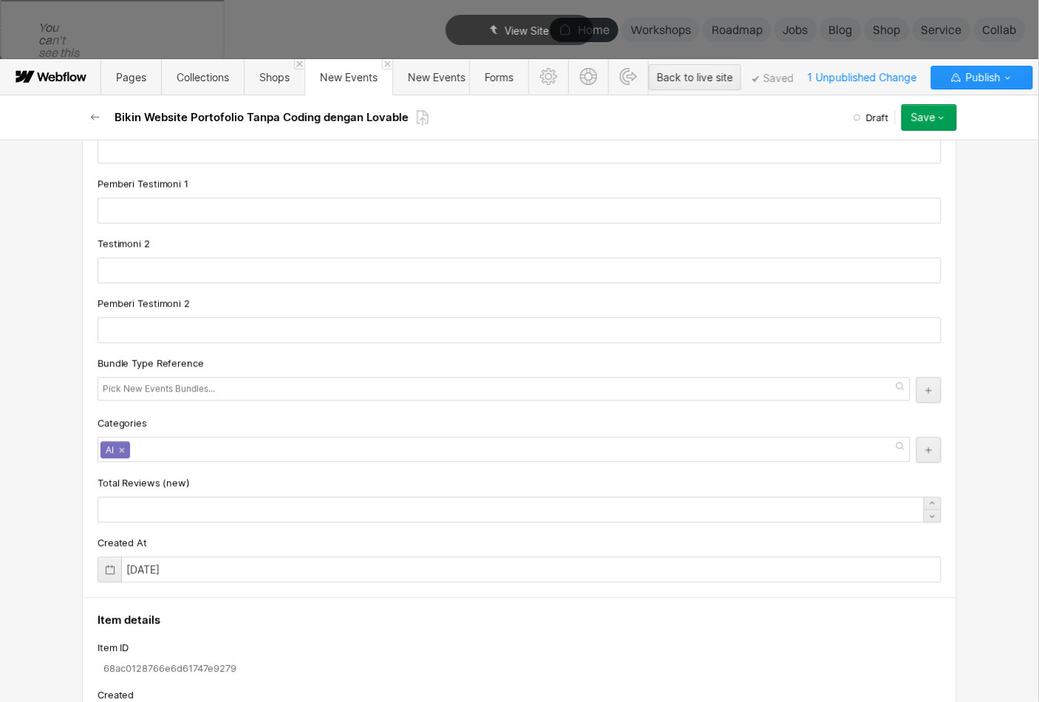
scroll to position [2449, 0]
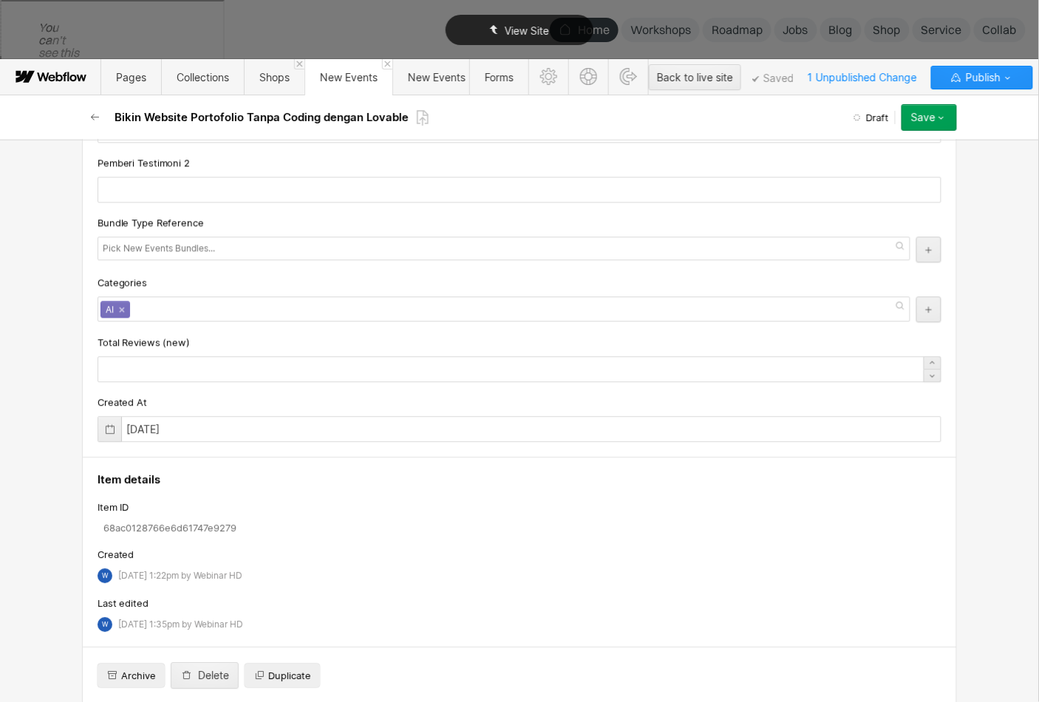
click at [329, 31] on div "View Site" at bounding box center [519, 30] width 1039 height 60
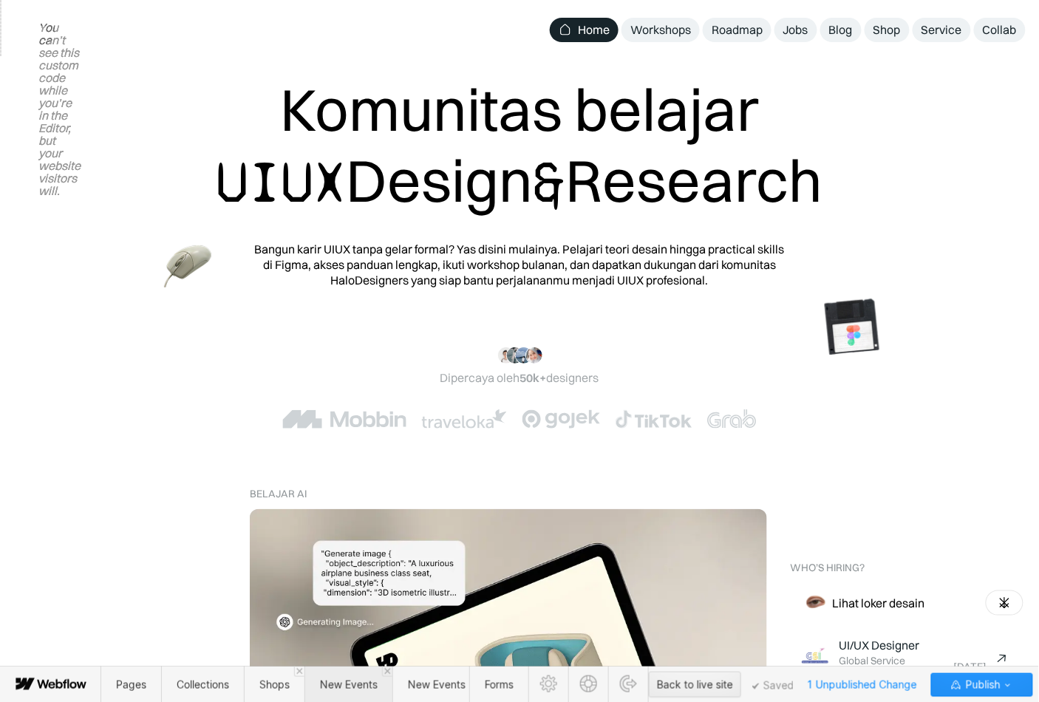
click at [336, 695] on span "New Events" at bounding box center [348, 685] width 88 height 36
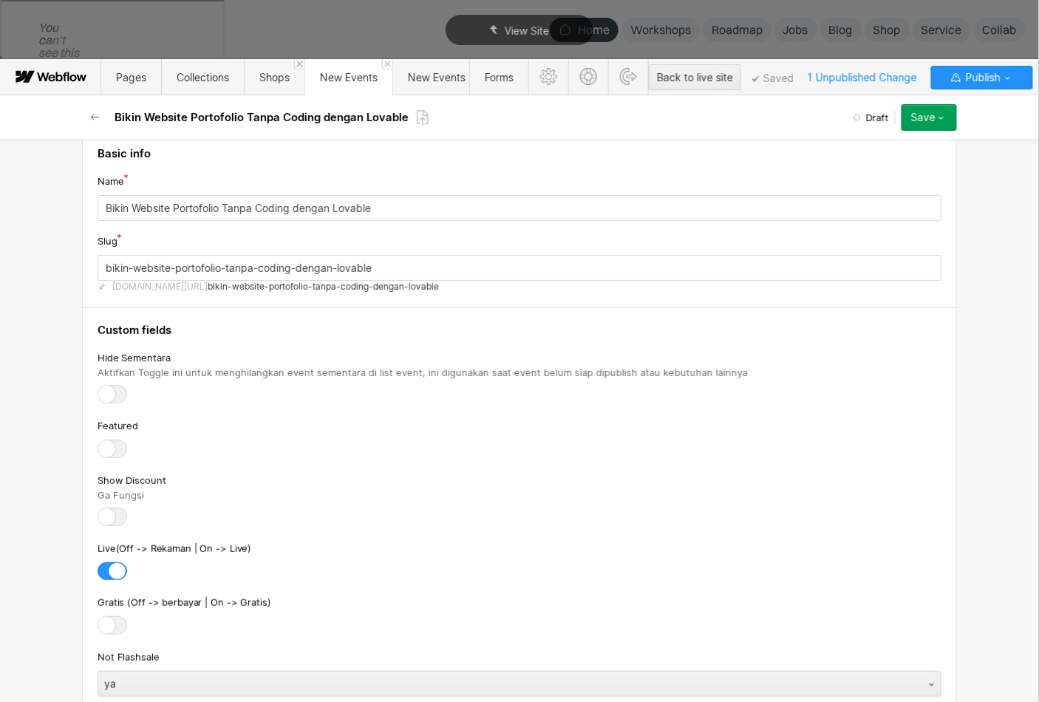
scroll to position [0, 0]
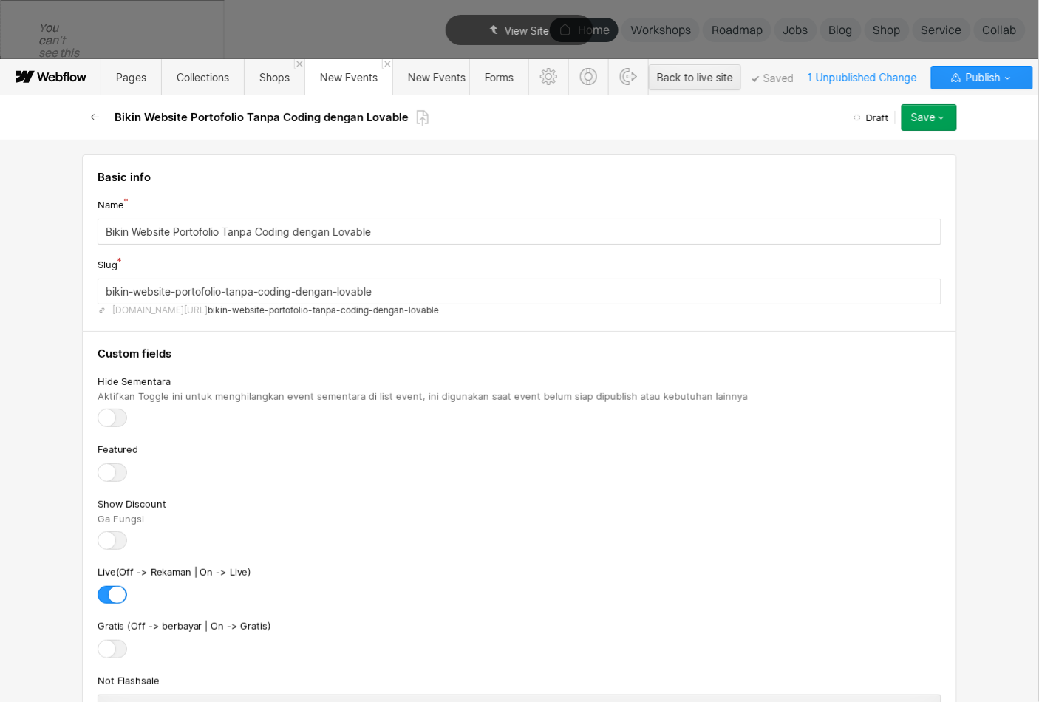
click at [89, 126] on button "button" at bounding box center [95, 117] width 27 height 27
